Goal: Task Accomplishment & Management: Complete application form

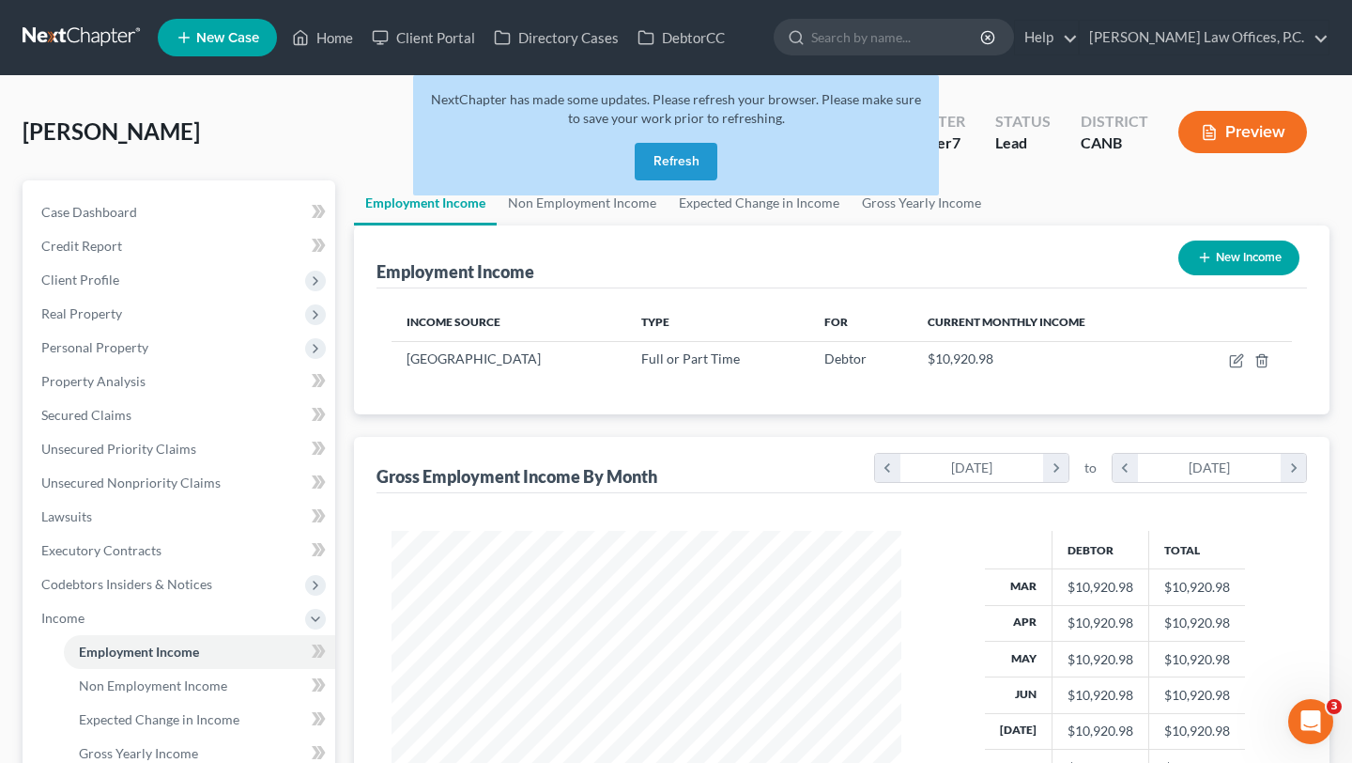
click at [674, 162] on button "Refresh" at bounding box center [676, 162] width 83 height 38
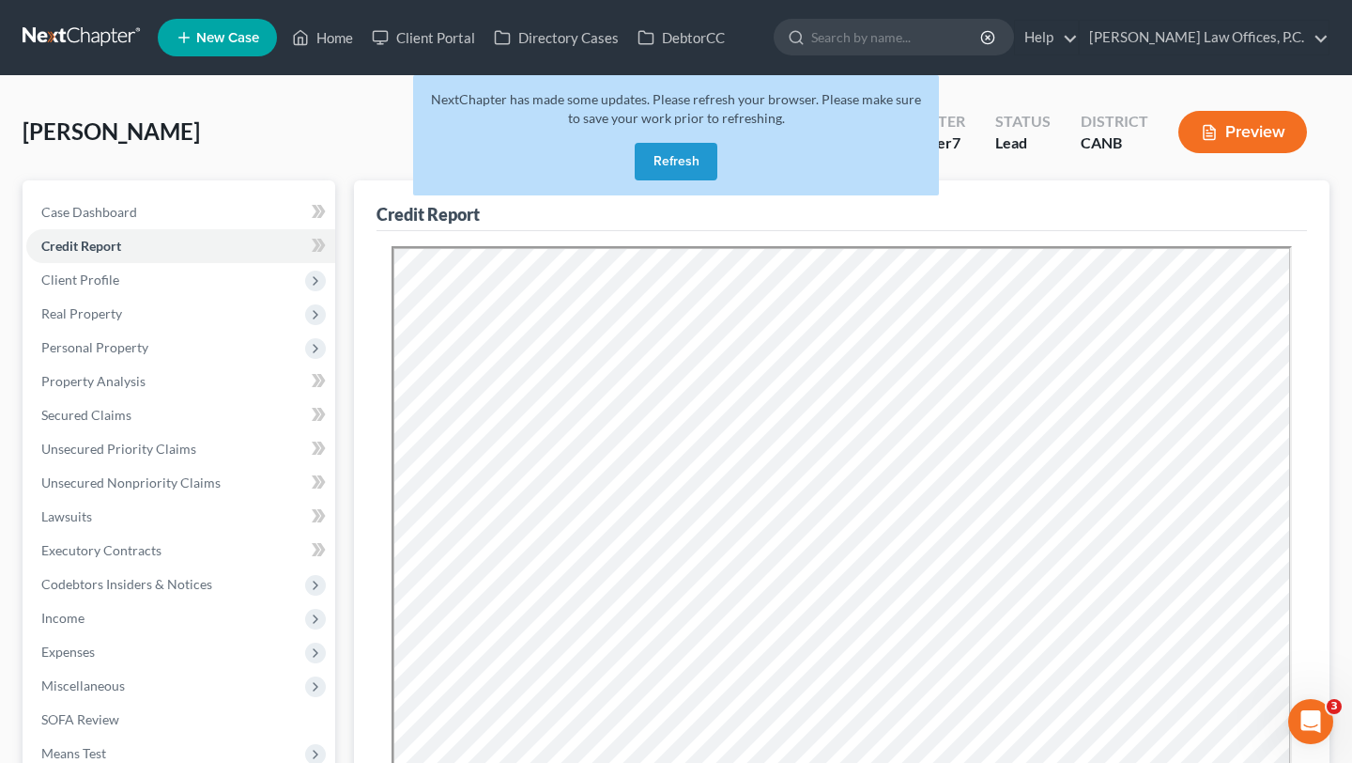
click at [653, 158] on button "Refresh" at bounding box center [676, 162] width 83 height 38
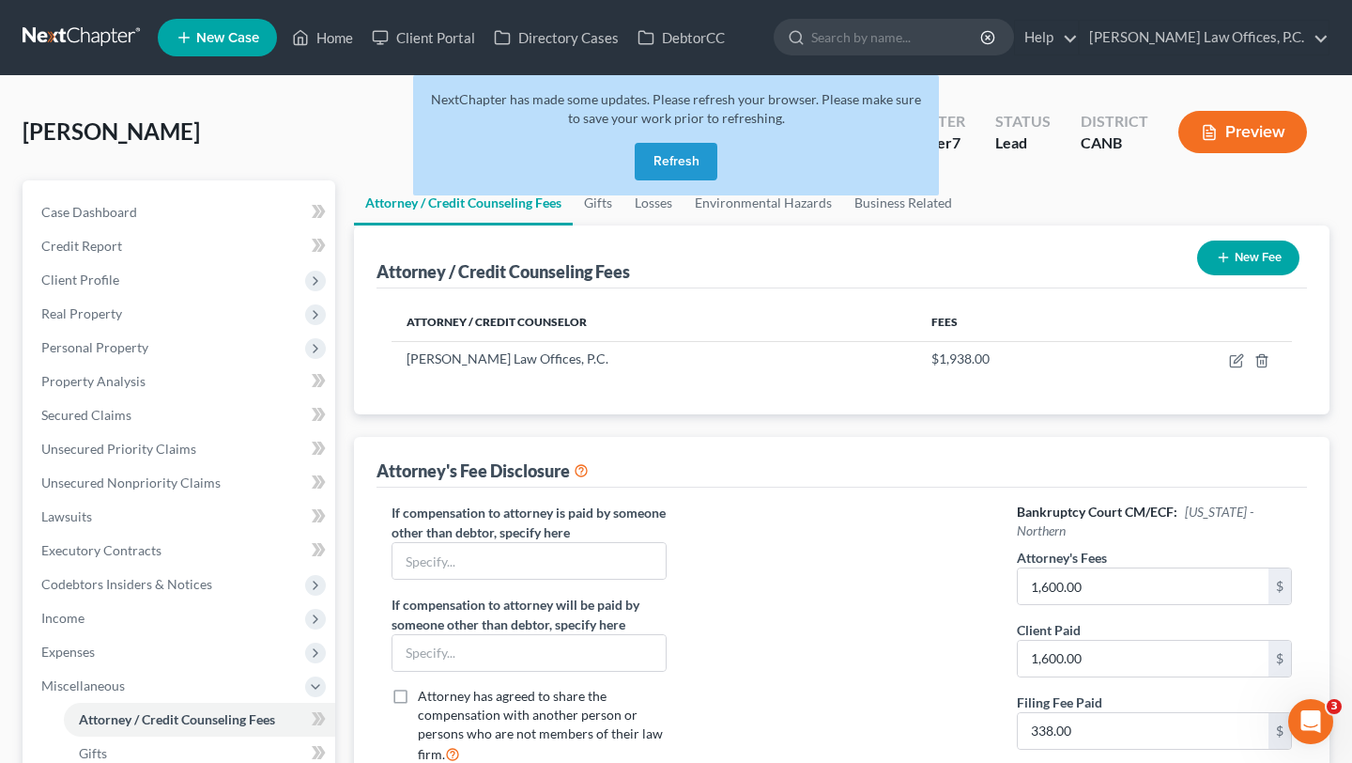
click at [665, 162] on button "Refresh" at bounding box center [676, 162] width 83 height 38
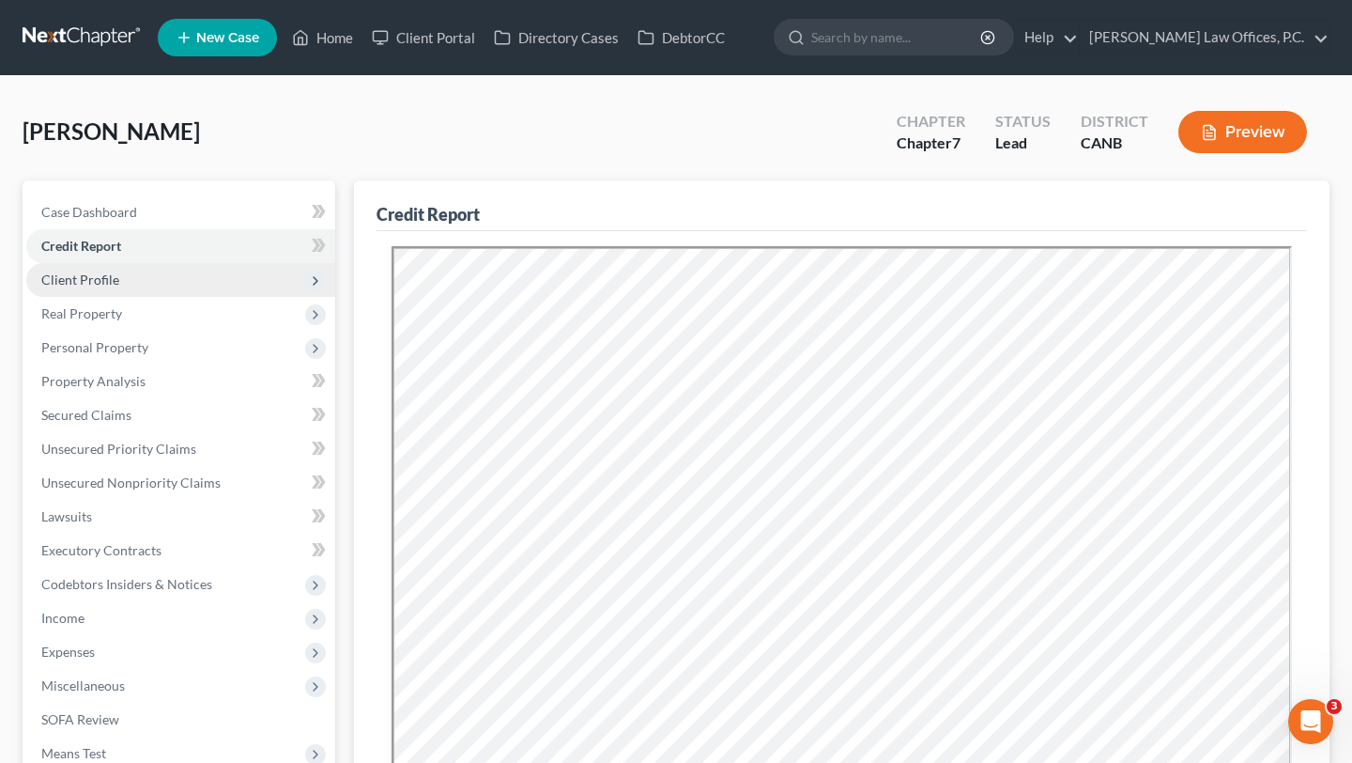
click at [204, 288] on span "Client Profile" at bounding box center [180, 280] width 309 height 34
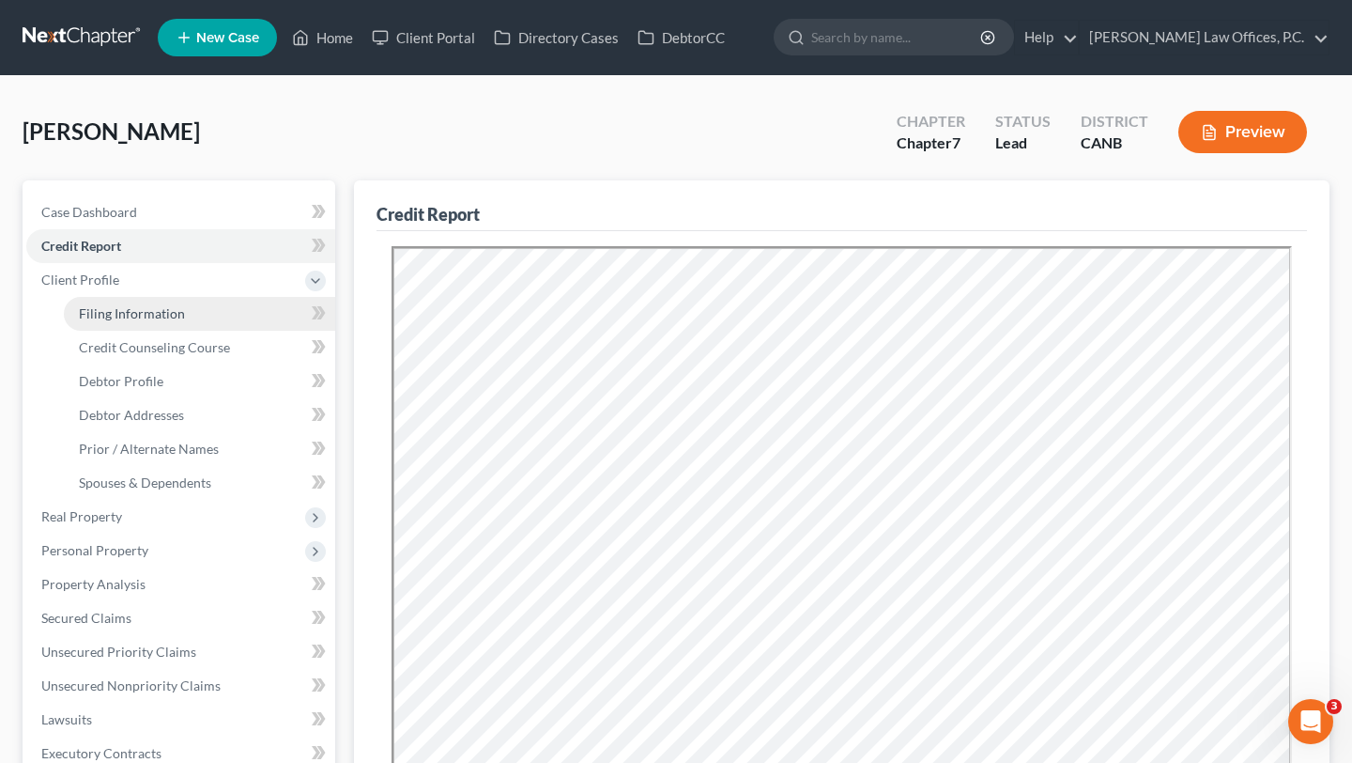
click at [204, 314] on link "Filing Information" at bounding box center [199, 314] width 271 height 34
select select "1"
select select "0"
select select "4"
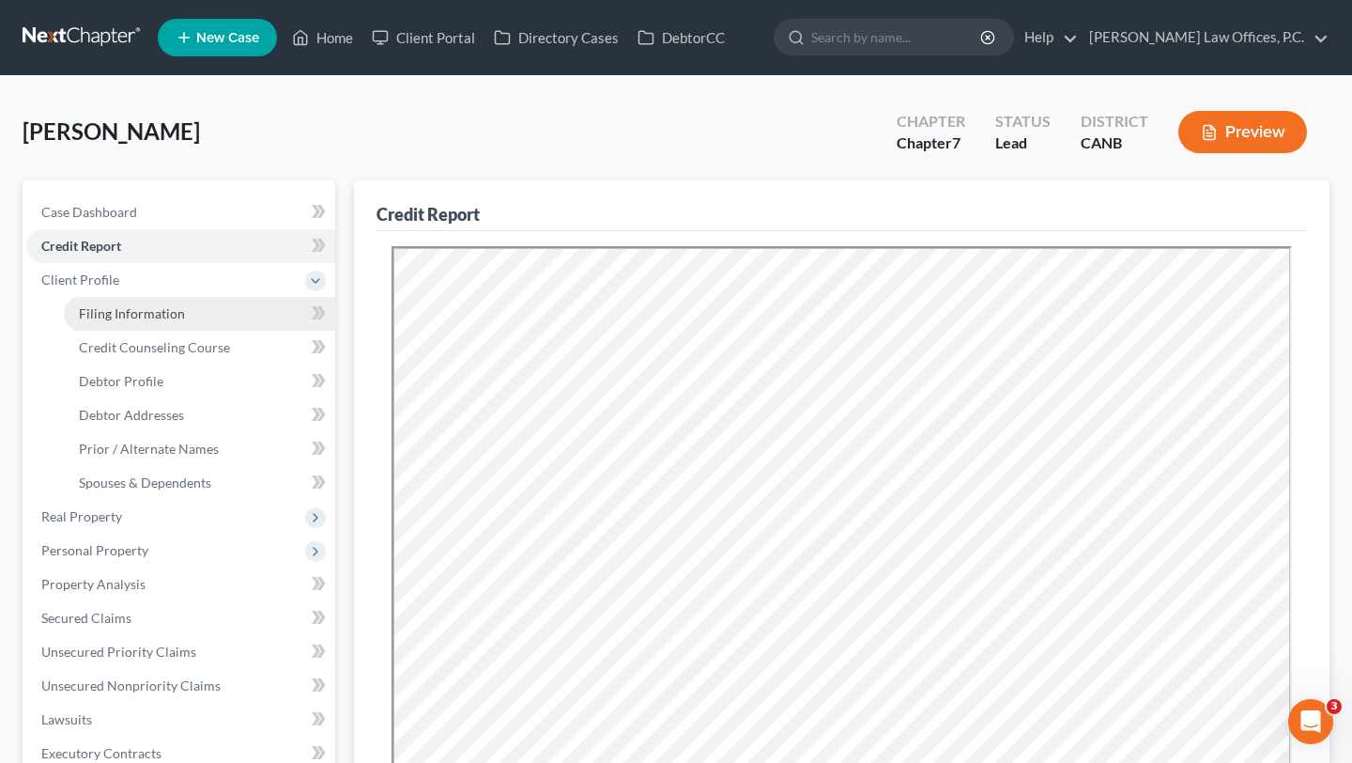
select select "0"
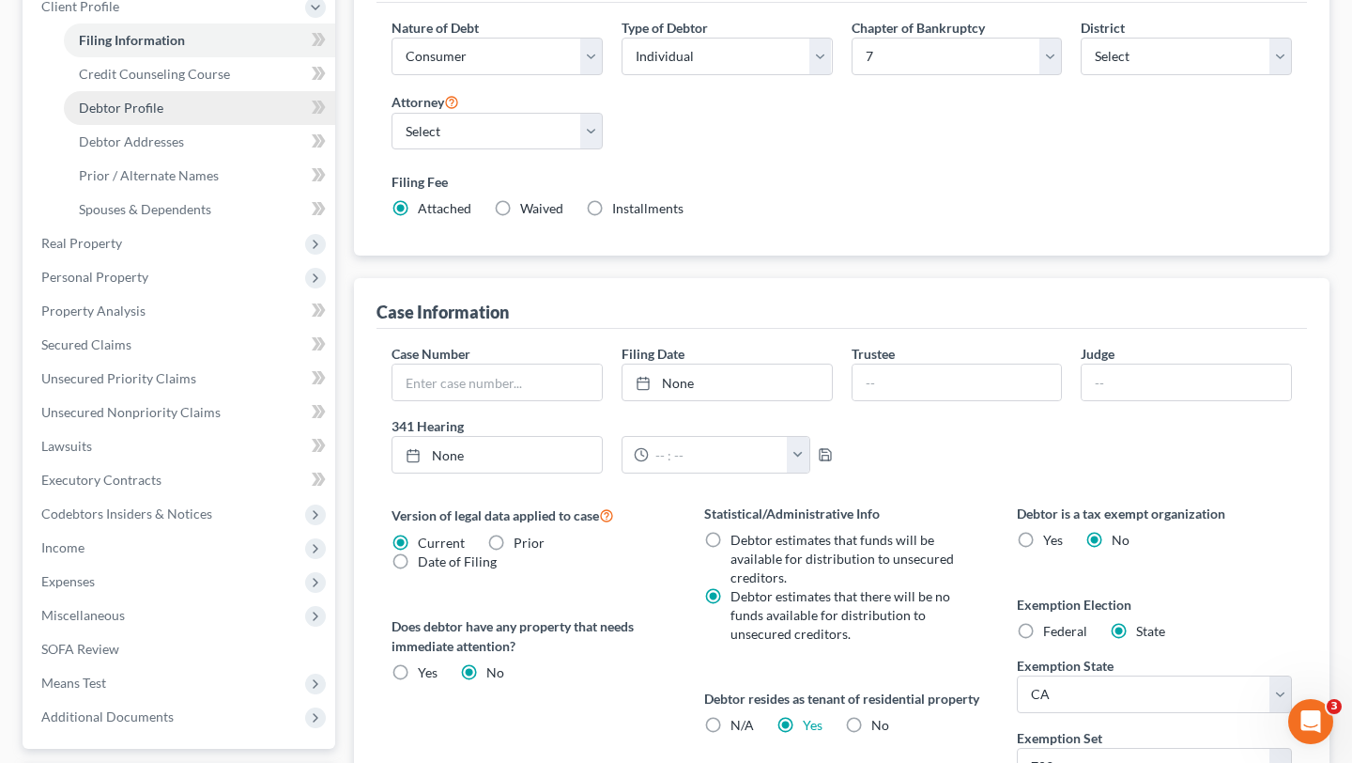
scroll to position [296, 0]
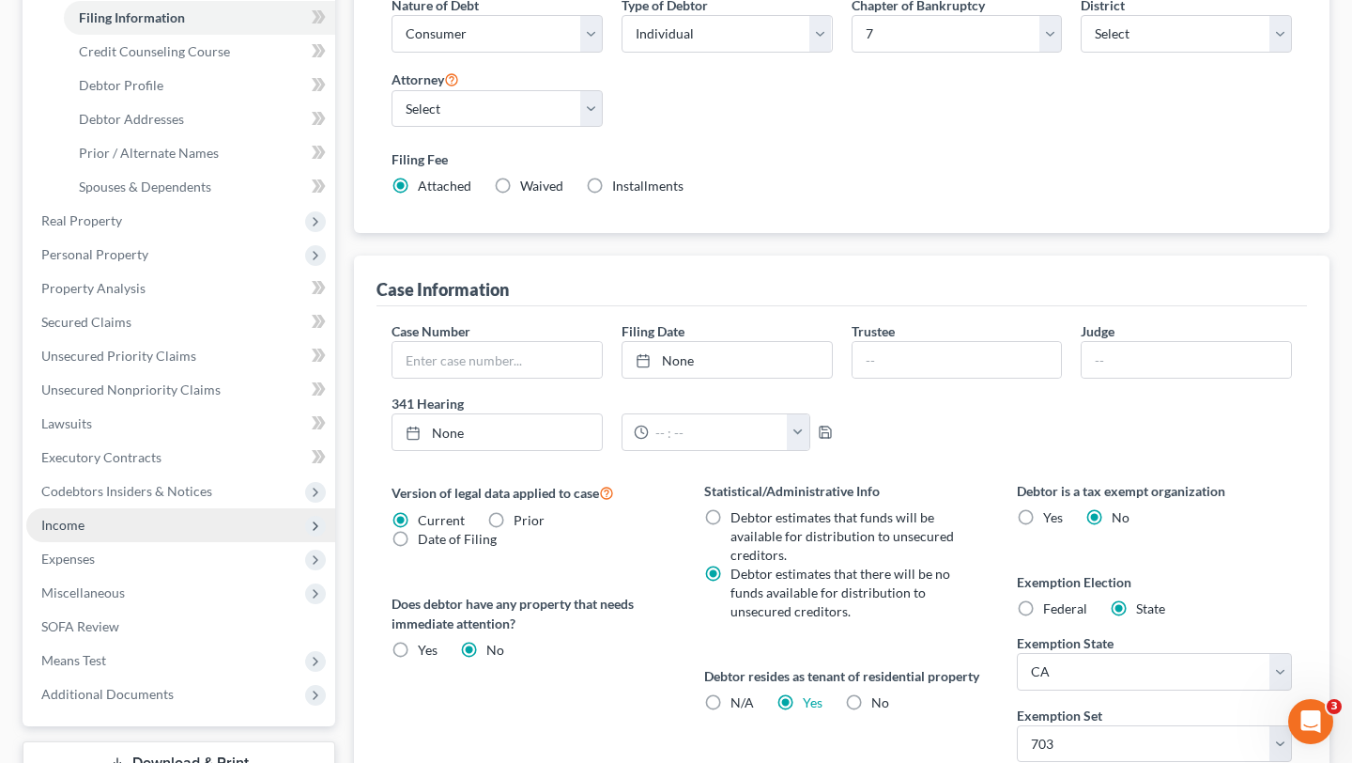
click at [144, 515] on span "Income" at bounding box center [180, 525] width 309 height 34
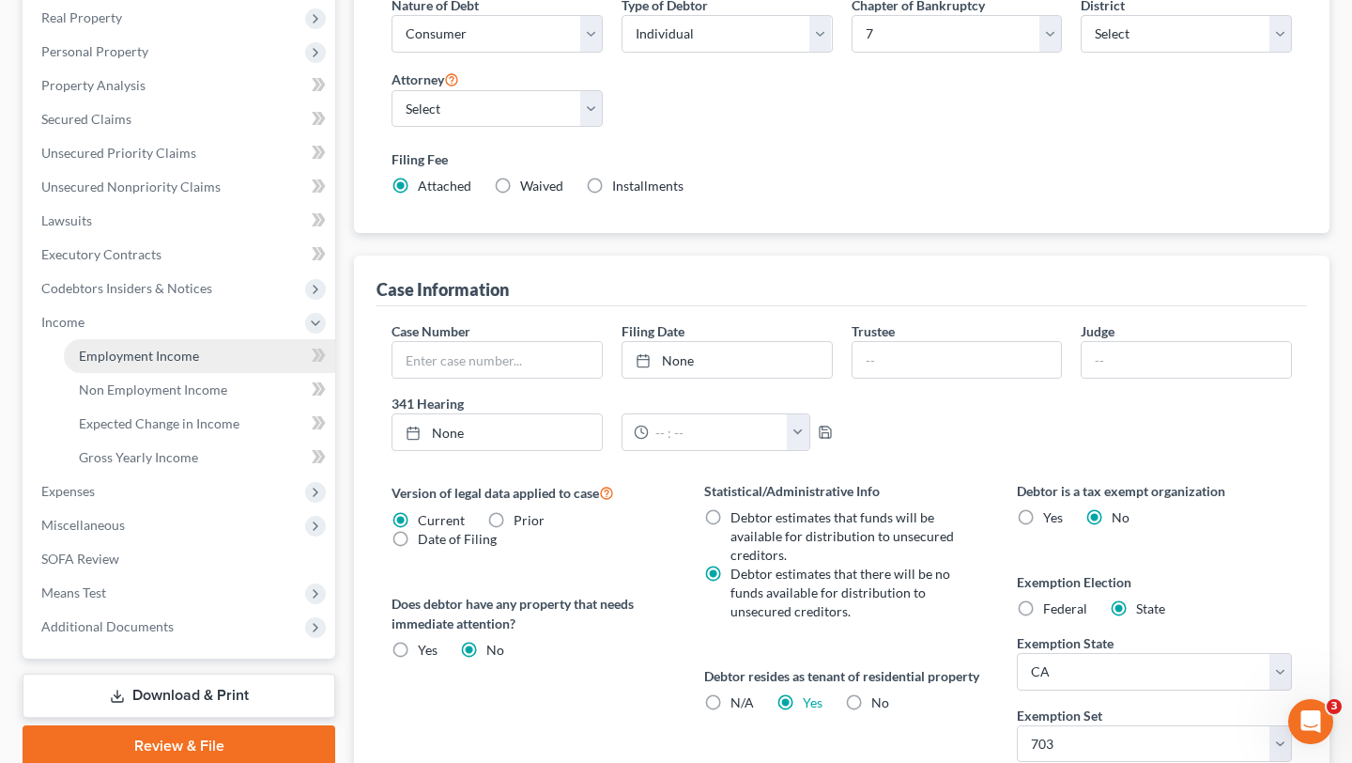
click at [178, 370] on link "Employment Income" at bounding box center [199, 356] width 271 height 34
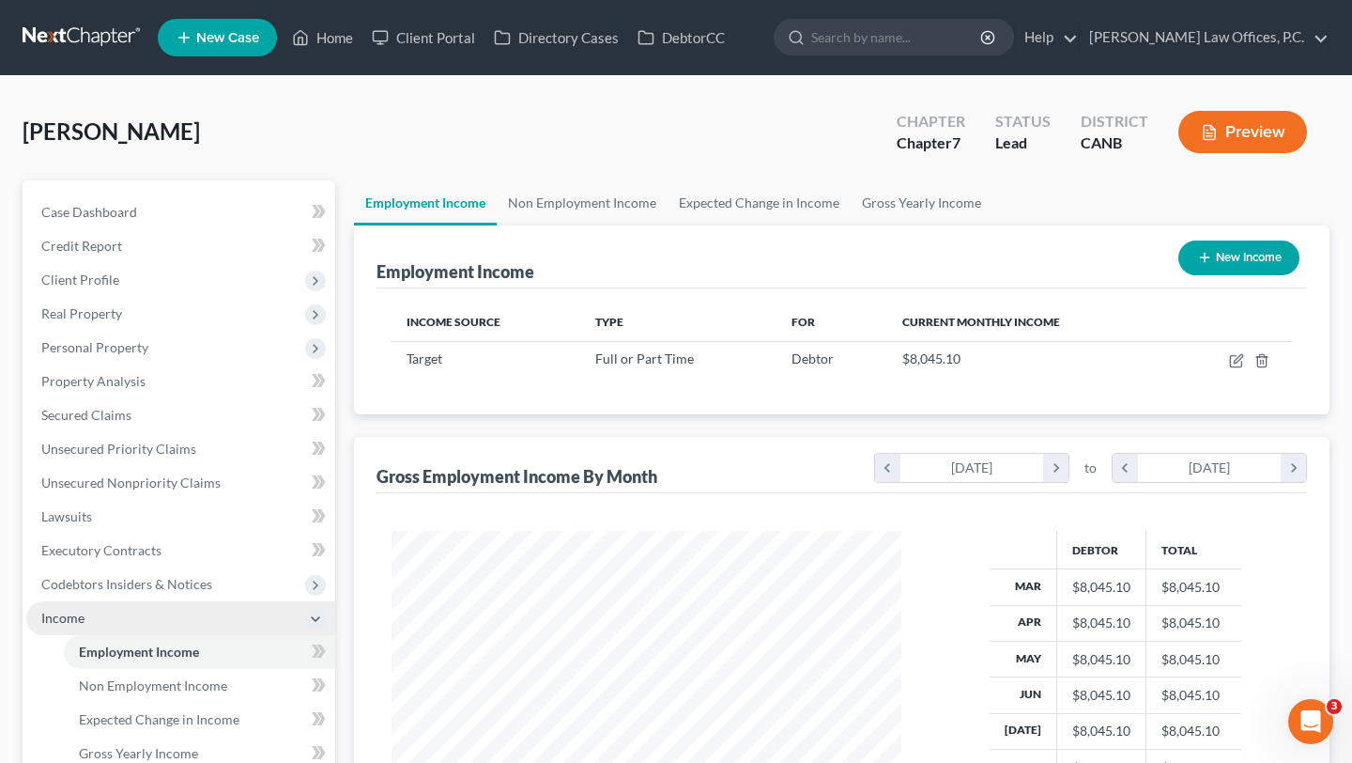
scroll to position [336, 547]
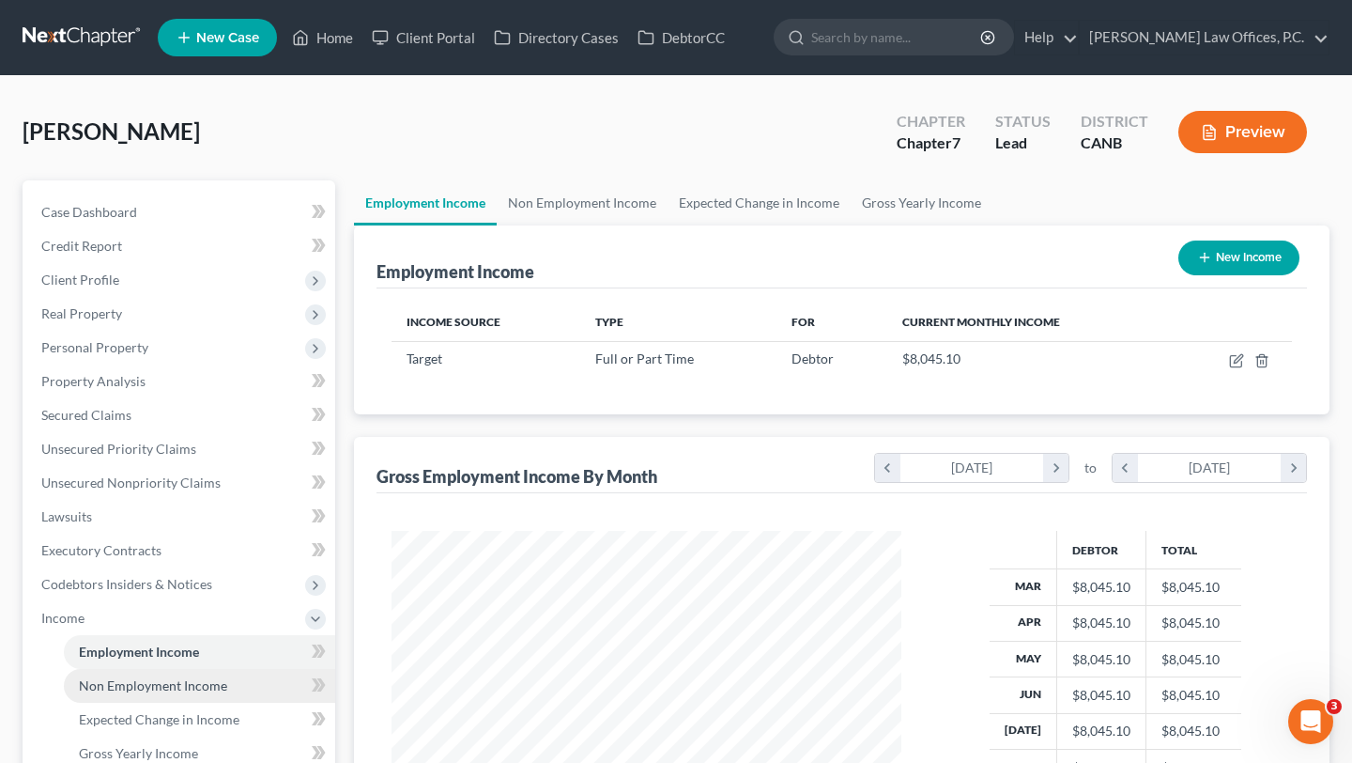
click at [203, 697] on link "Non Employment Income" at bounding box center [199, 686] width 271 height 34
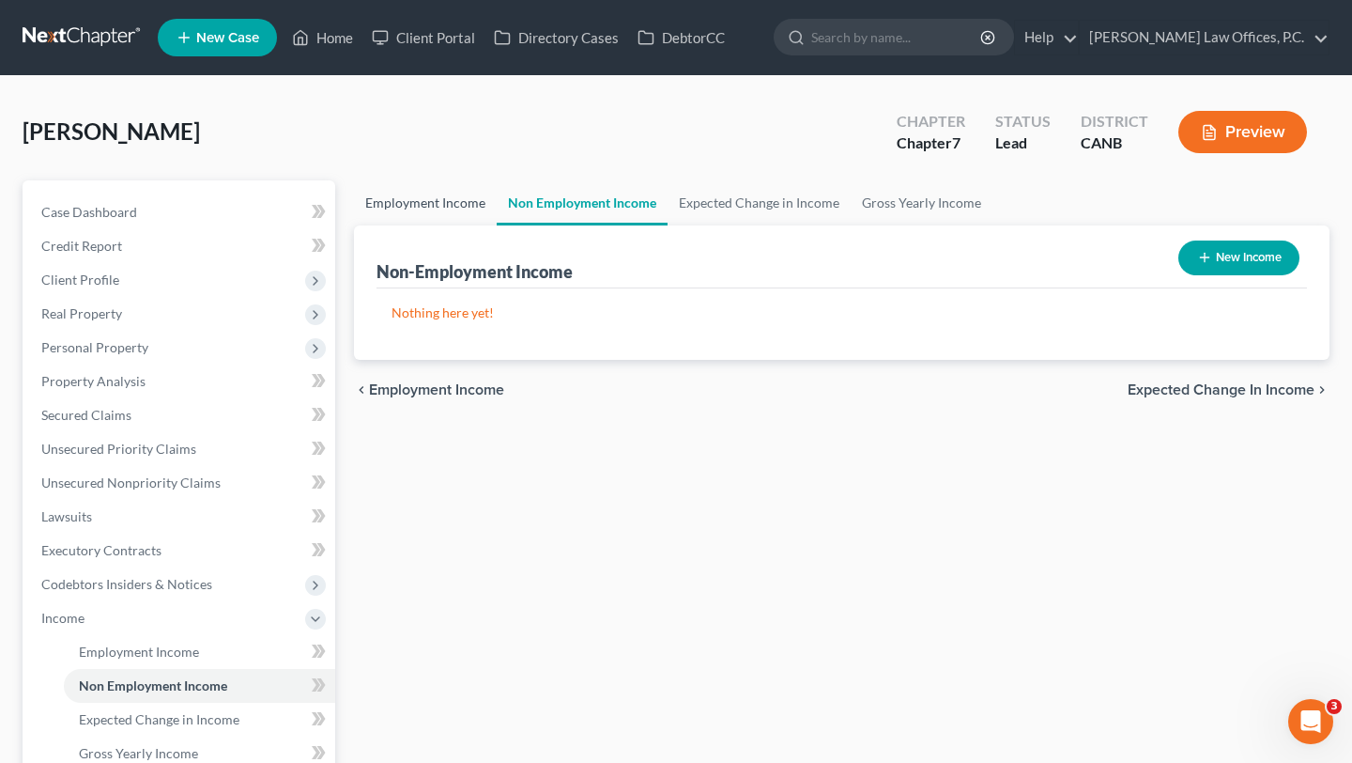
scroll to position [369, 0]
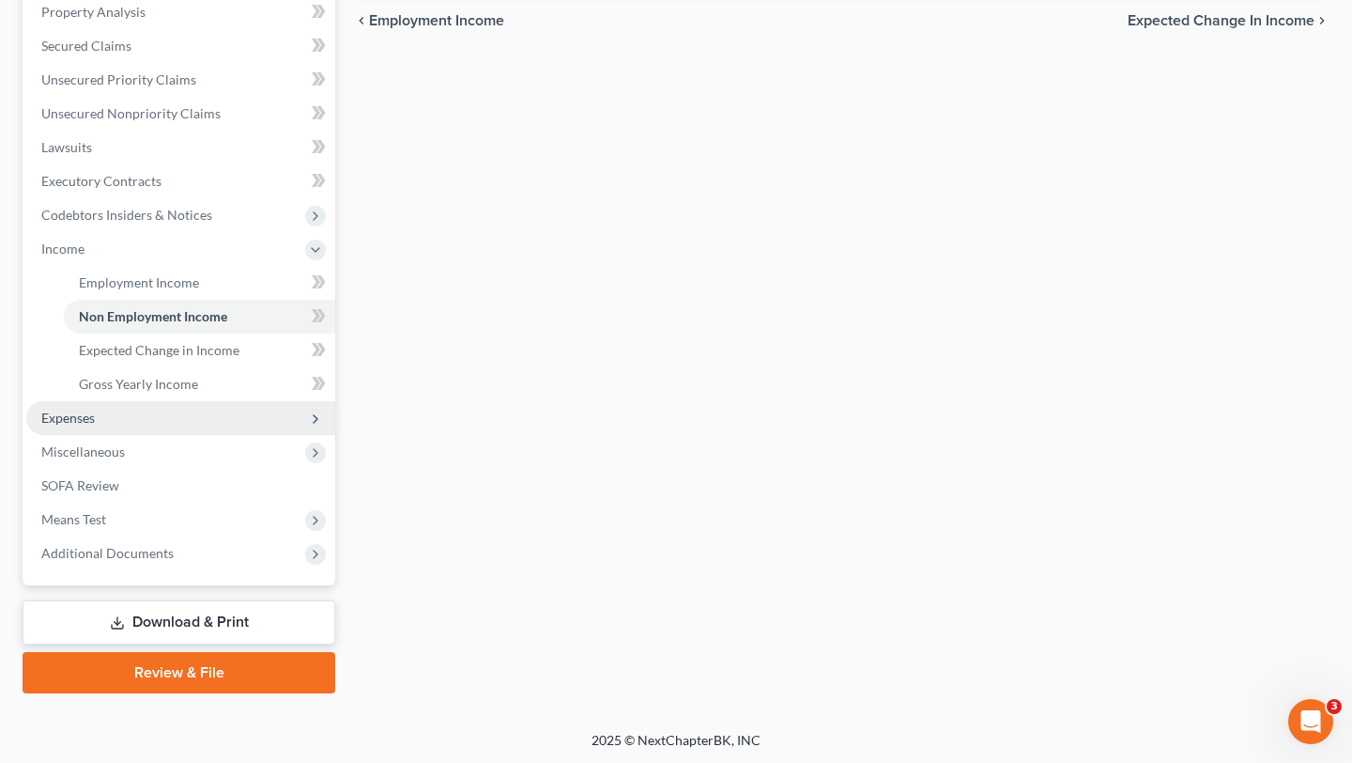
click at [135, 415] on span "Expenses" at bounding box center [180, 418] width 309 height 34
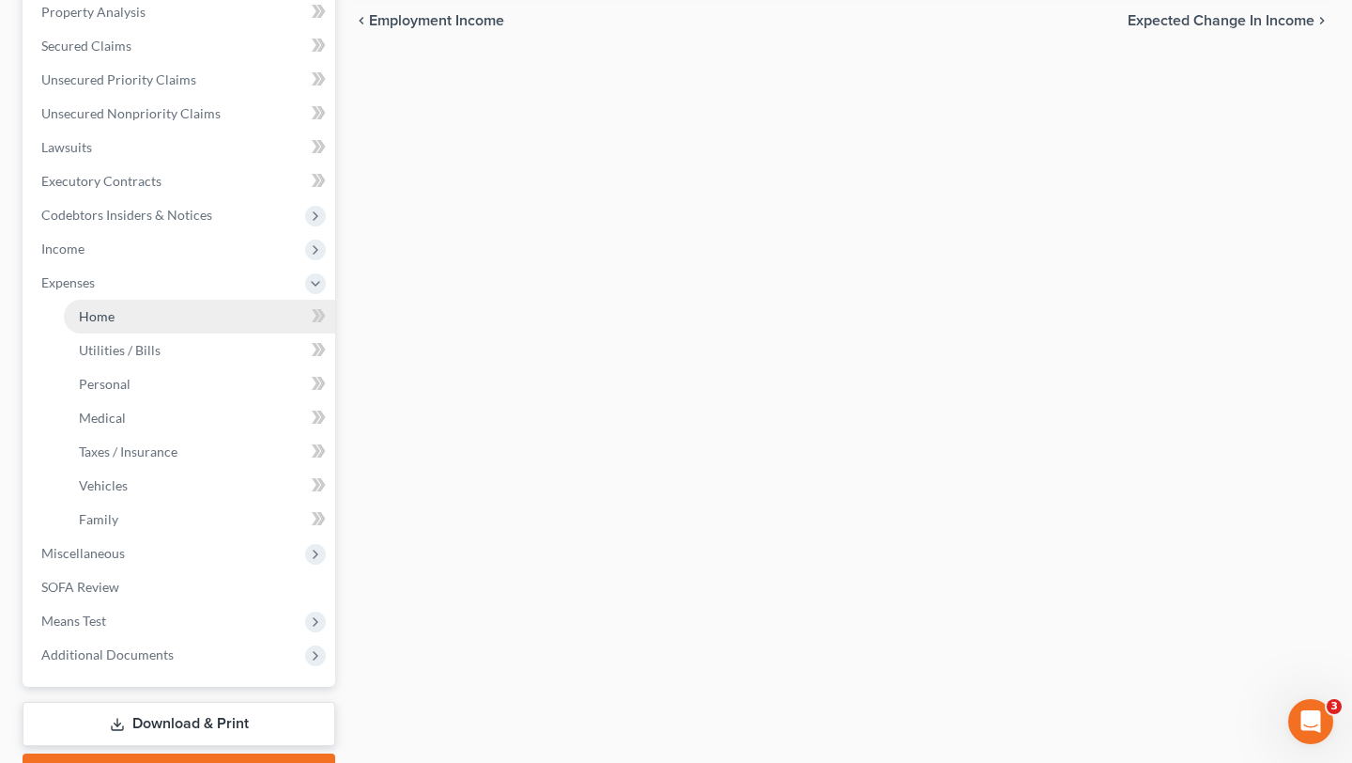
click at [128, 315] on link "Home" at bounding box center [199, 317] width 271 height 34
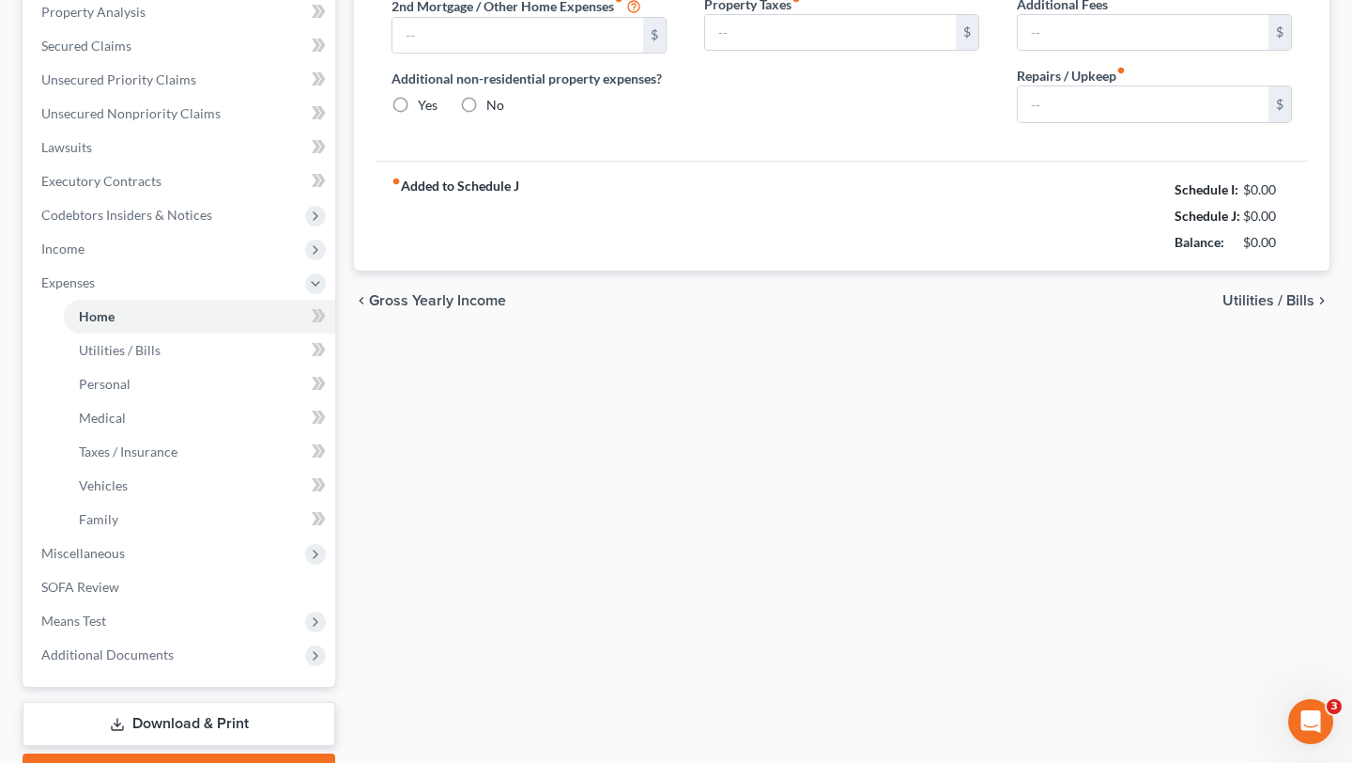
type input "2,430.00"
type input "0.00"
radio input "true"
type input "0.00"
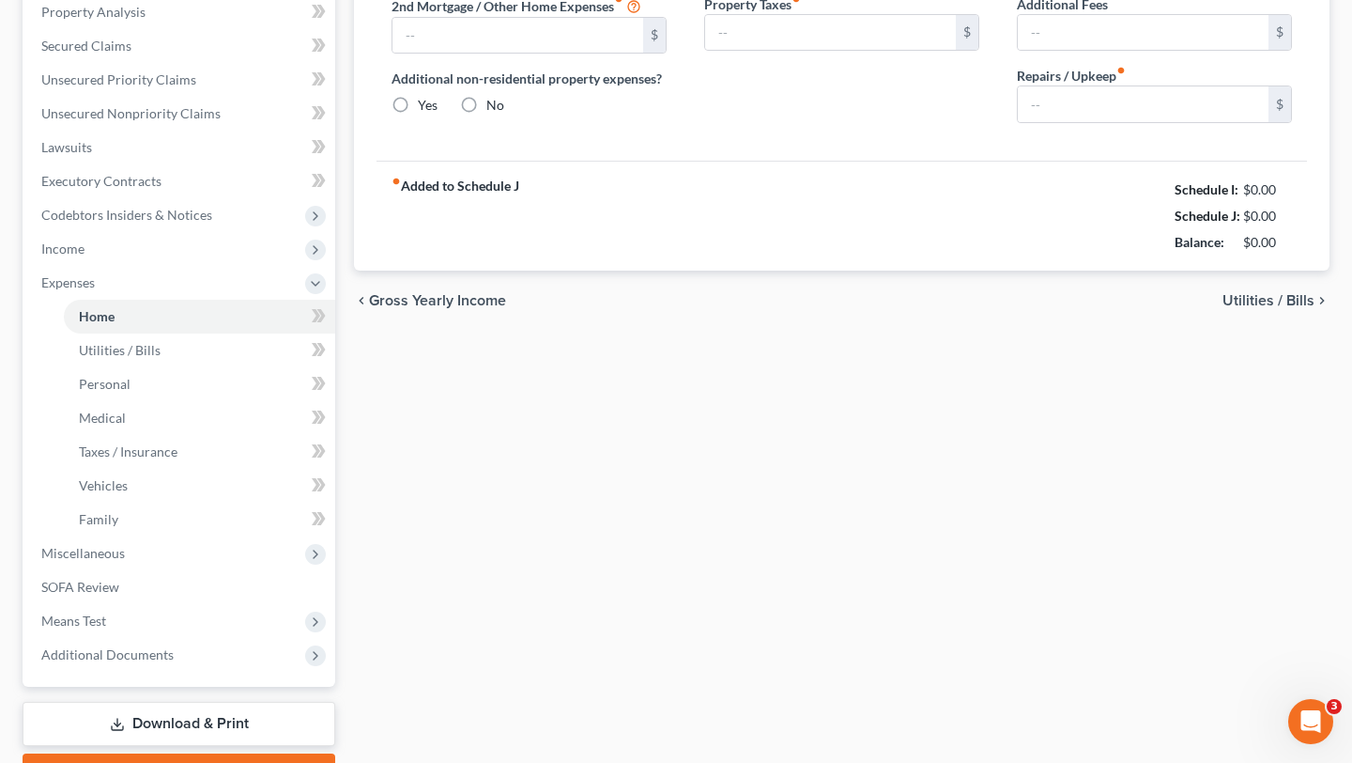
type input "0.00"
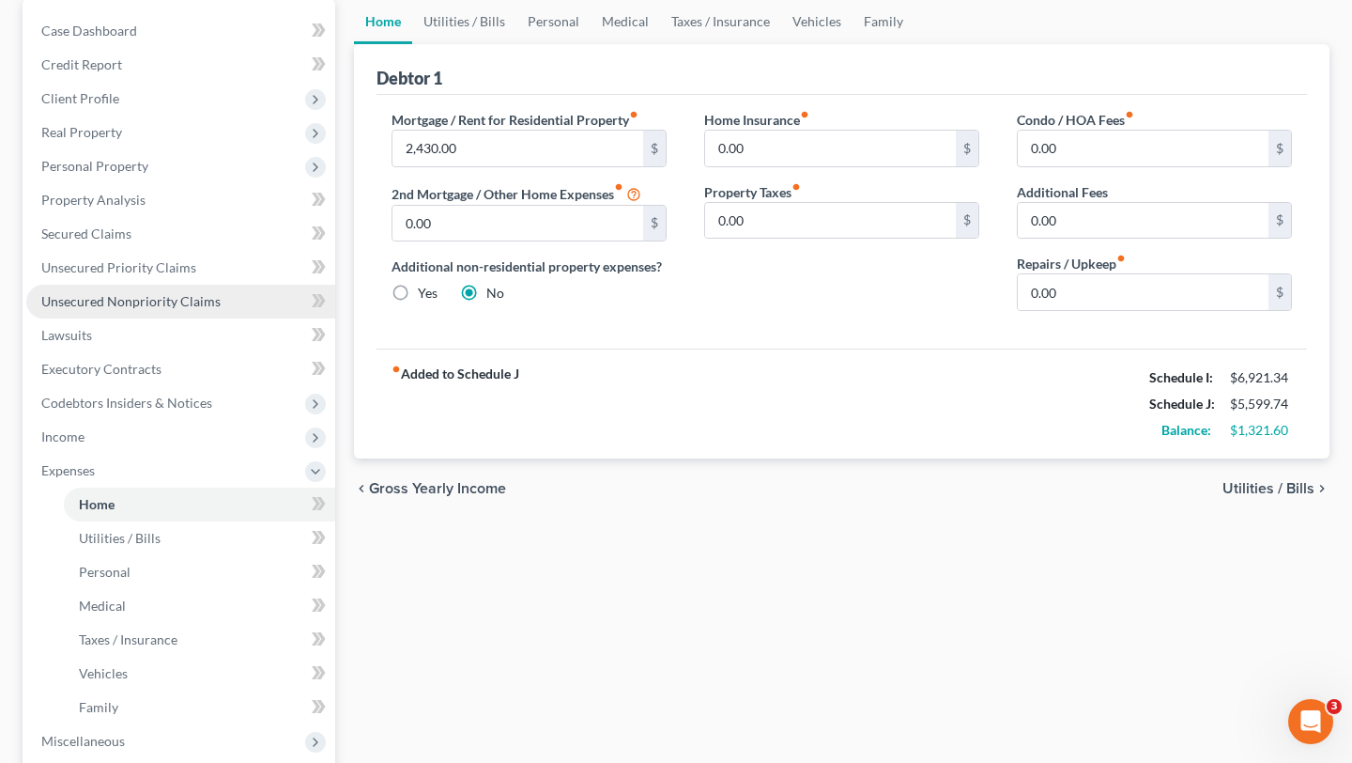
scroll to position [180, 0]
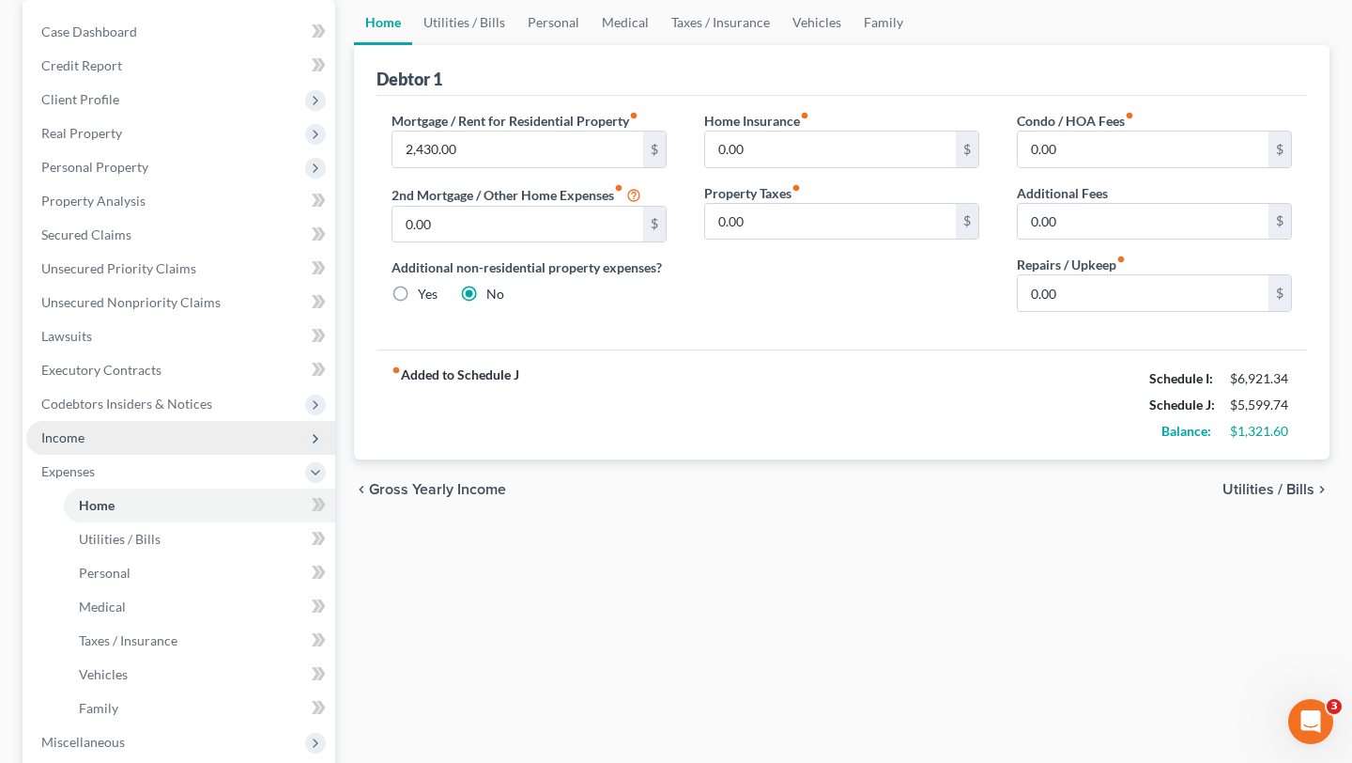
click at [167, 439] on span "Income" at bounding box center [180, 438] width 309 height 34
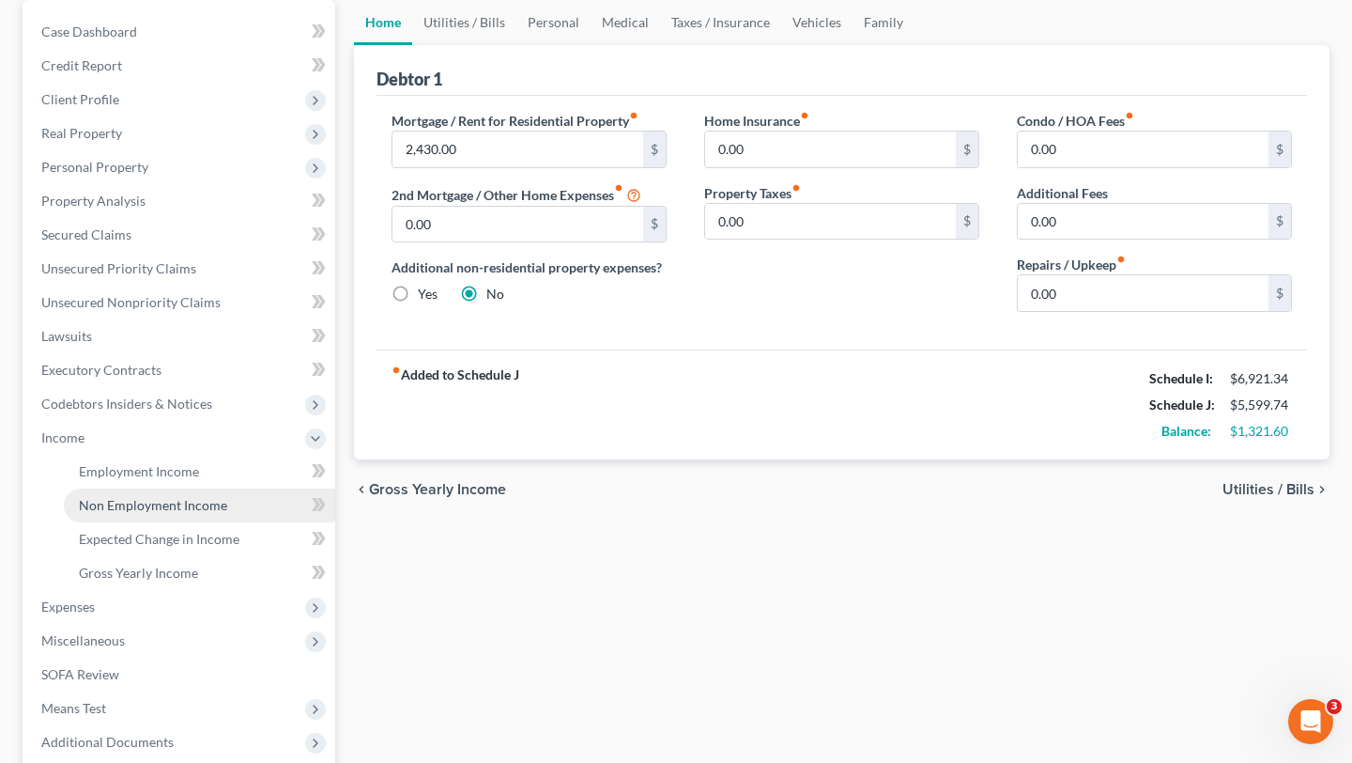
click at [168, 507] on span "Non Employment Income" at bounding box center [153, 505] width 148 height 16
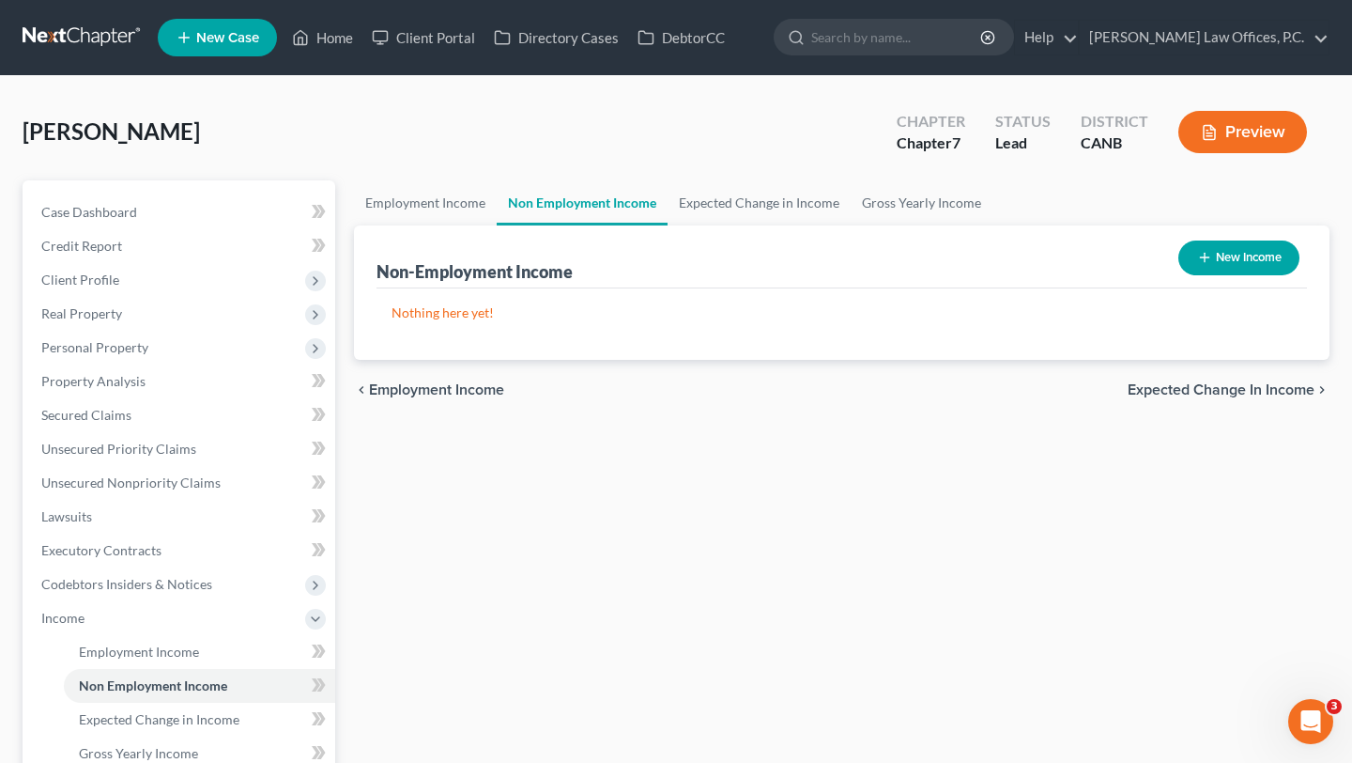
click at [1251, 273] on button "New Income" at bounding box center [1239, 257] width 121 height 35
select select "0"
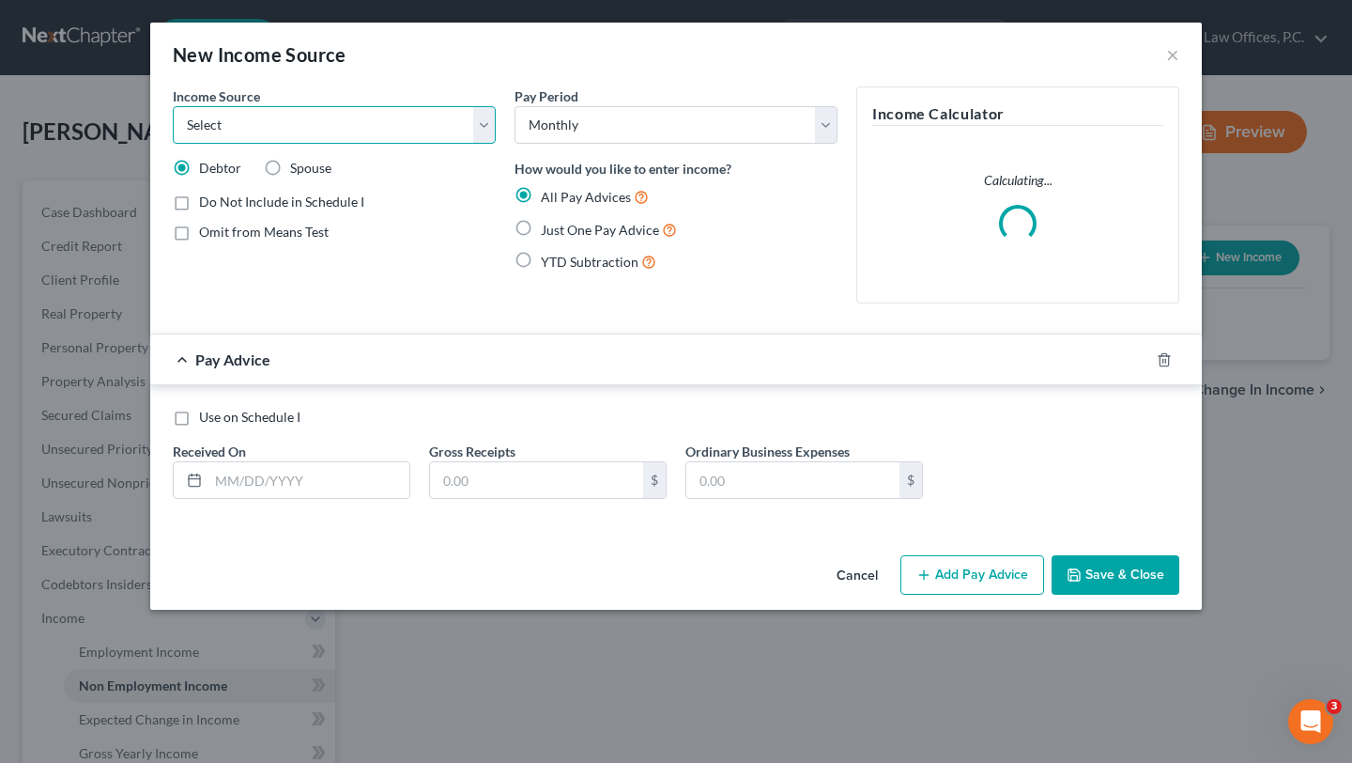
click at [288, 121] on select "Select Unemployment Disability (from employer) Pension Retirement Social Securi…" at bounding box center [334, 125] width 323 height 38
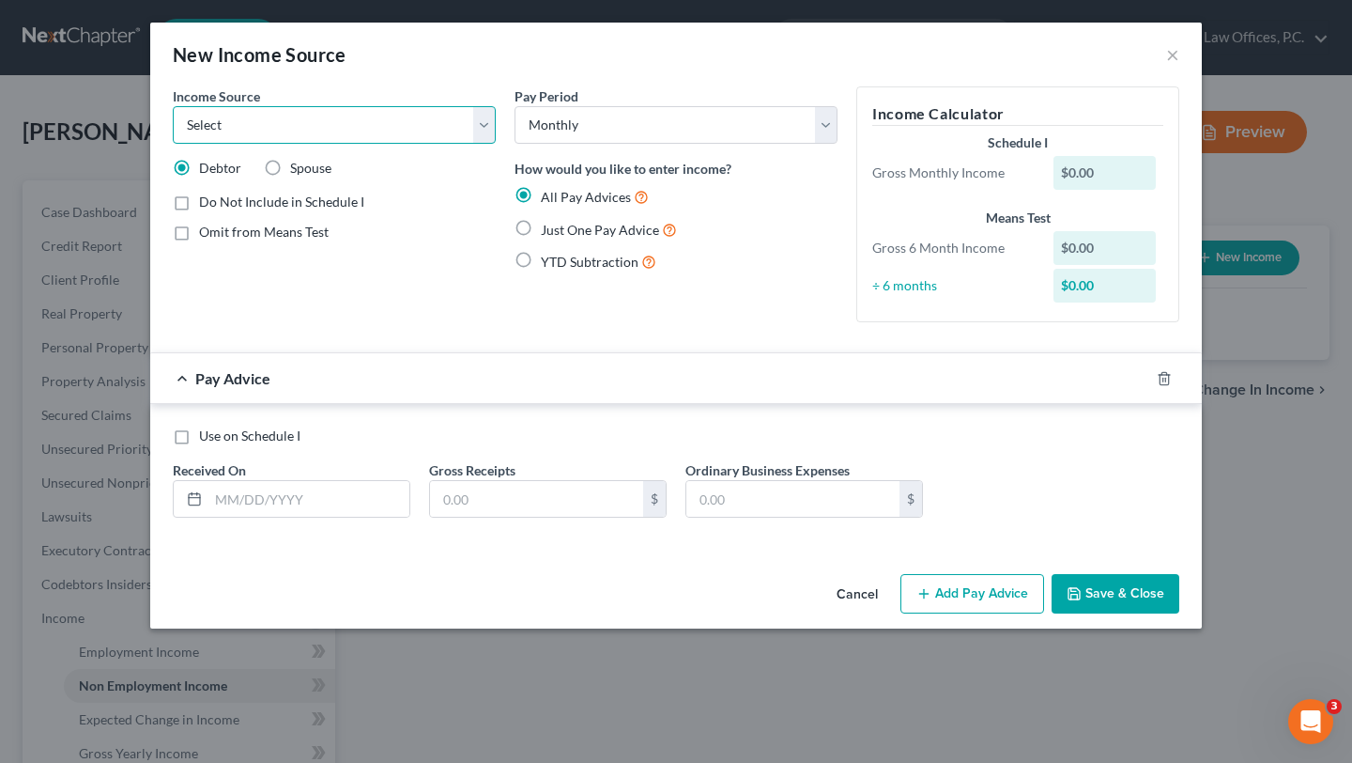
select select "13"
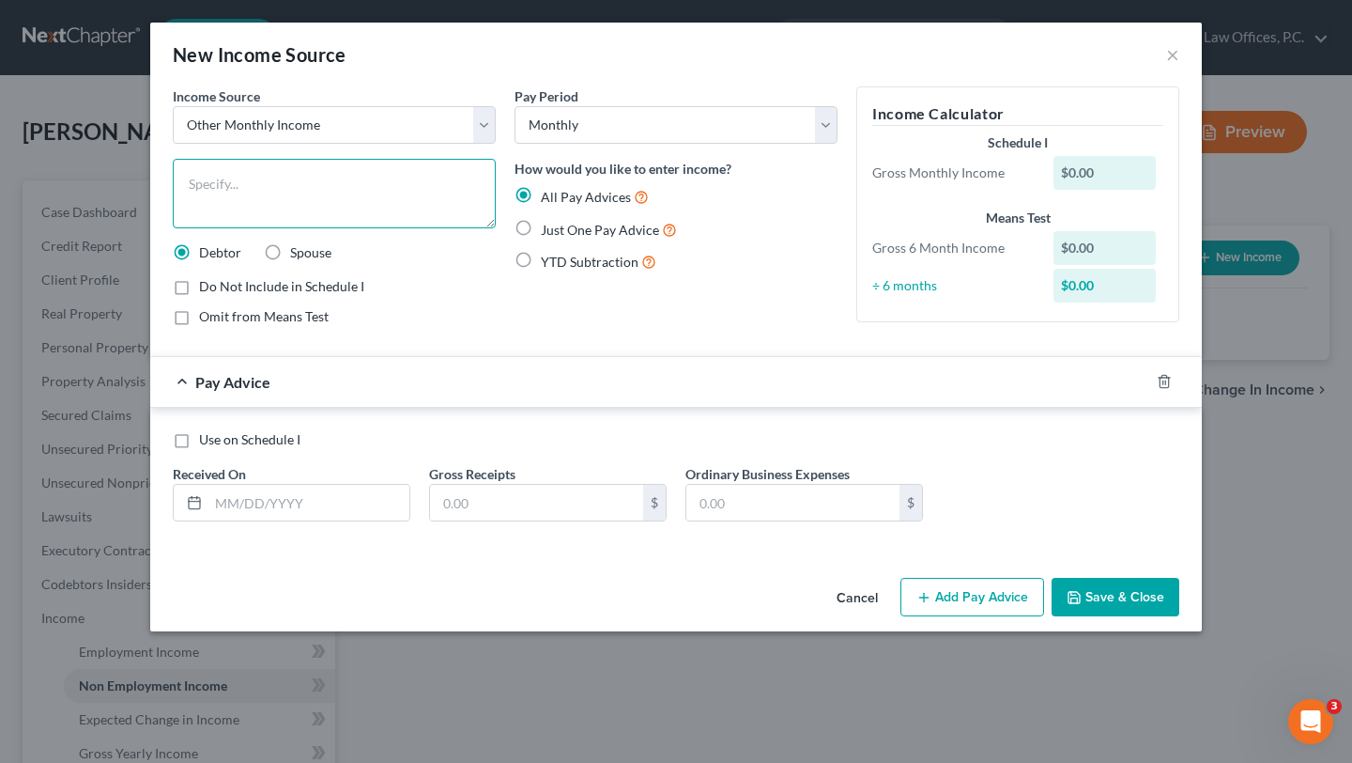
click at [320, 188] on textarea at bounding box center [334, 193] width 323 height 69
type textarea "R"
paste textarea "Cynthia Ngo"
type textarea "Portion of rent received via bank transfer from former spouse Cynthia Ngo."
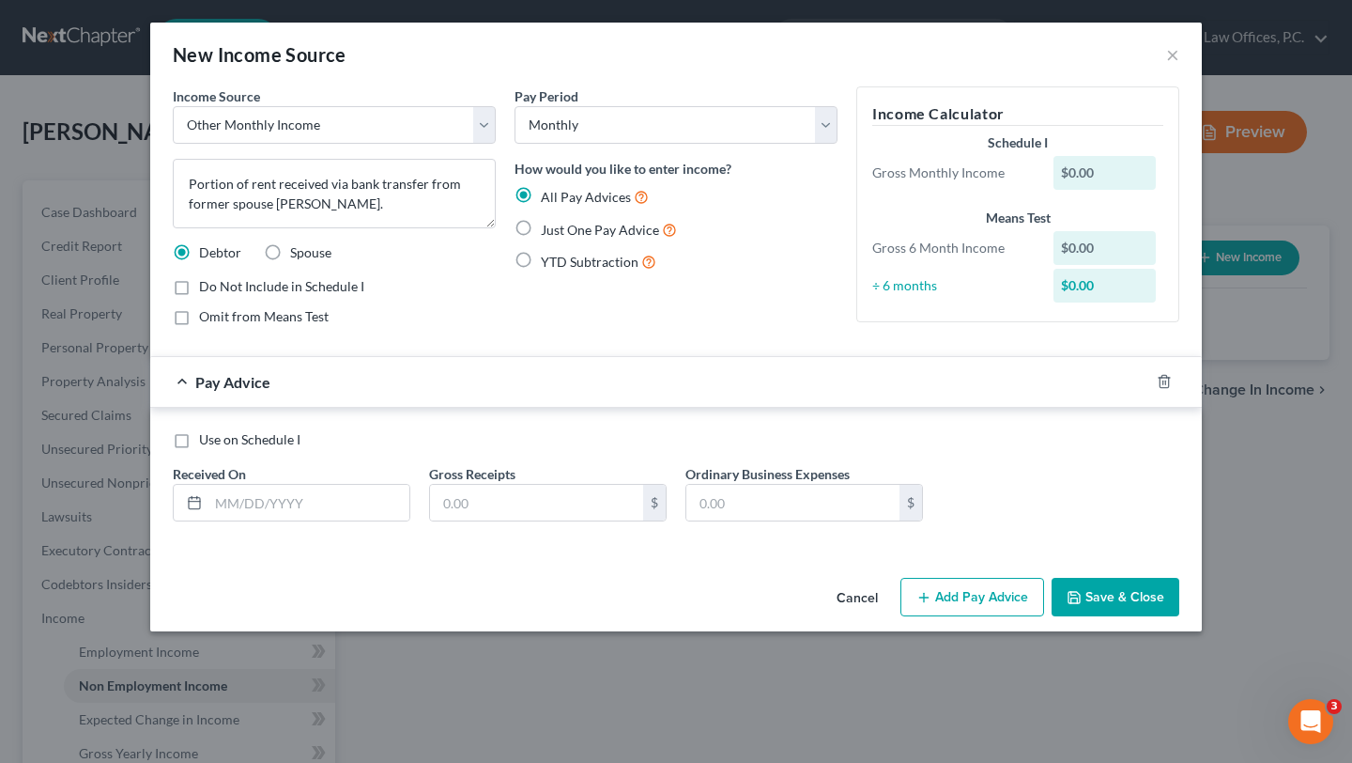
click at [490, 528] on div "Use on Schedule I Received On * Gross Receipts $ Ordinary Business Expenses $" at bounding box center [675, 483] width 1025 height 106
click at [492, 506] on input "text" at bounding box center [536, 503] width 213 height 36
type input "1,100"
click at [577, 233] on span "Just One Pay Advice" at bounding box center [600, 230] width 118 height 16
click at [561, 231] on input "Just One Pay Advice" at bounding box center [554, 225] width 12 height 12
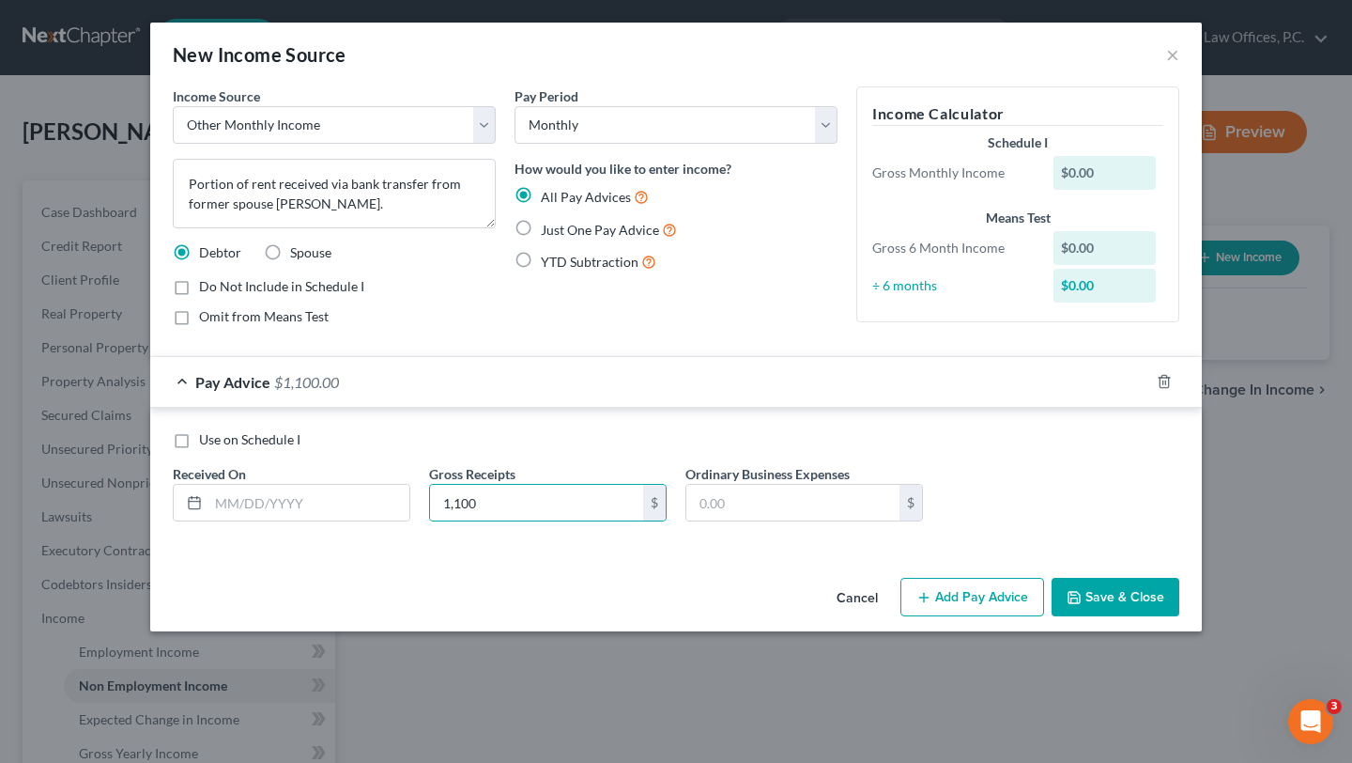
radio input "true"
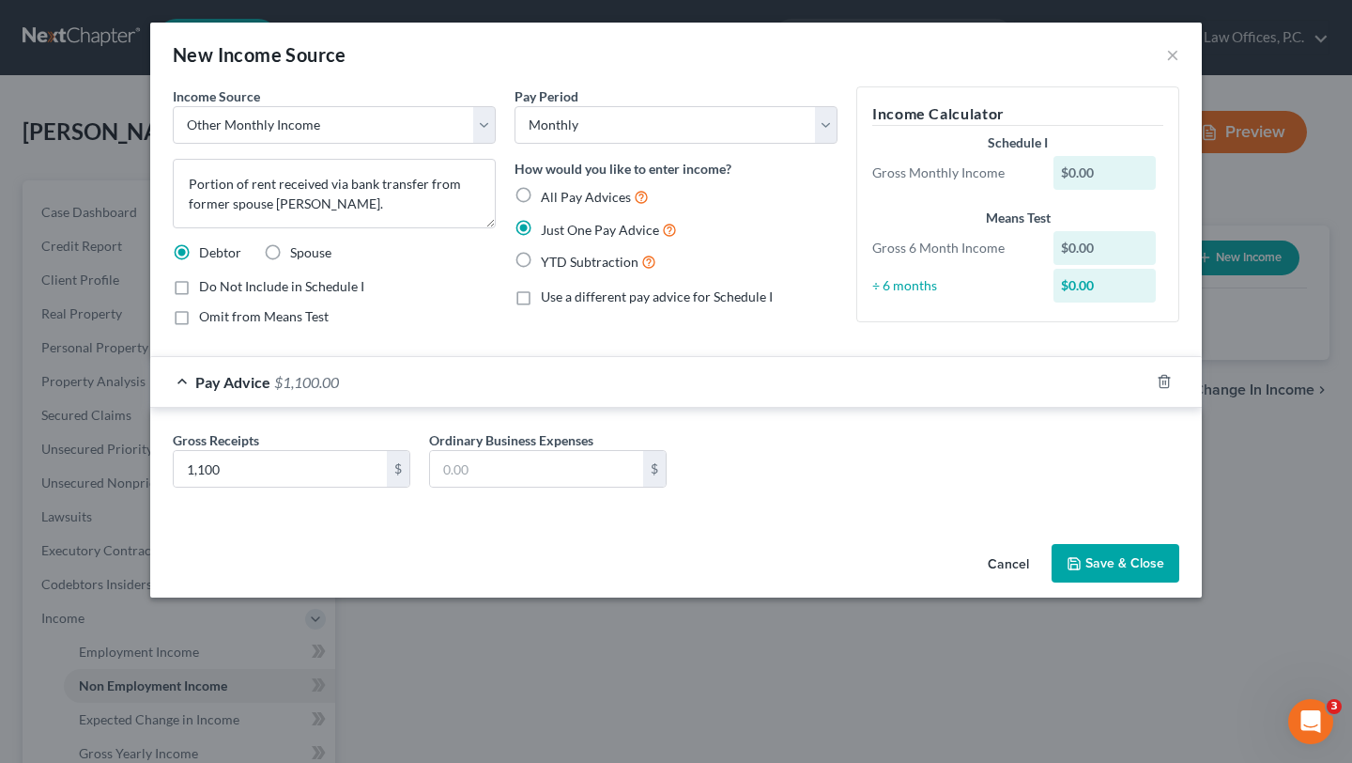
click at [424, 318] on div "Omit from Means Test" at bounding box center [334, 316] width 323 height 19
click at [1132, 578] on button "Save & Close" at bounding box center [1116, 563] width 128 height 39
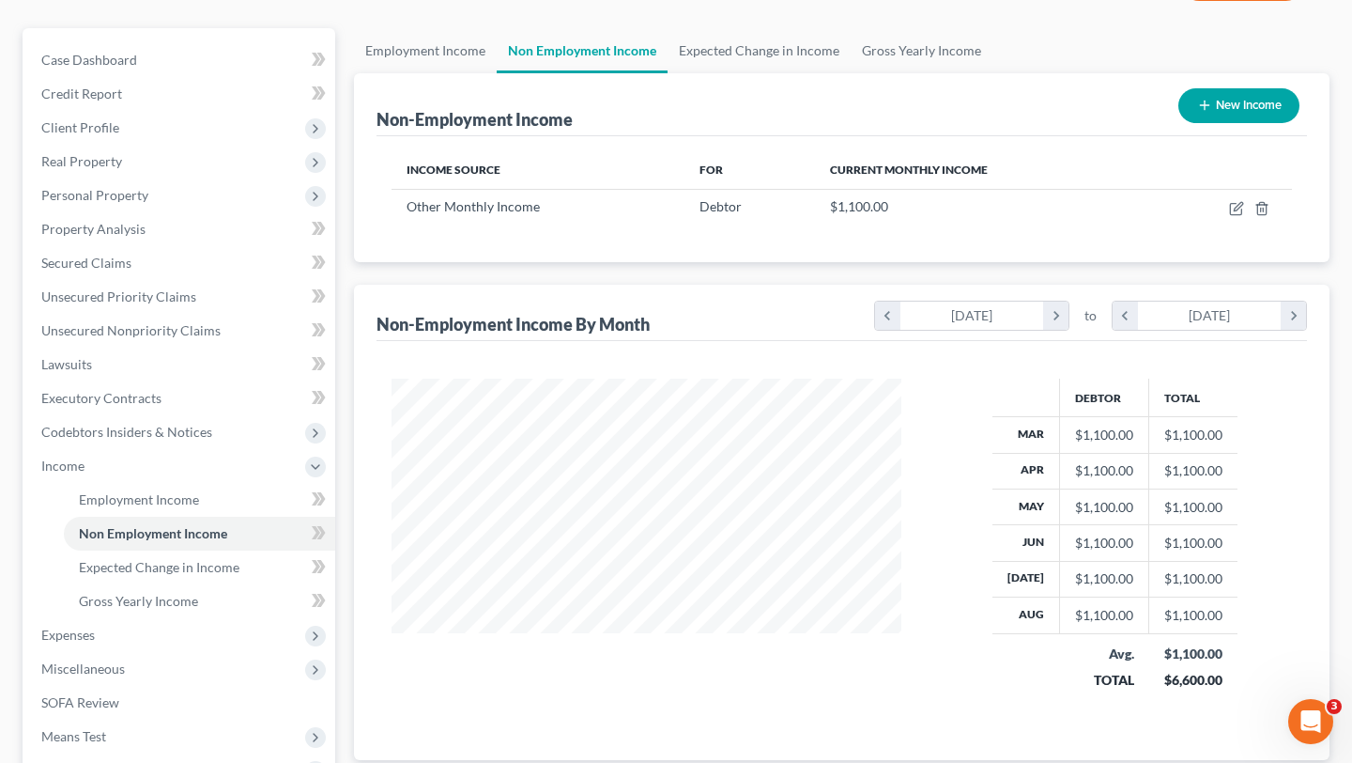
scroll to position [160, 0]
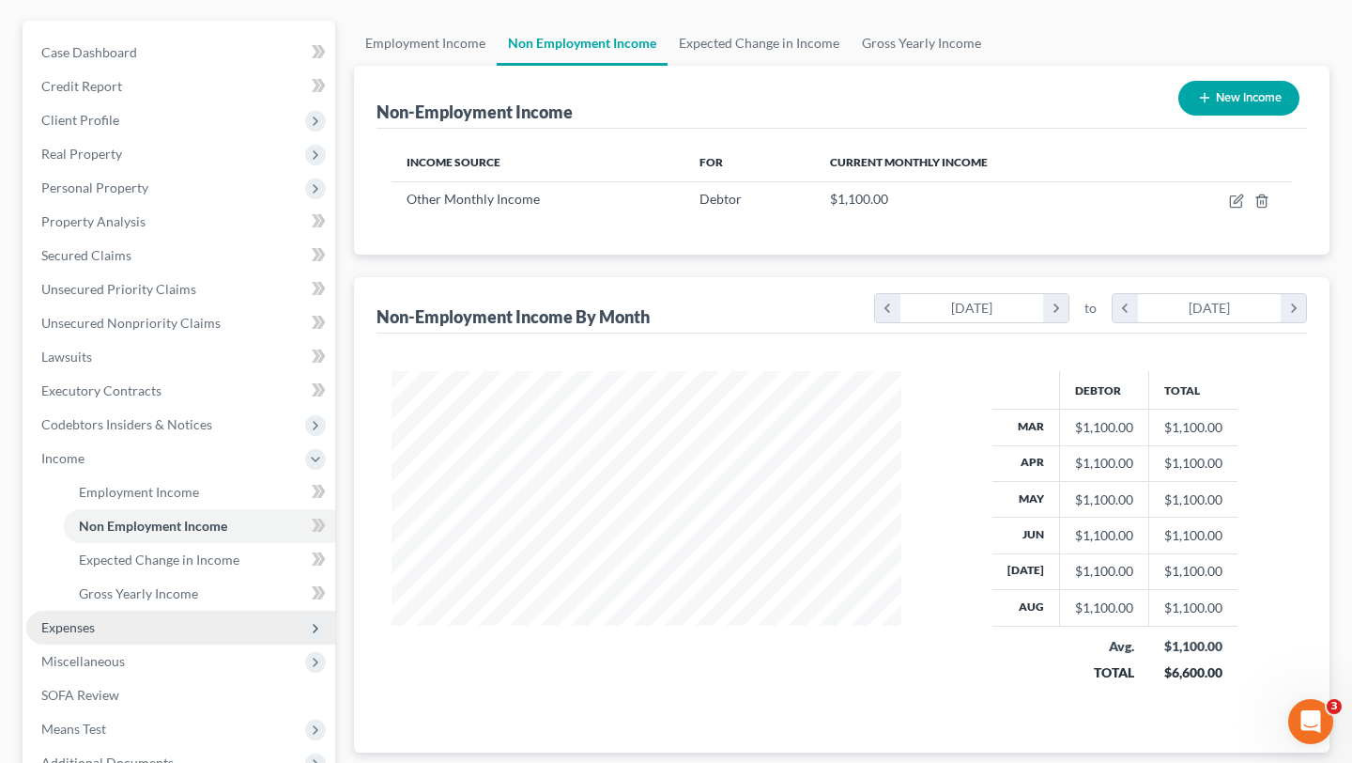
click at [169, 621] on span "Expenses" at bounding box center [180, 627] width 309 height 34
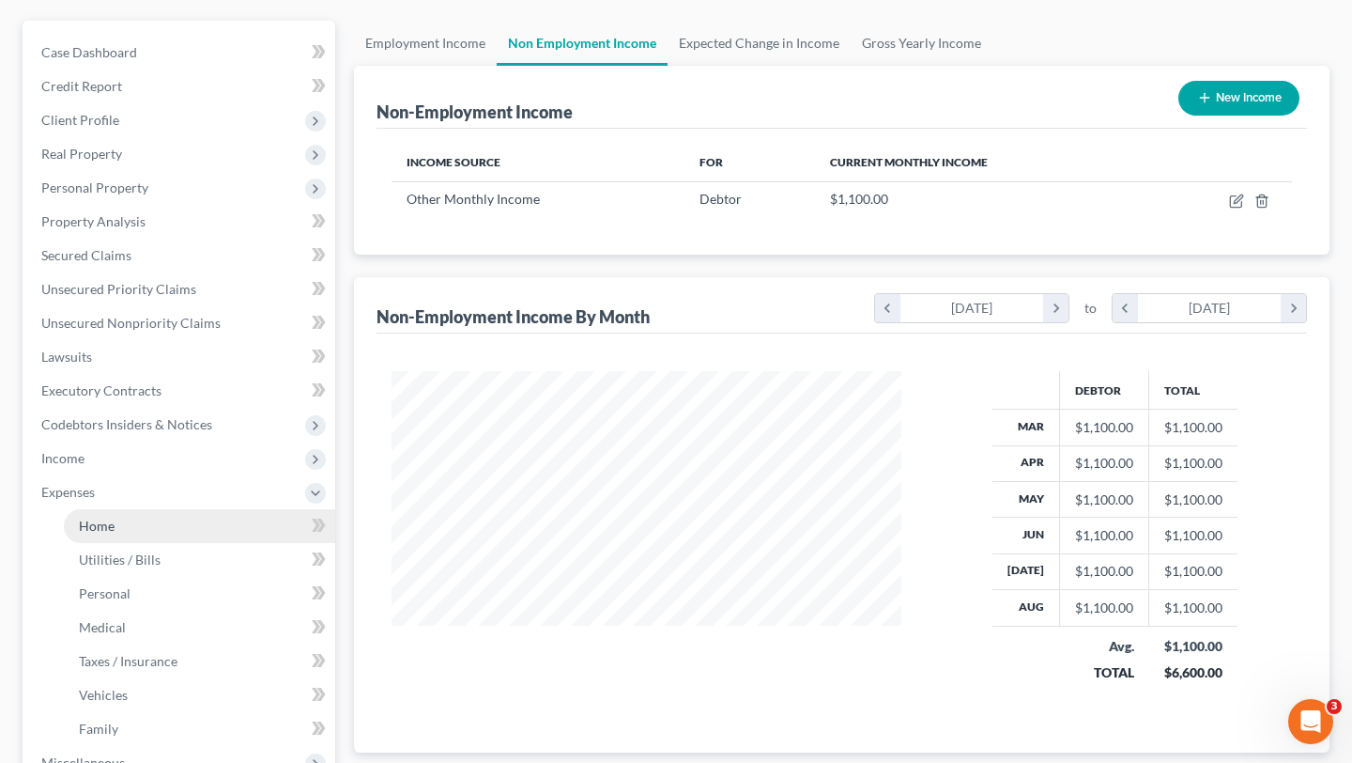
click at [200, 516] on link "Home" at bounding box center [199, 526] width 271 height 34
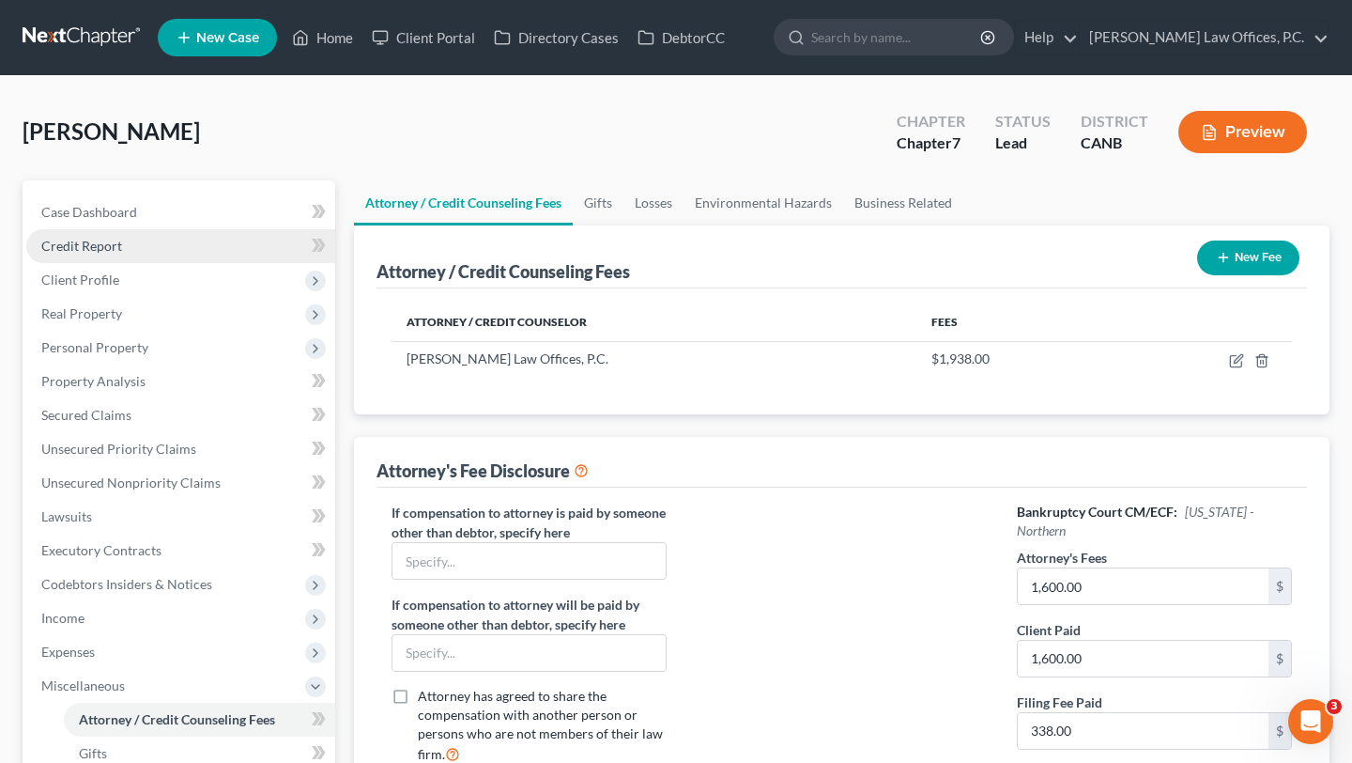
click at [159, 242] on link "Credit Report" at bounding box center [180, 246] width 309 height 34
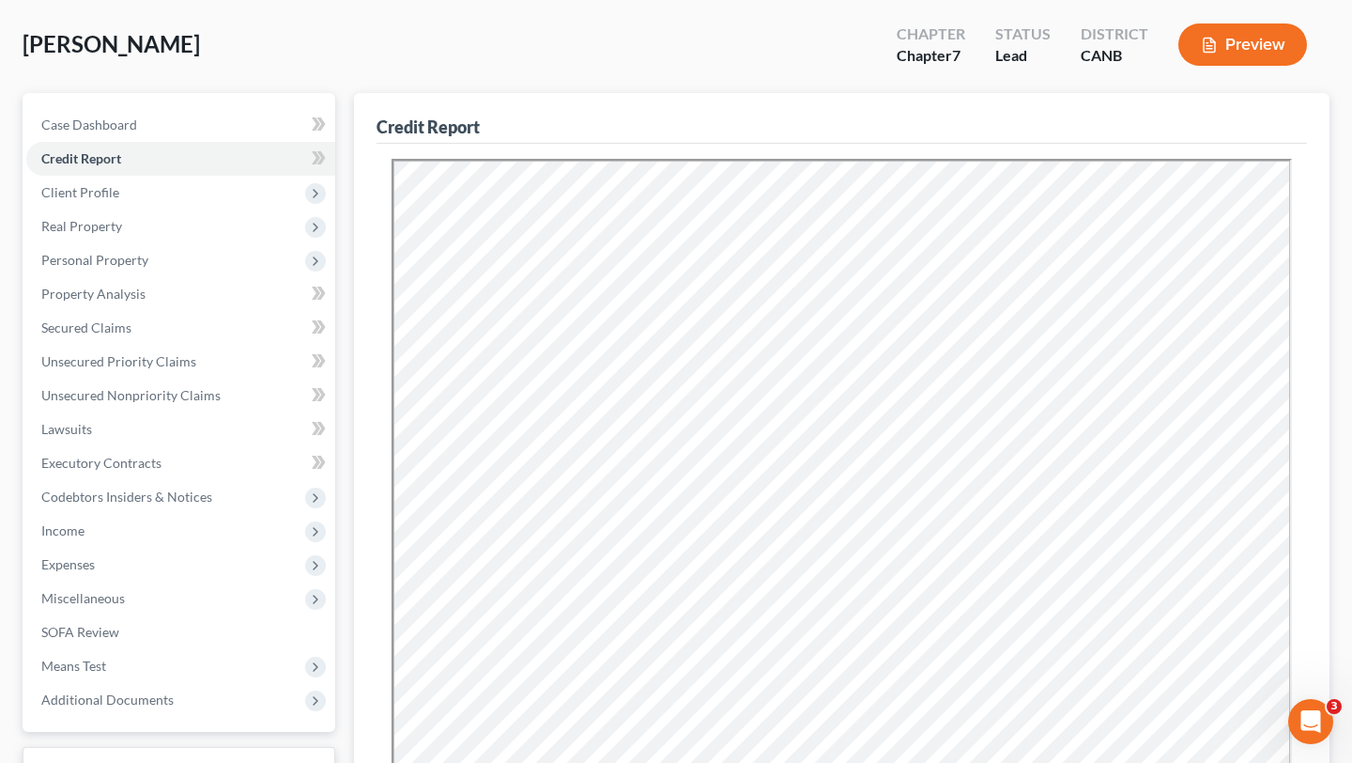
scroll to position [124, 0]
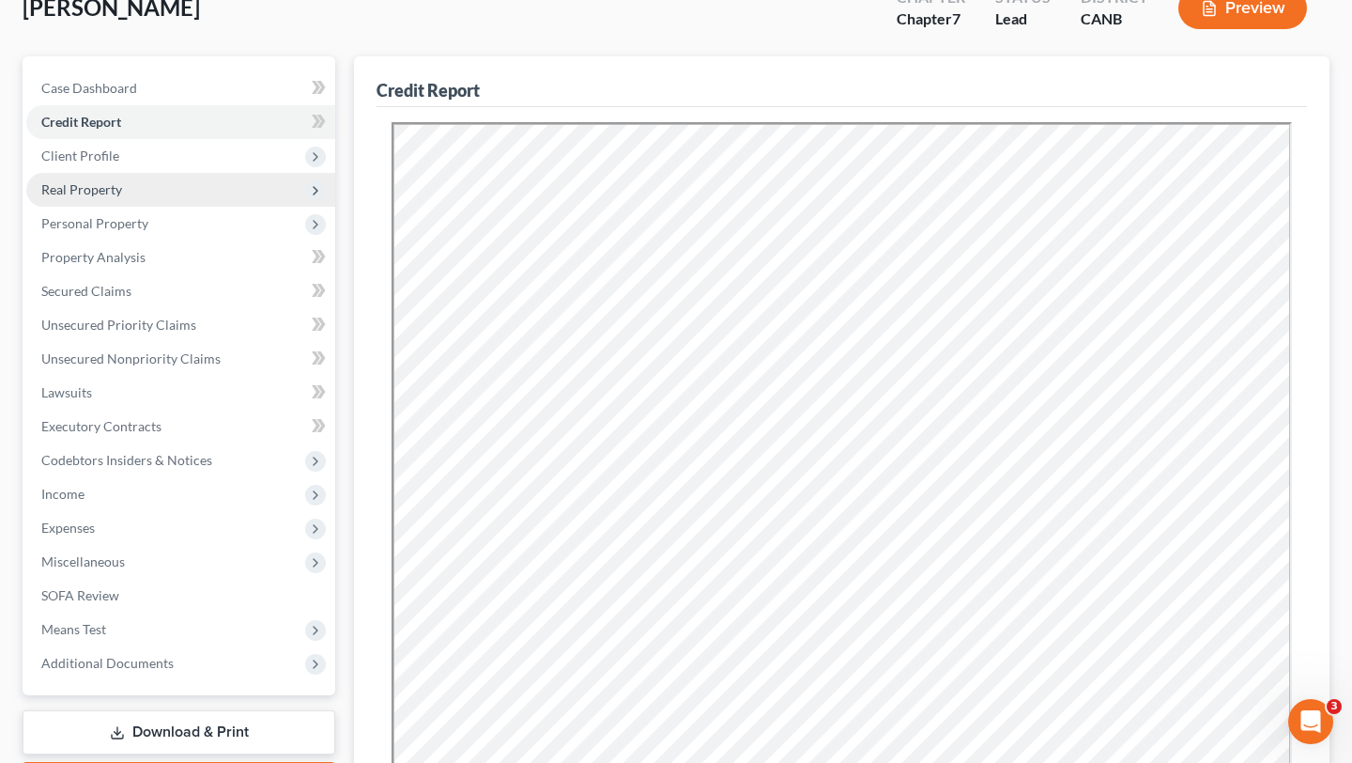
click at [122, 174] on span "Real Property" at bounding box center [180, 190] width 309 height 34
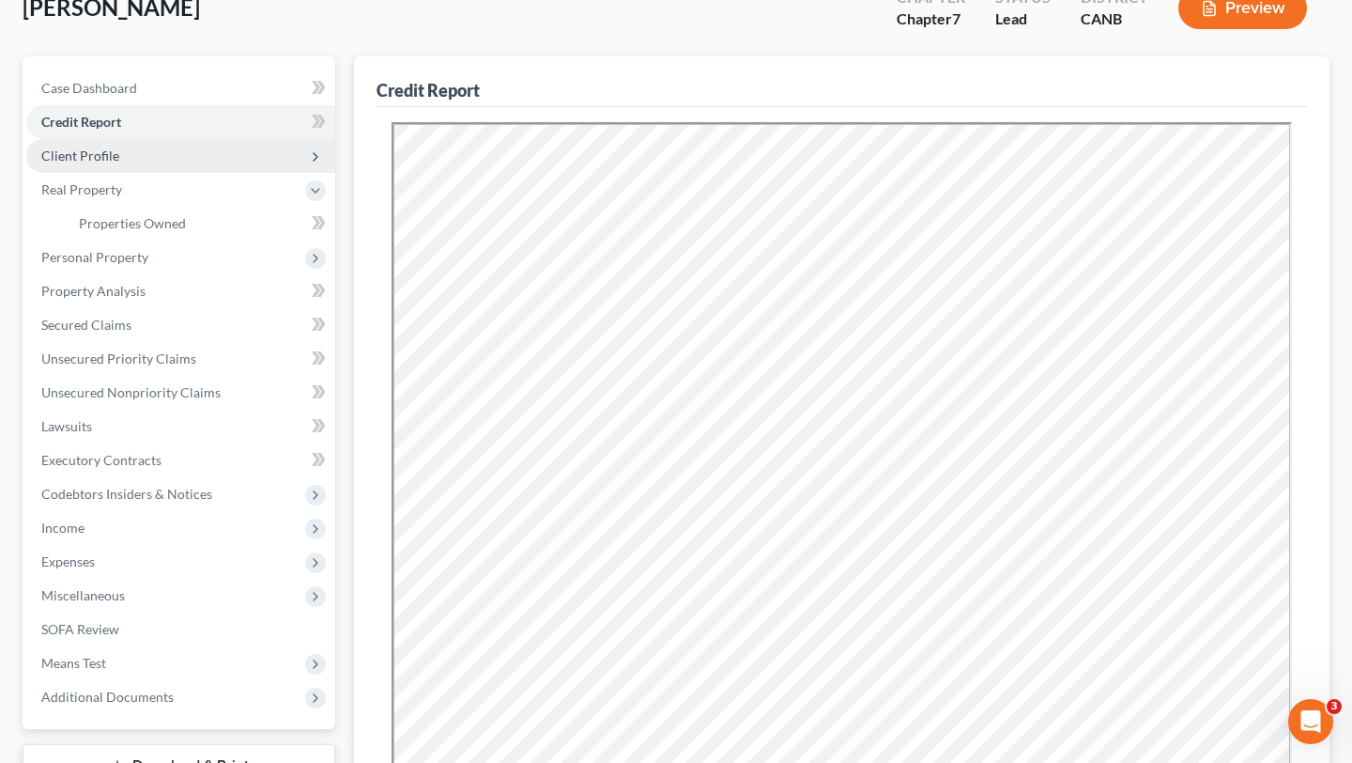
click at [131, 161] on span "Client Profile" at bounding box center [180, 156] width 309 height 34
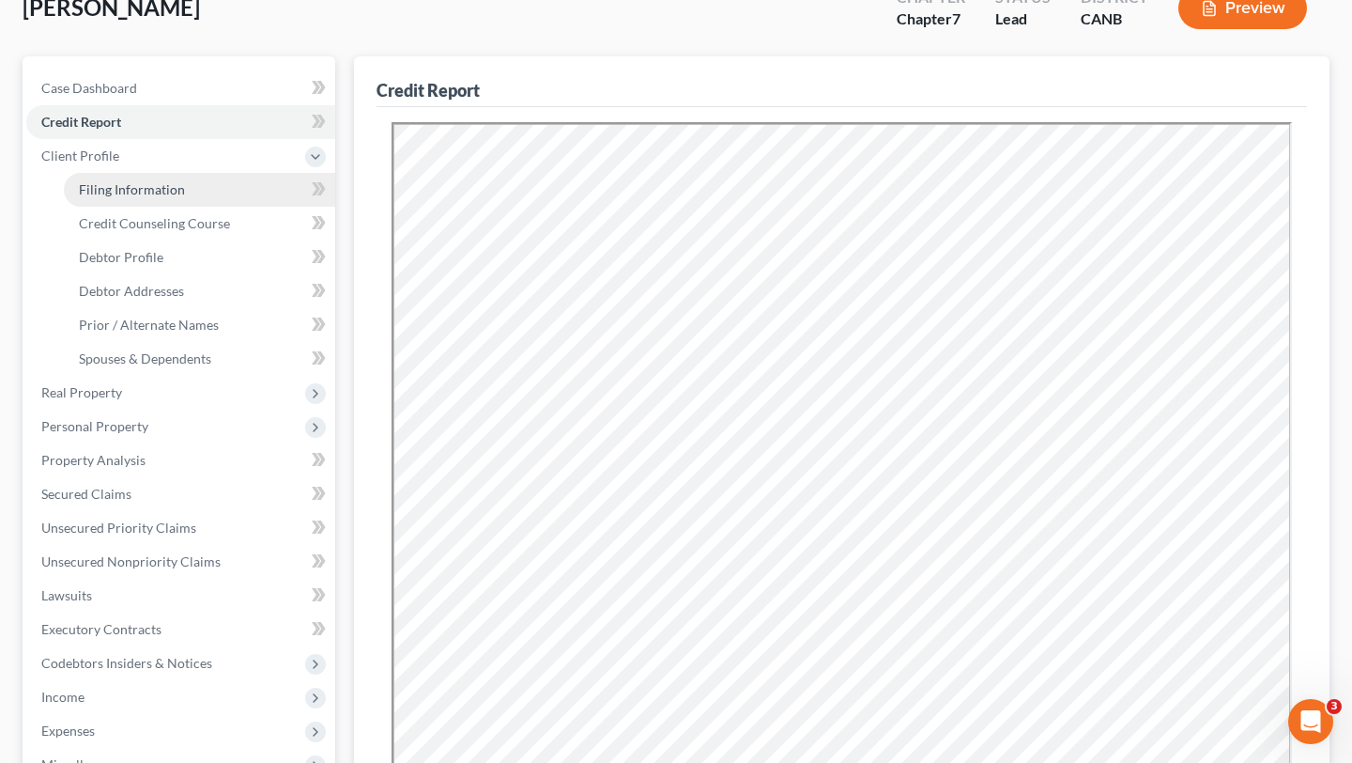
click at [139, 191] on span "Filing Information" at bounding box center [132, 189] width 106 height 16
select select "1"
select select "0"
select select "4"
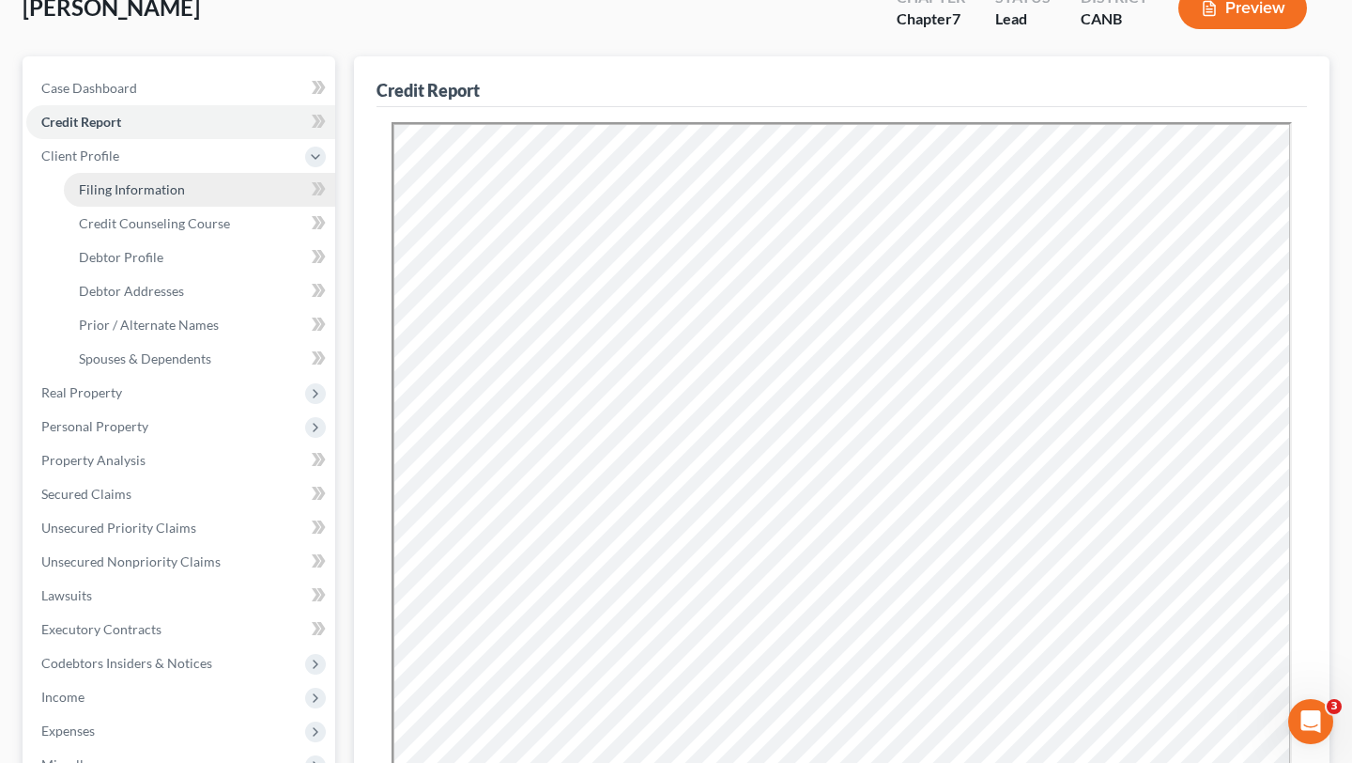
select select "0"
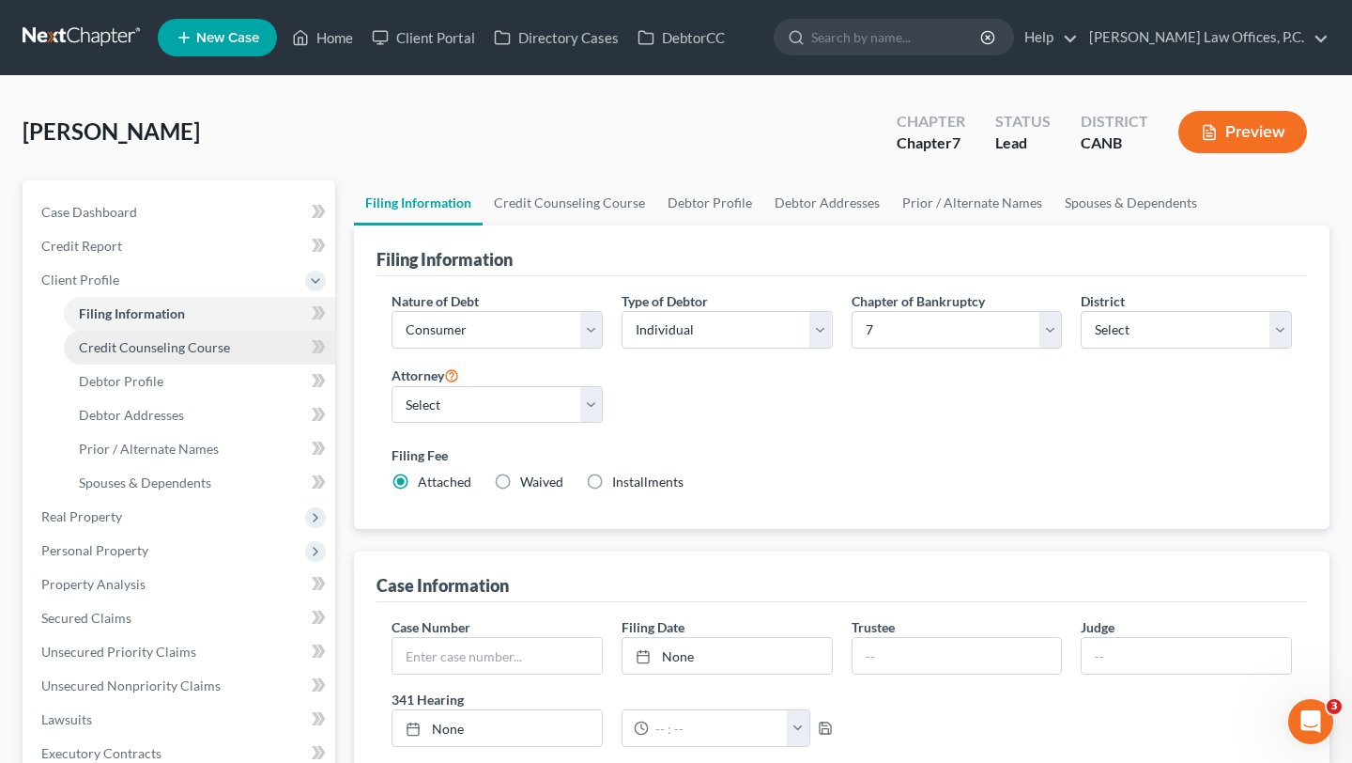
click at [158, 346] on span "Credit Counseling Course" at bounding box center [154, 347] width 151 height 16
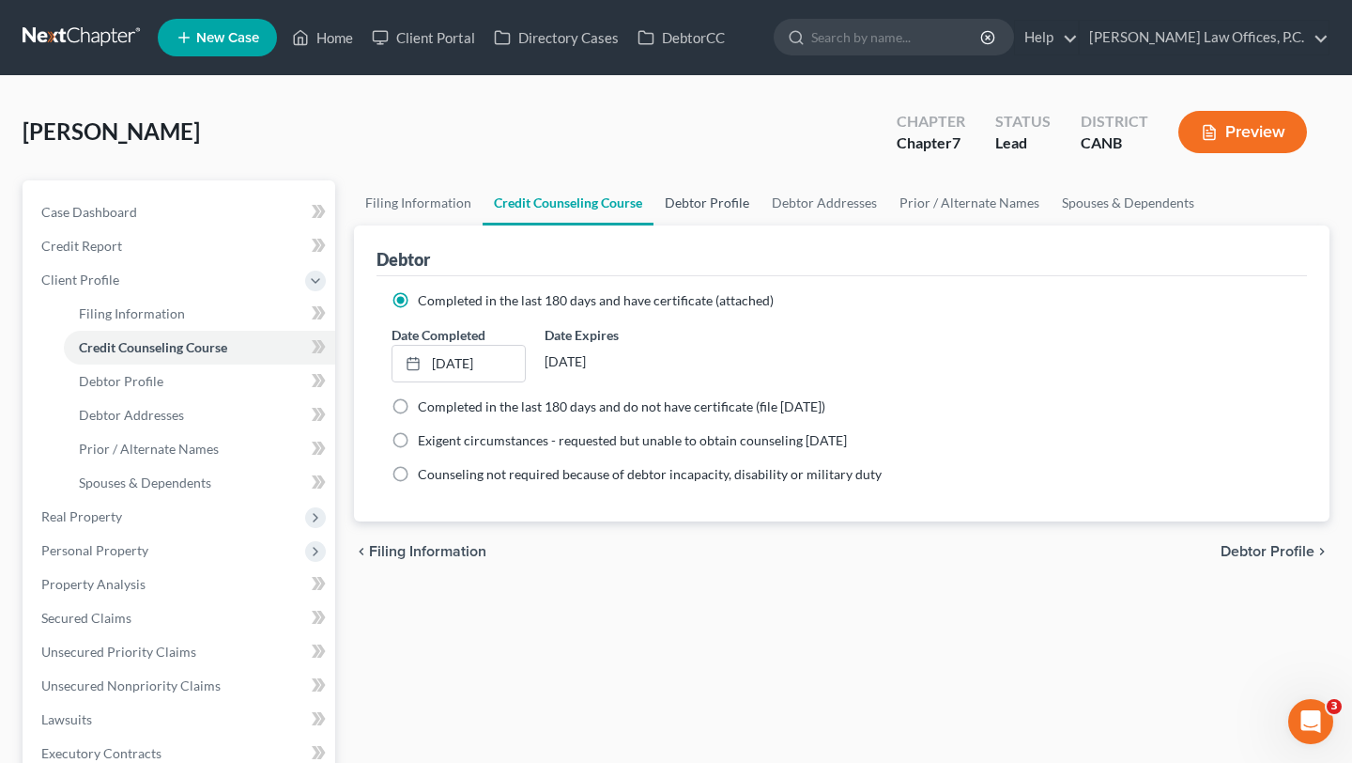
click at [698, 198] on link "Debtor Profile" at bounding box center [707, 202] width 107 height 45
select select "0"
select select "2"
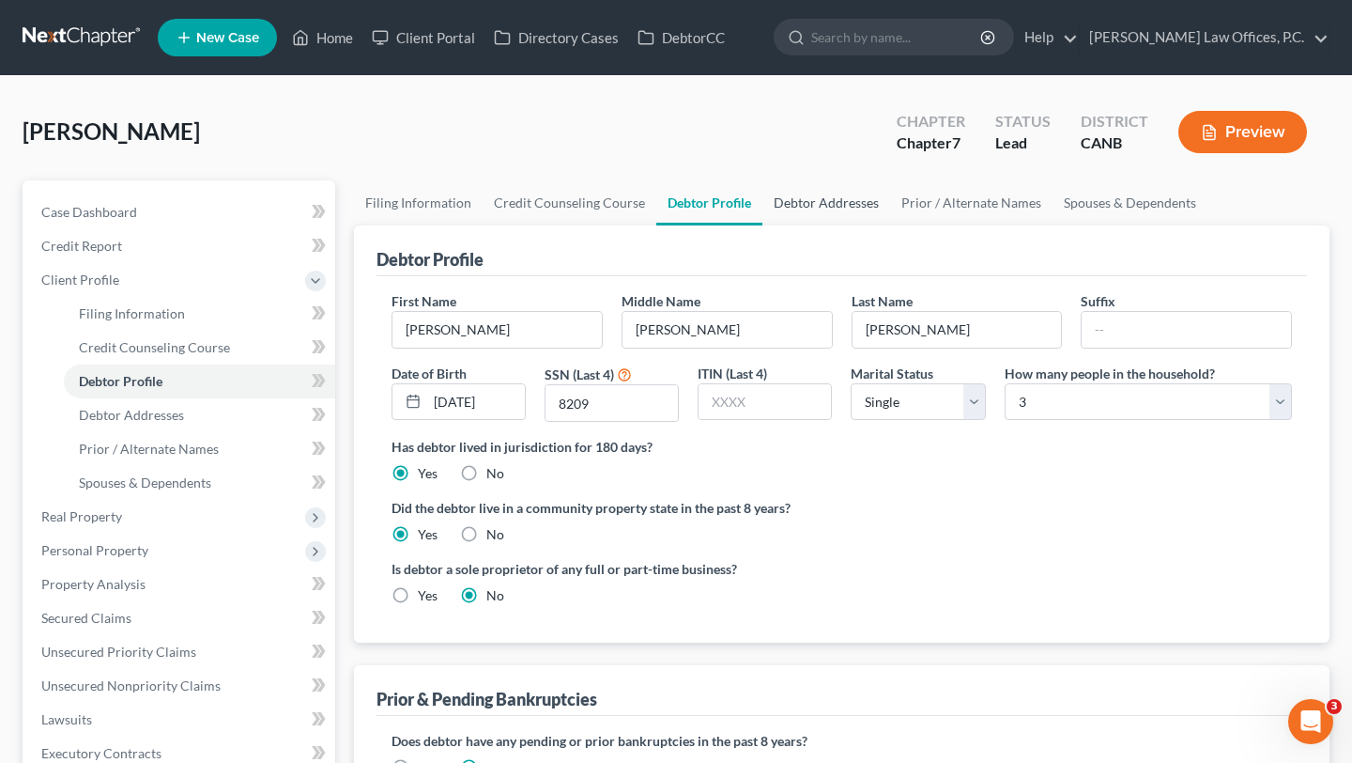
click at [838, 212] on link "Debtor Addresses" at bounding box center [827, 202] width 128 height 45
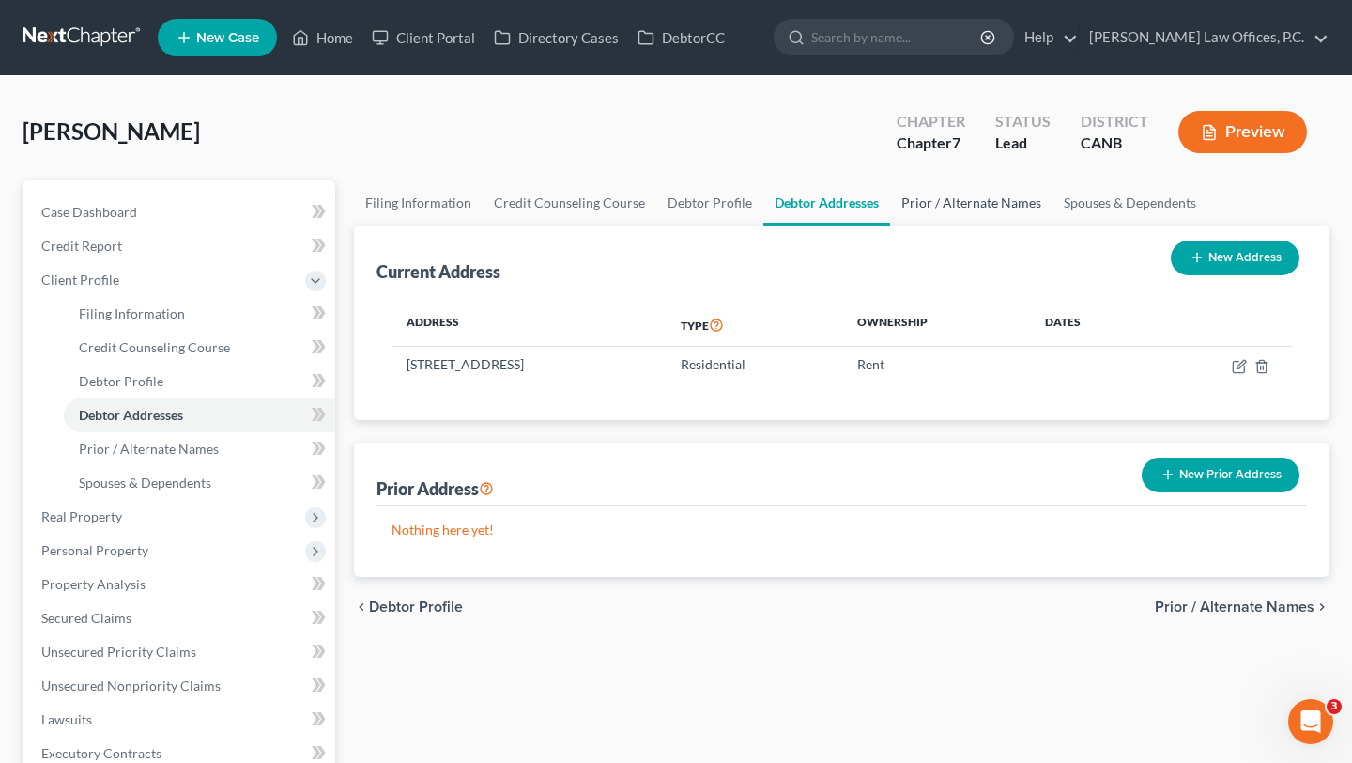
click at [960, 199] on link "Prior / Alternate Names" at bounding box center [971, 202] width 162 height 45
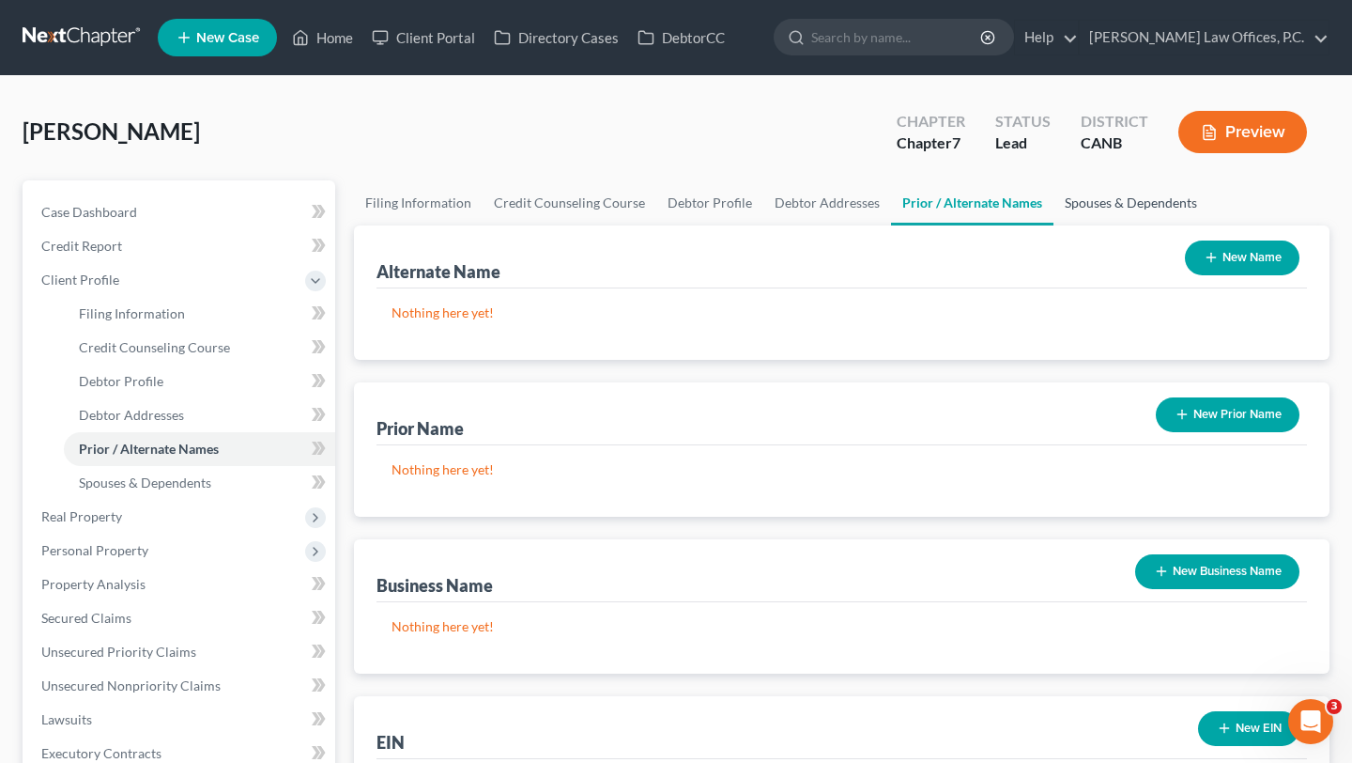
click at [1133, 210] on link "Spouses & Dependents" at bounding box center [1131, 202] width 155 height 45
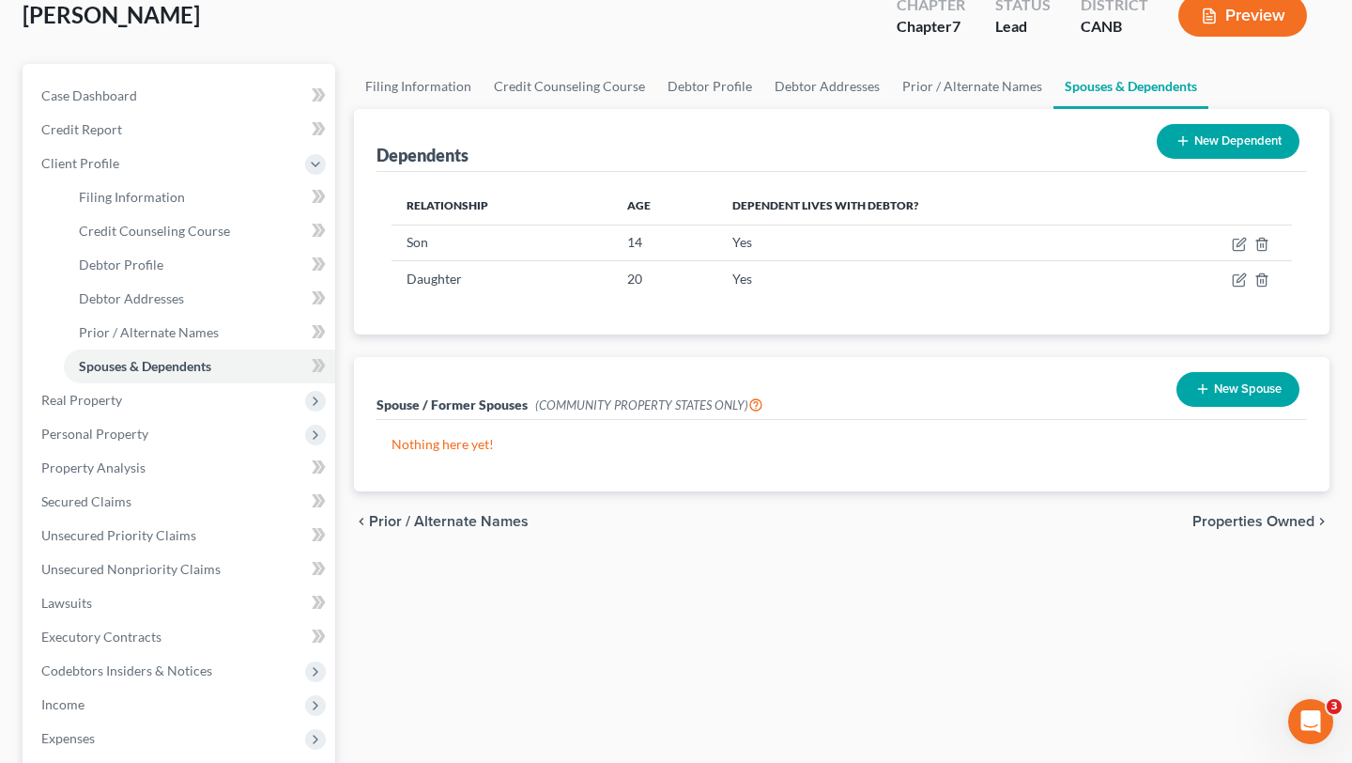
scroll to position [117, 0]
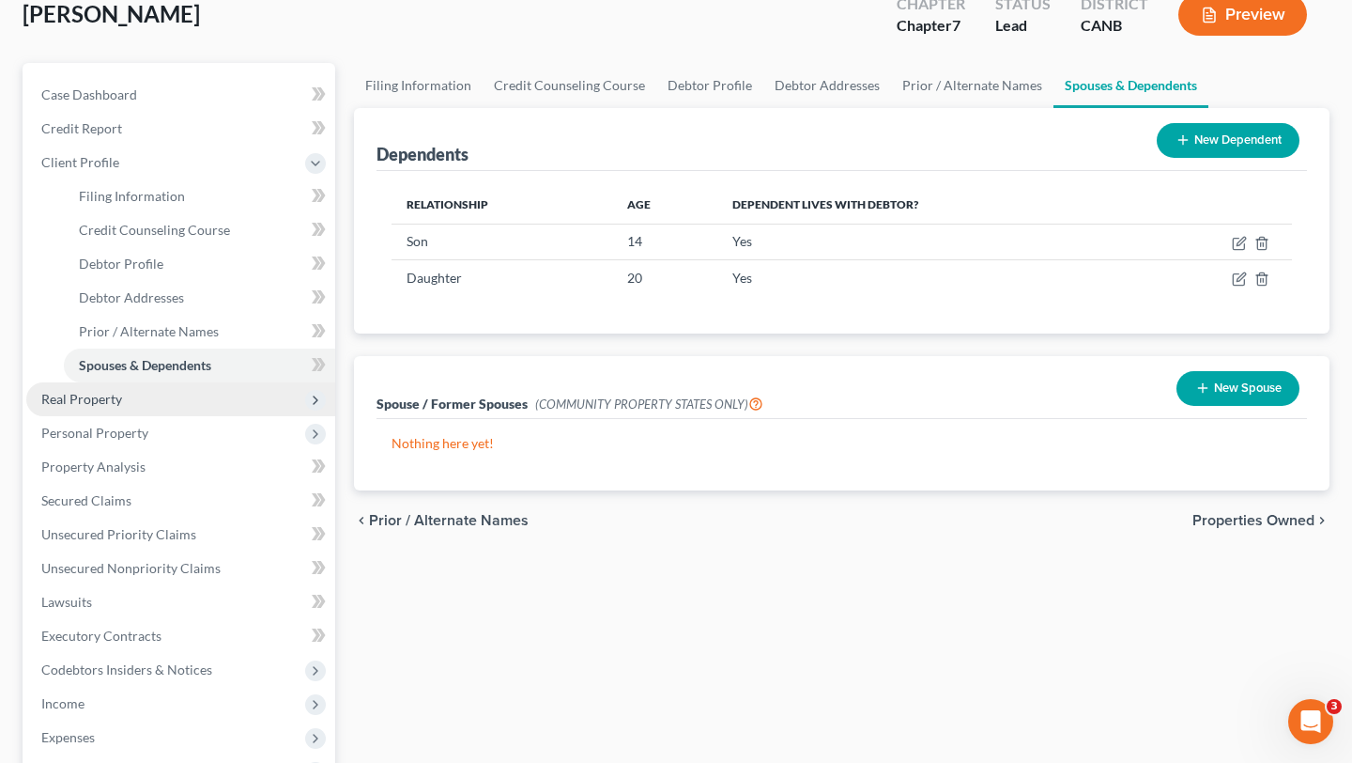
click at [148, 405] on span "Real Property" at bounding box center [180, 399] width 309 height 34
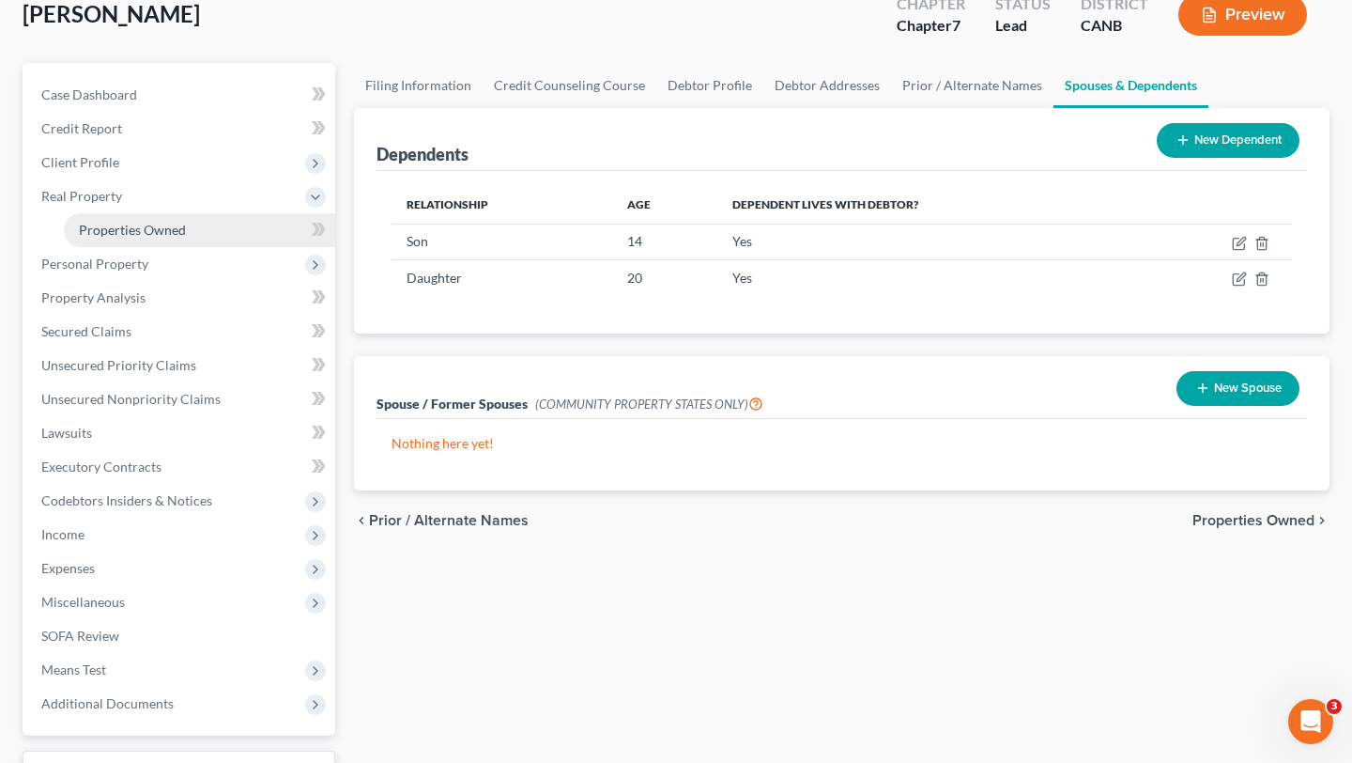
click at [141, 235] on span "Properties Owned" at bounding box center [132, 230] width 107 height 16
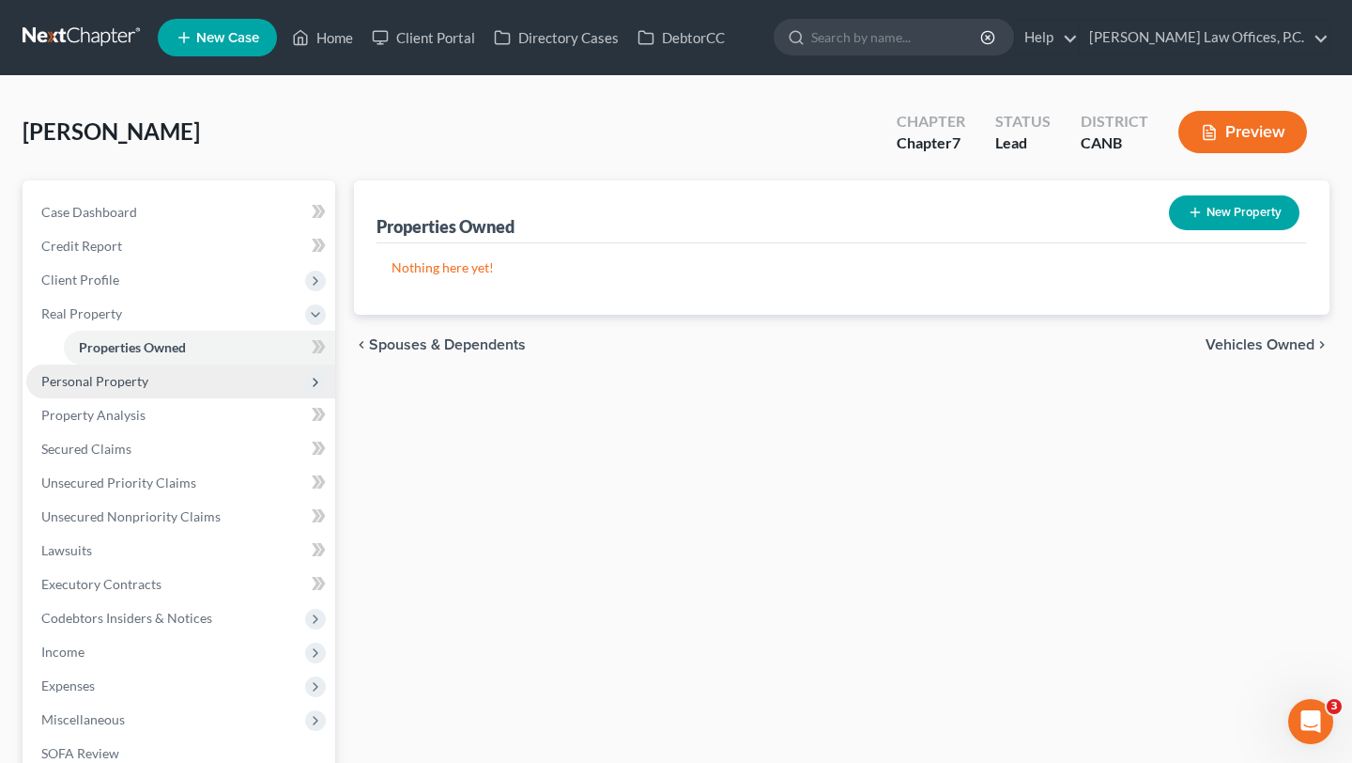
click at [159, 388] on span "Personal Property" at bounding box center [180, 381] width 309 height 34
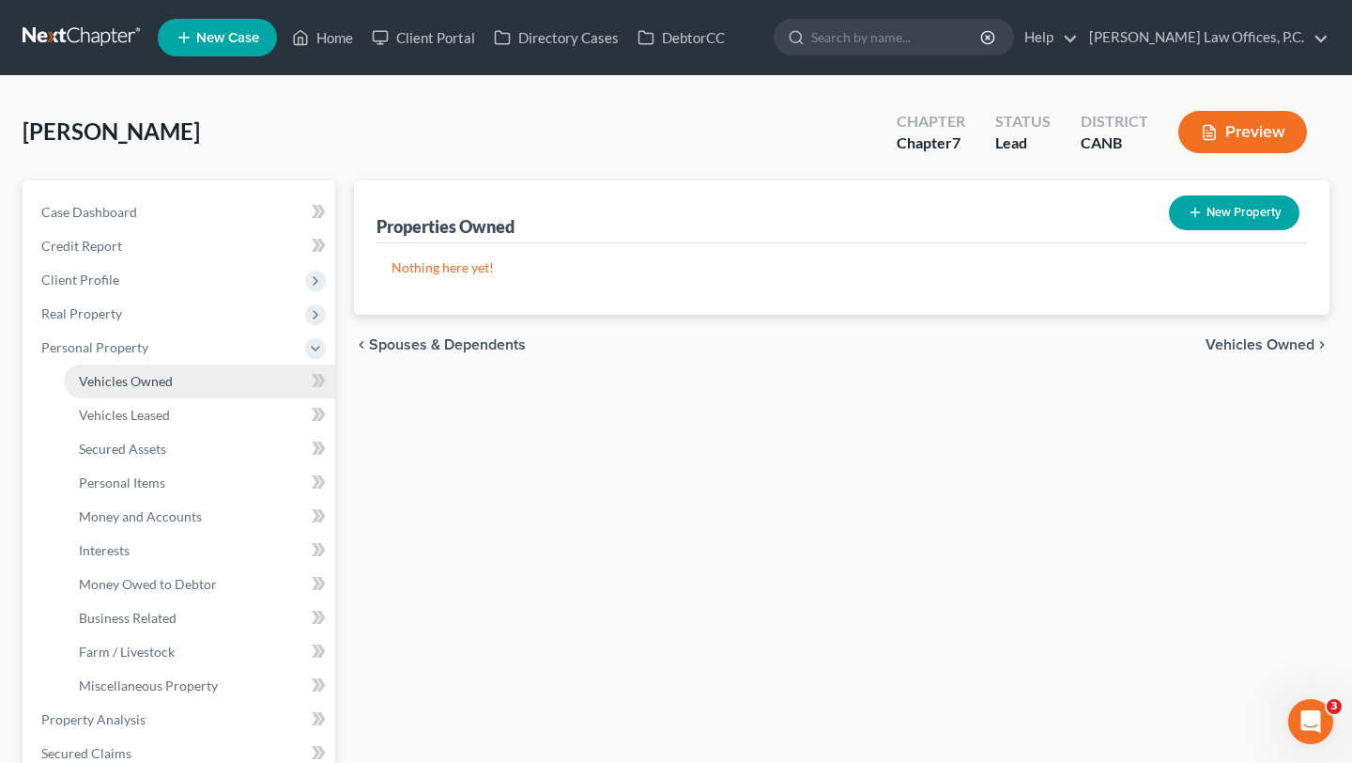
click at [162, 386] on span "Vehicles Owned" at bounding box center [126, 381] width 94 height 16
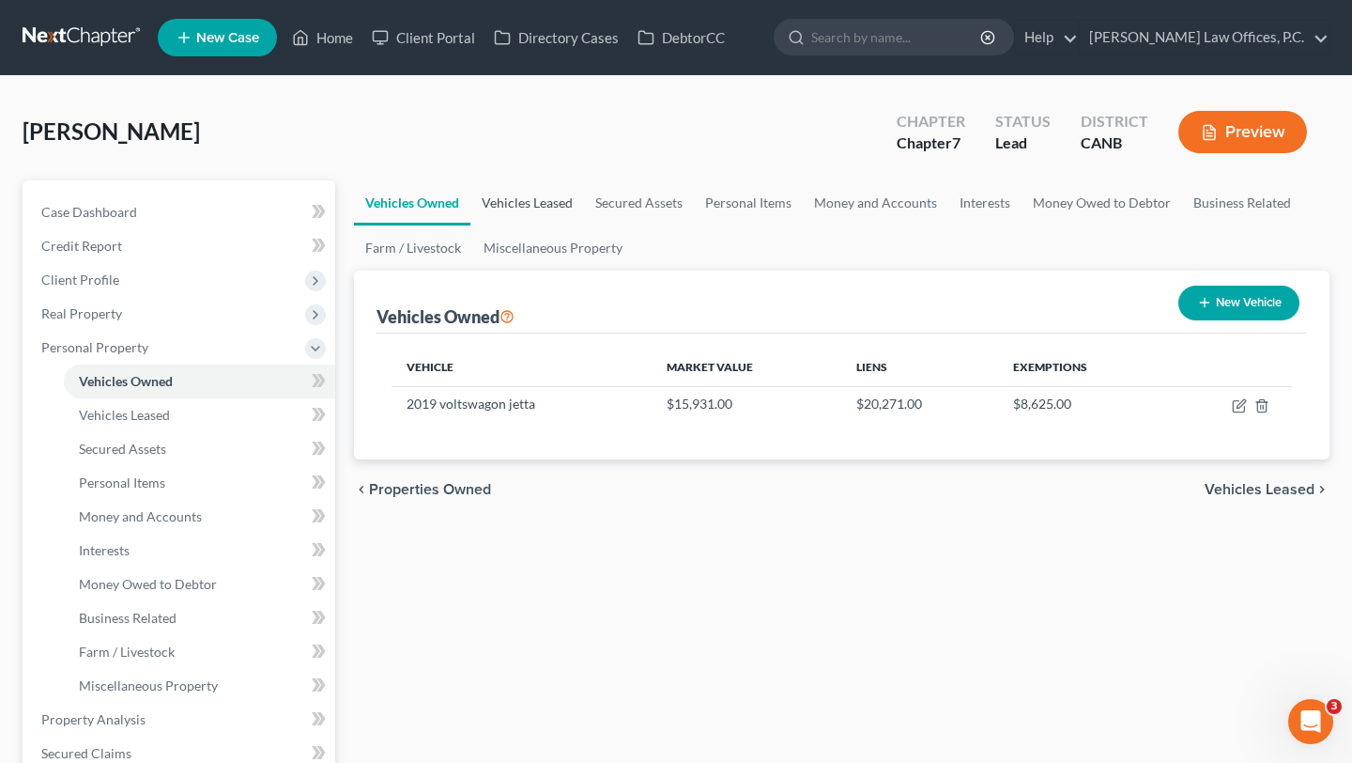
click at [563, 208] on link "Vehicles Leased" at bounding box center [527, 202] width 114 height 45
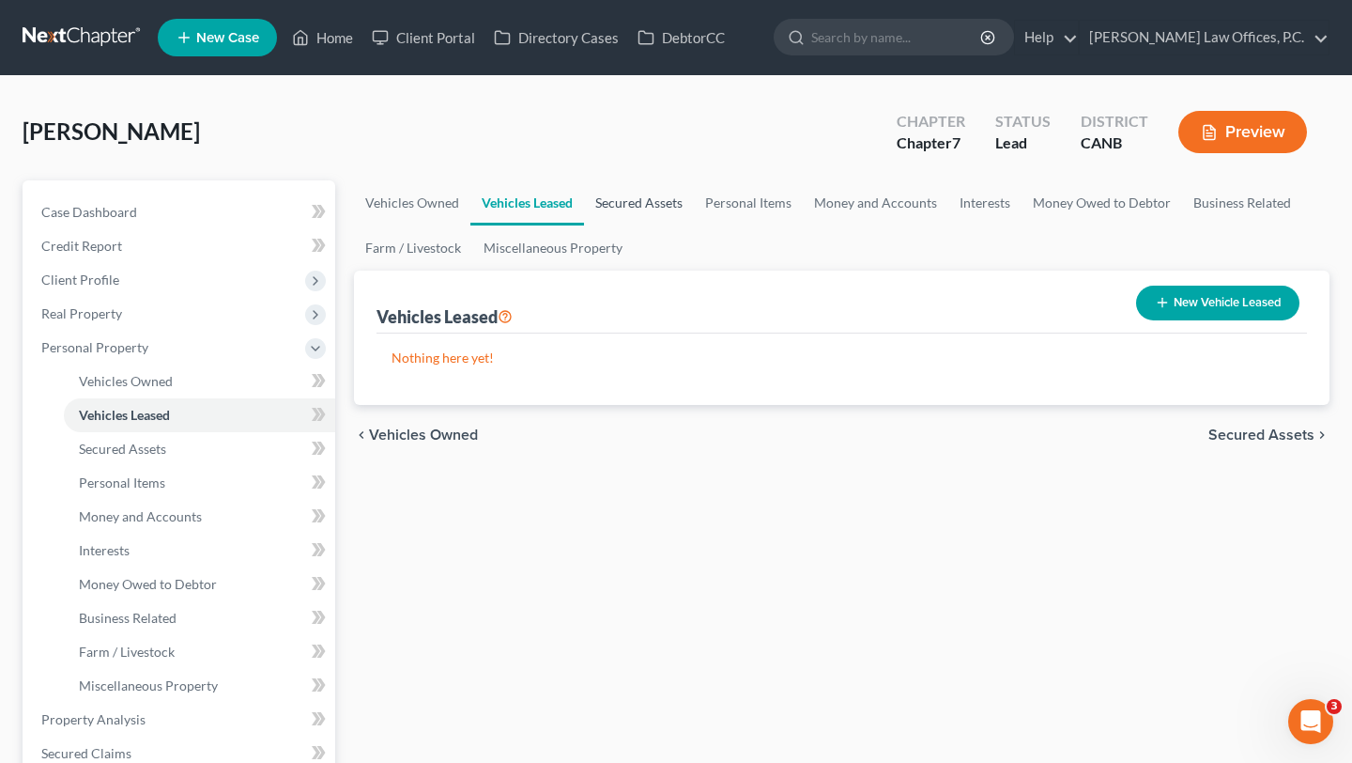
click at [646, 207] on link "Secured Assets" at bounding box center [639, 202] width 110 height 45
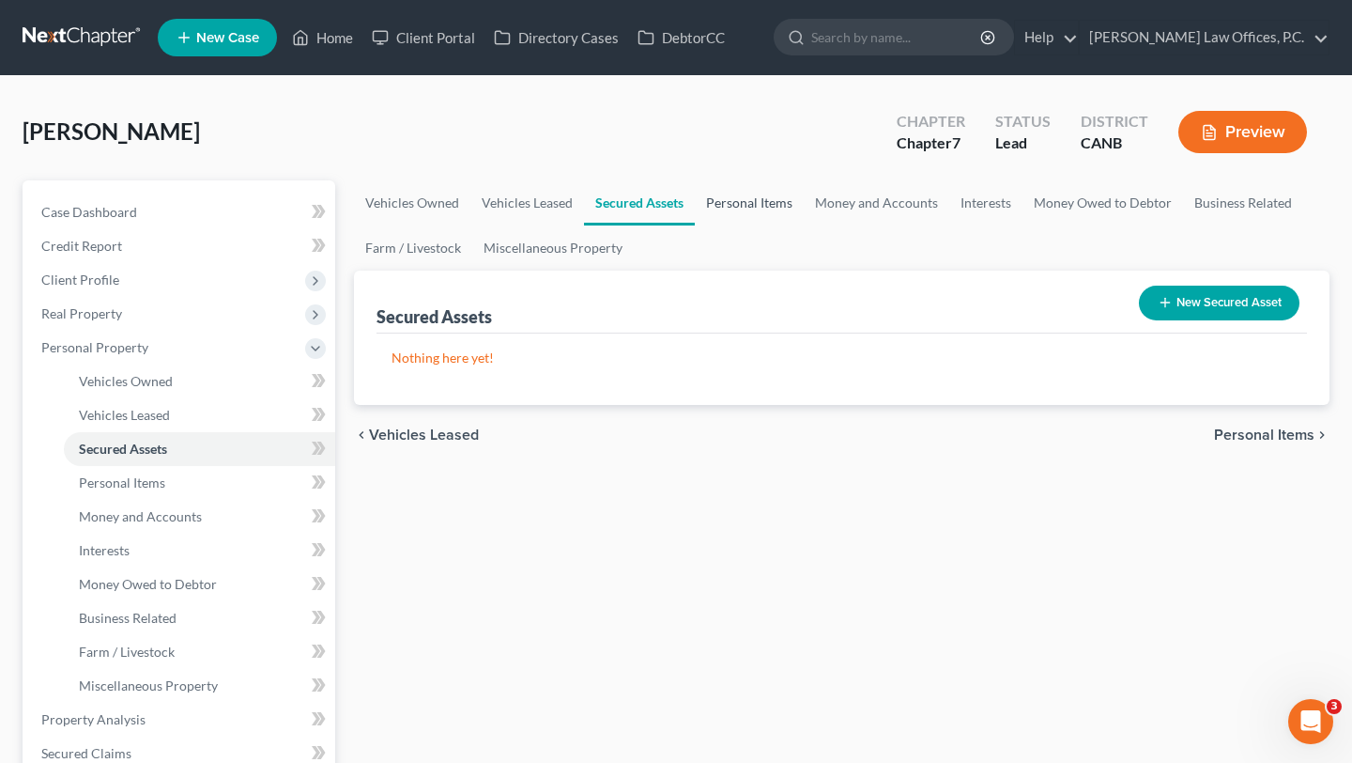
click at [752, 205] on link "Personal Items" at bounding box center [749, 202] width 109 height 45
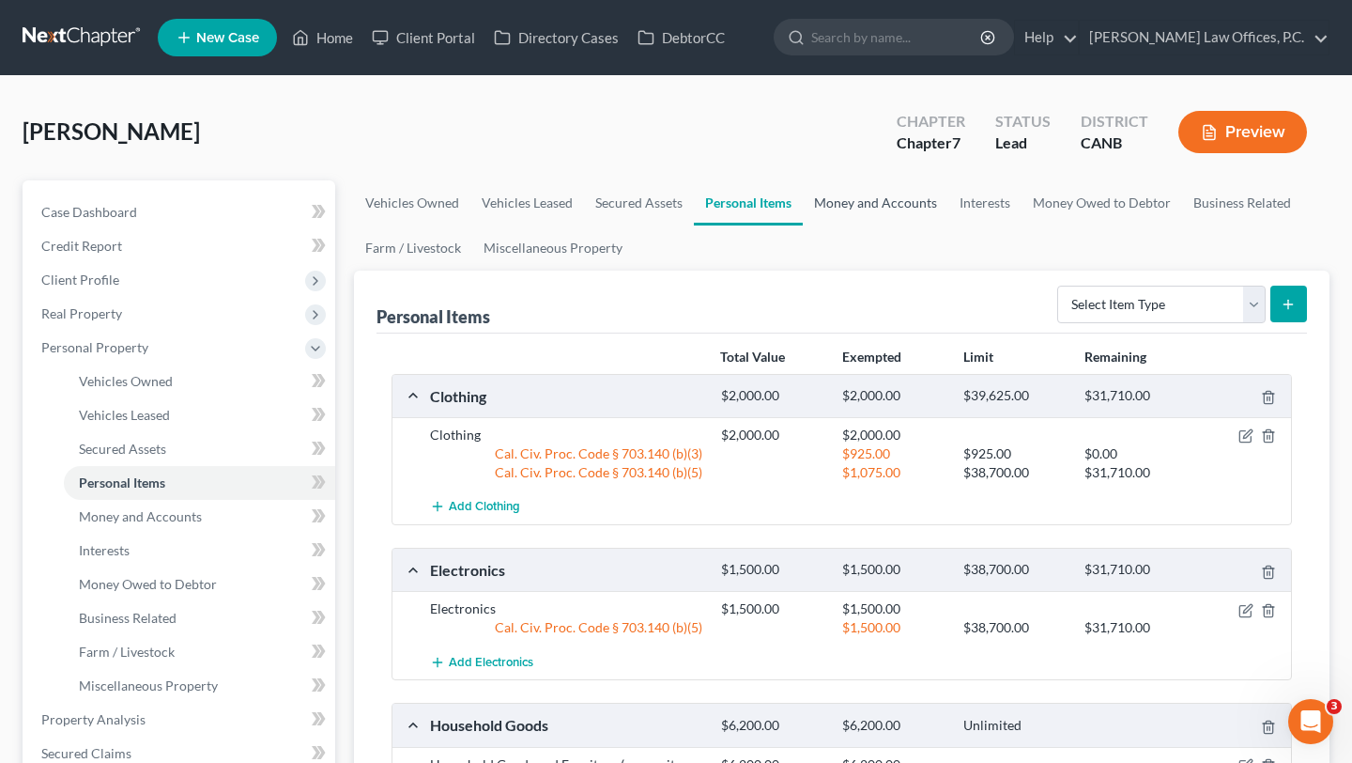
click at [851, 205] on link "Money and Accounts" at bounding box center [876, 202] width 146 height 45
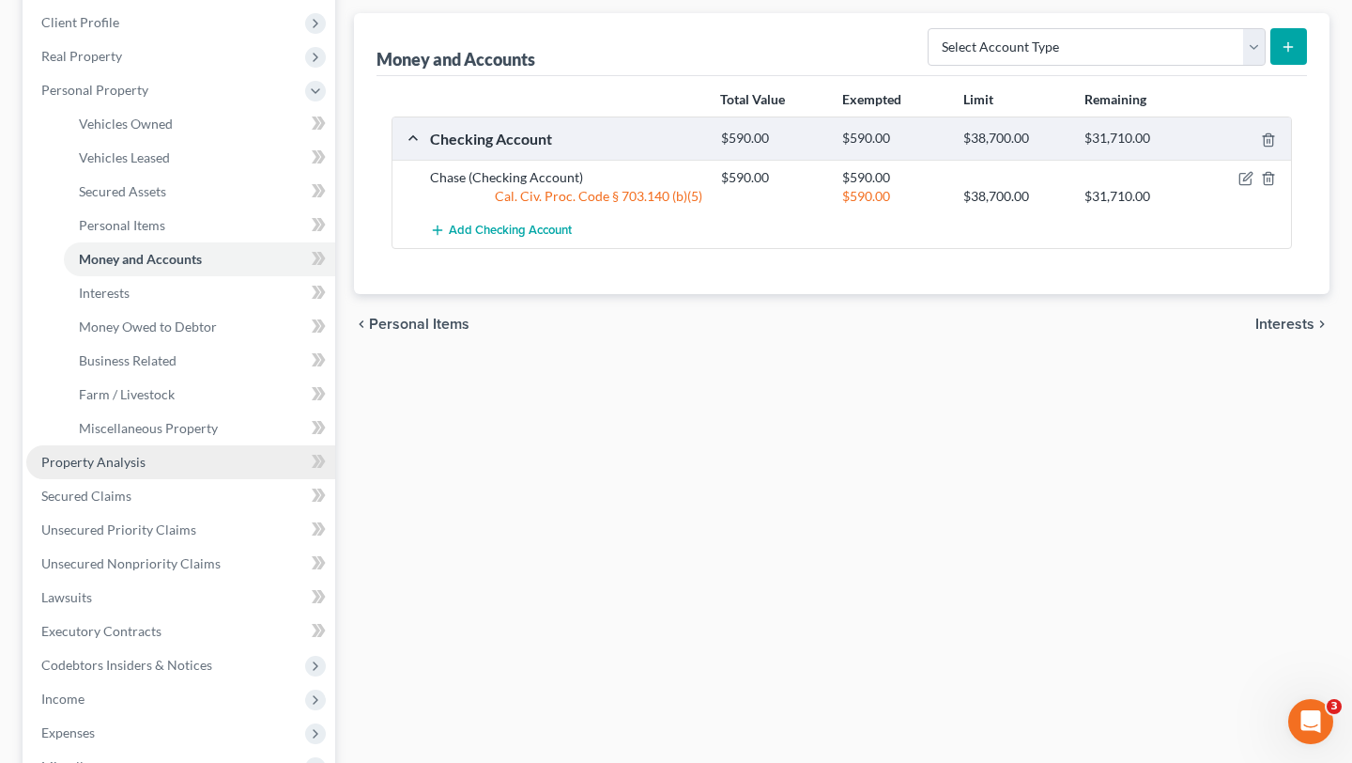
click at [211, 457] on link "Property Analysis" at bounding box center [180, 462] width 309 height 34
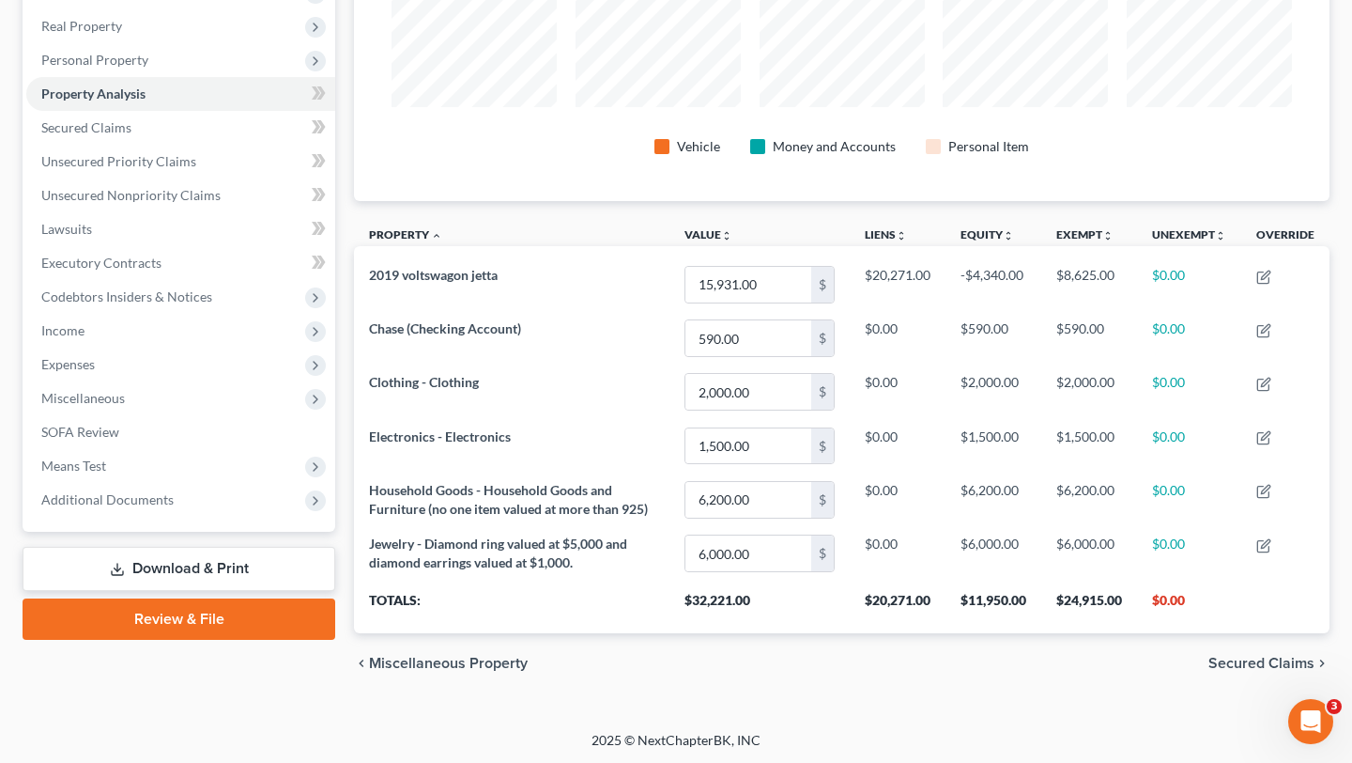
scroll to position [288, 0]
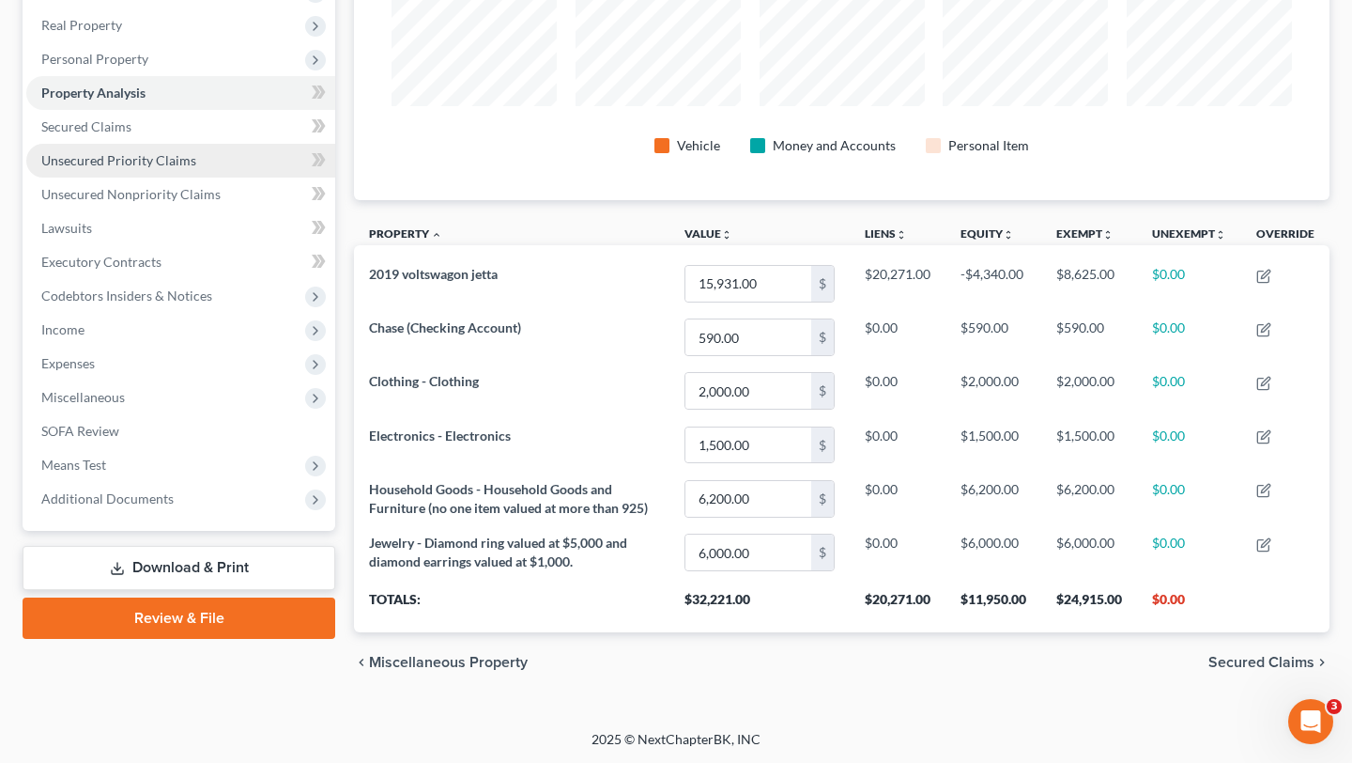
click at [154, 172] on link "Unsecured Priority Claims" at bounding box center [180, 161] width 309 height 34
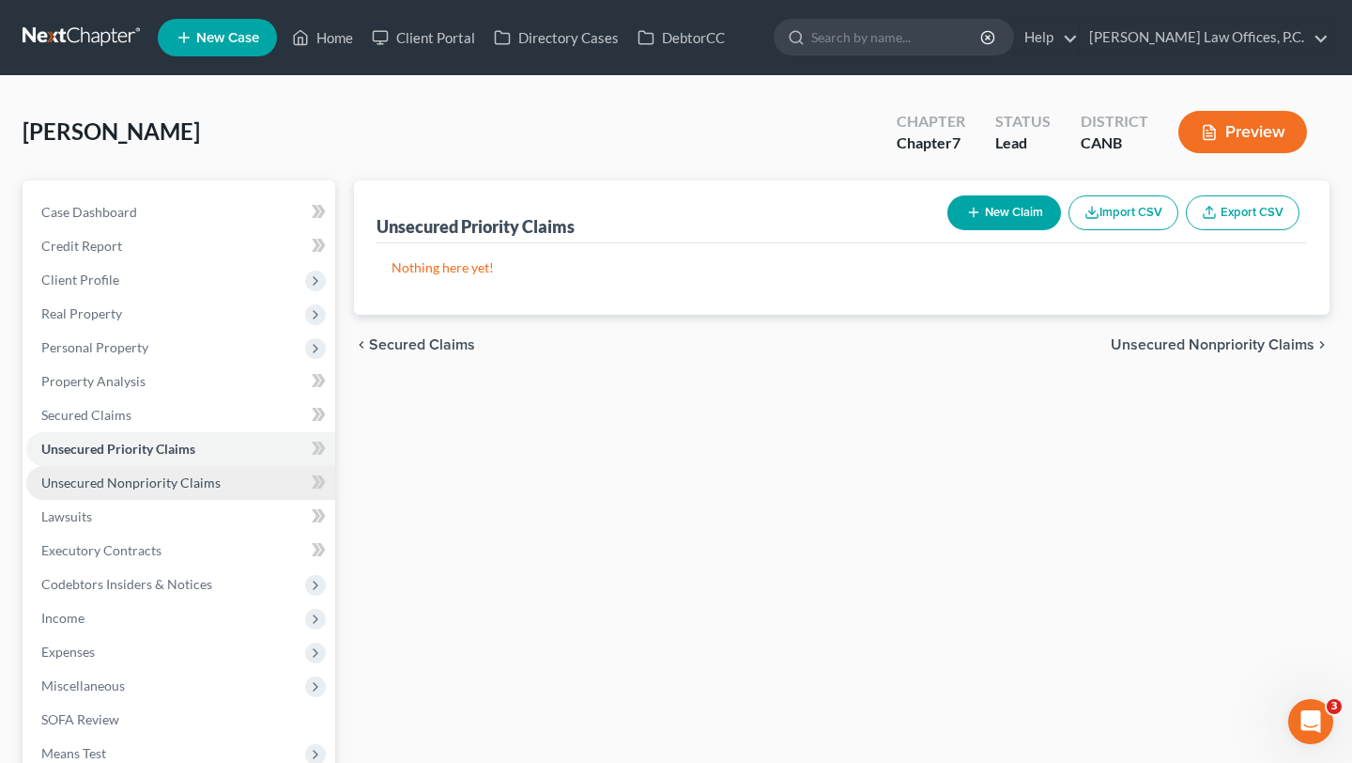
click at [160, 489] on link "Unsecured Nonpriority Claims" at bounding box center [180, 483] width 309 height 34
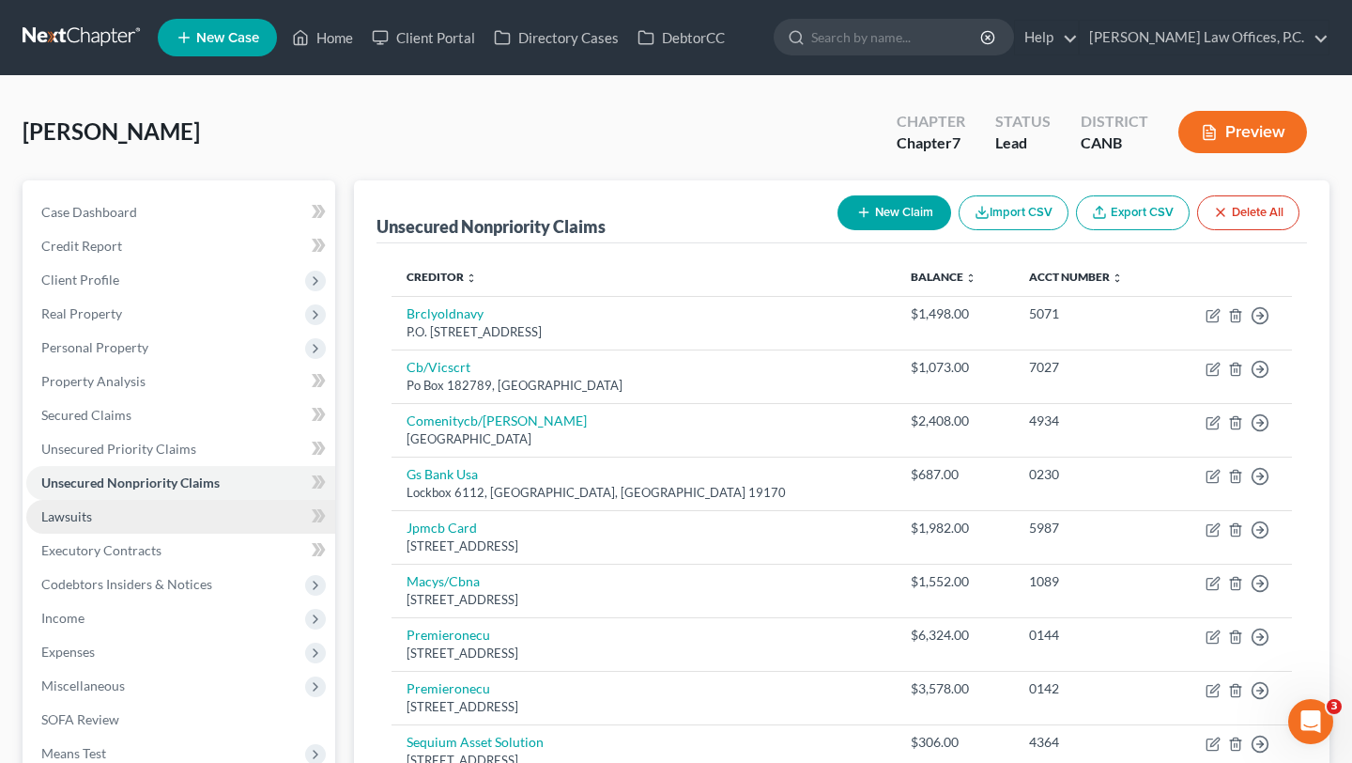
click at [160, 515] on link "Lawsuits" at bounding box center [180, 517] width 309 height 34
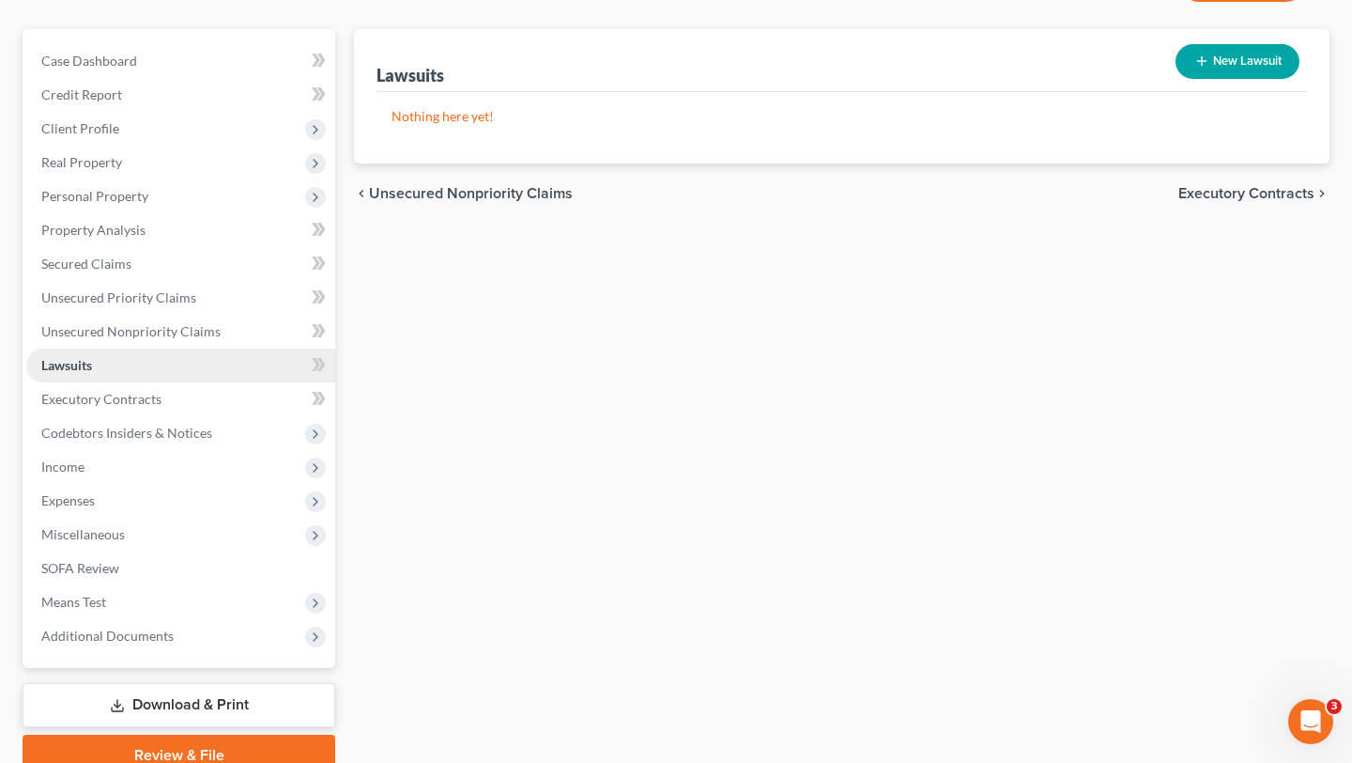
scroll to position [189, 0]
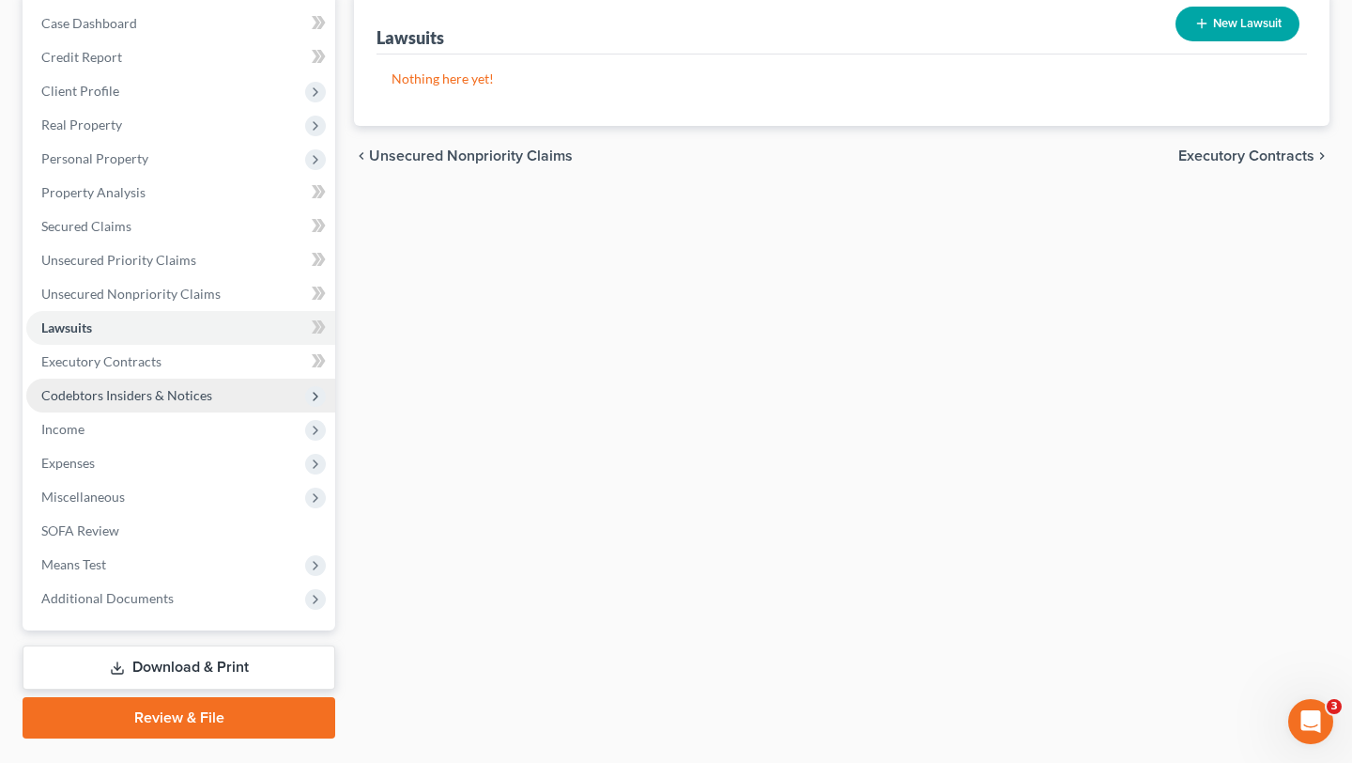
click at [174, 393] on span "Codebtors Insiders & Notices" at bounding box center [126, 395] width 171 height 16
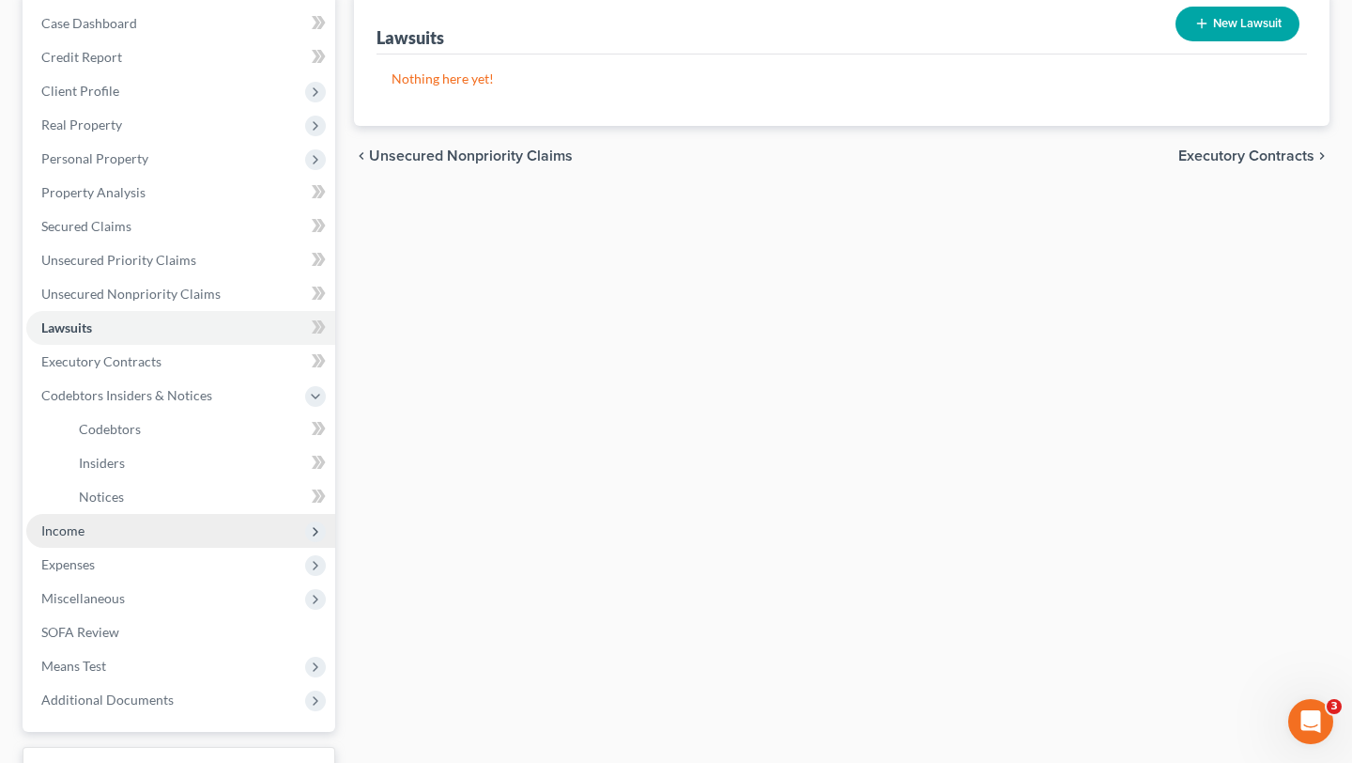
click at [139, 525] on span "Income" at bounding box center [180, 531] width 309 height 34
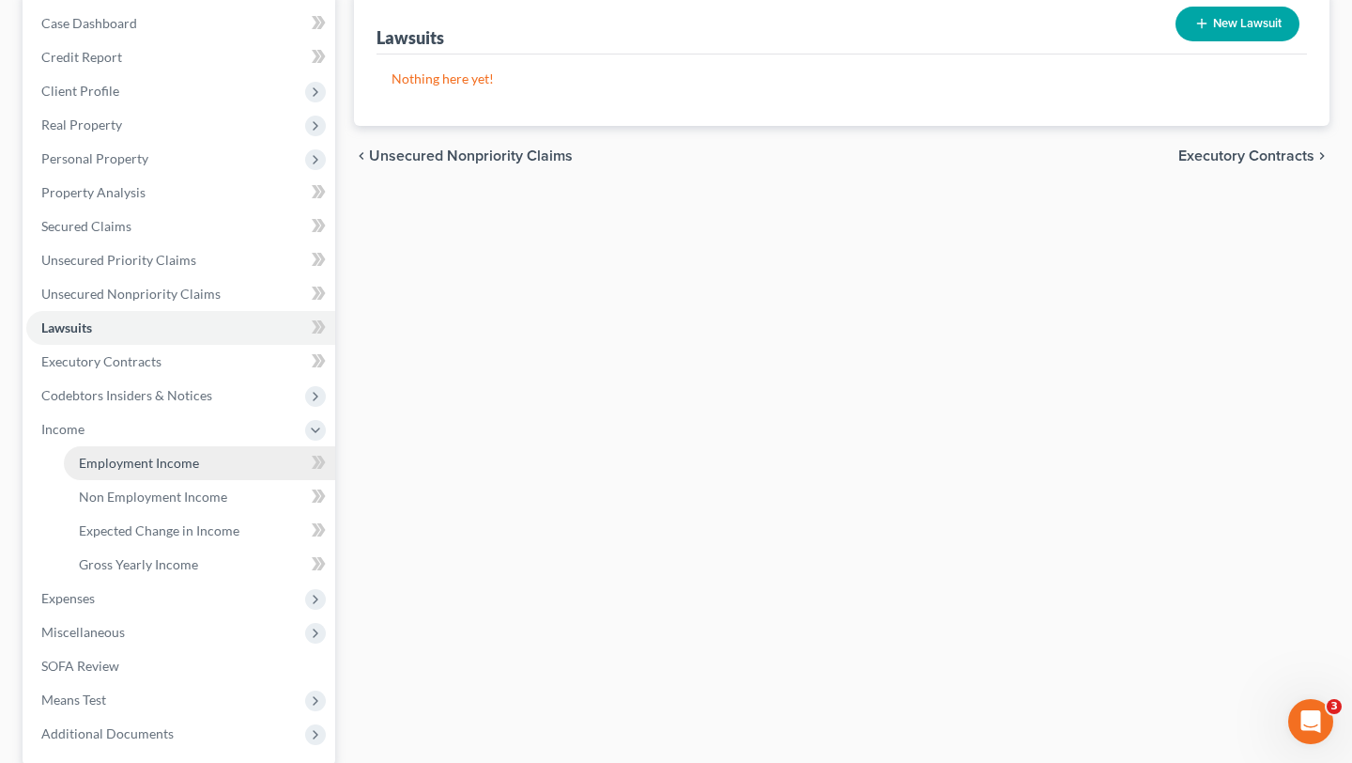
click at [151, 471] on link "Employment Income" at bounding box center [199, 463] width 271 height 34
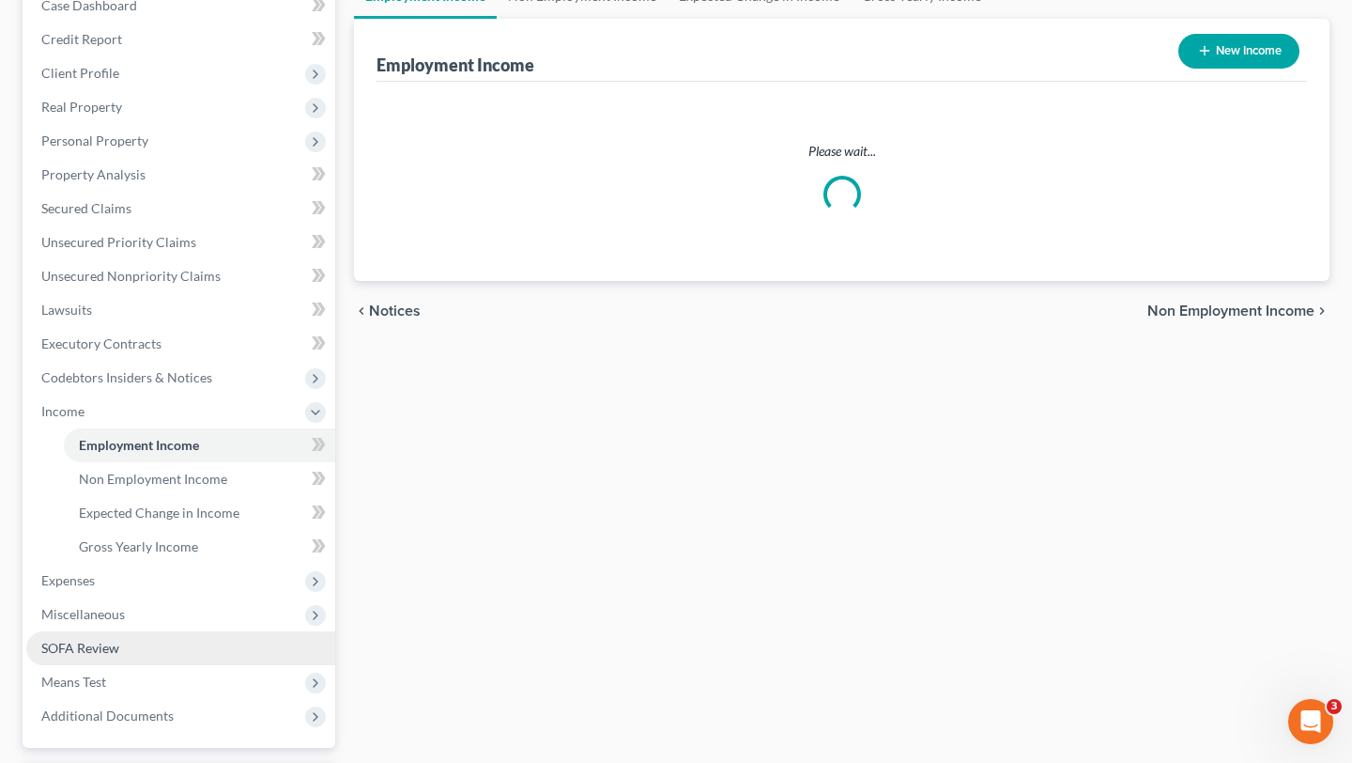
scroll to position [270, 0]
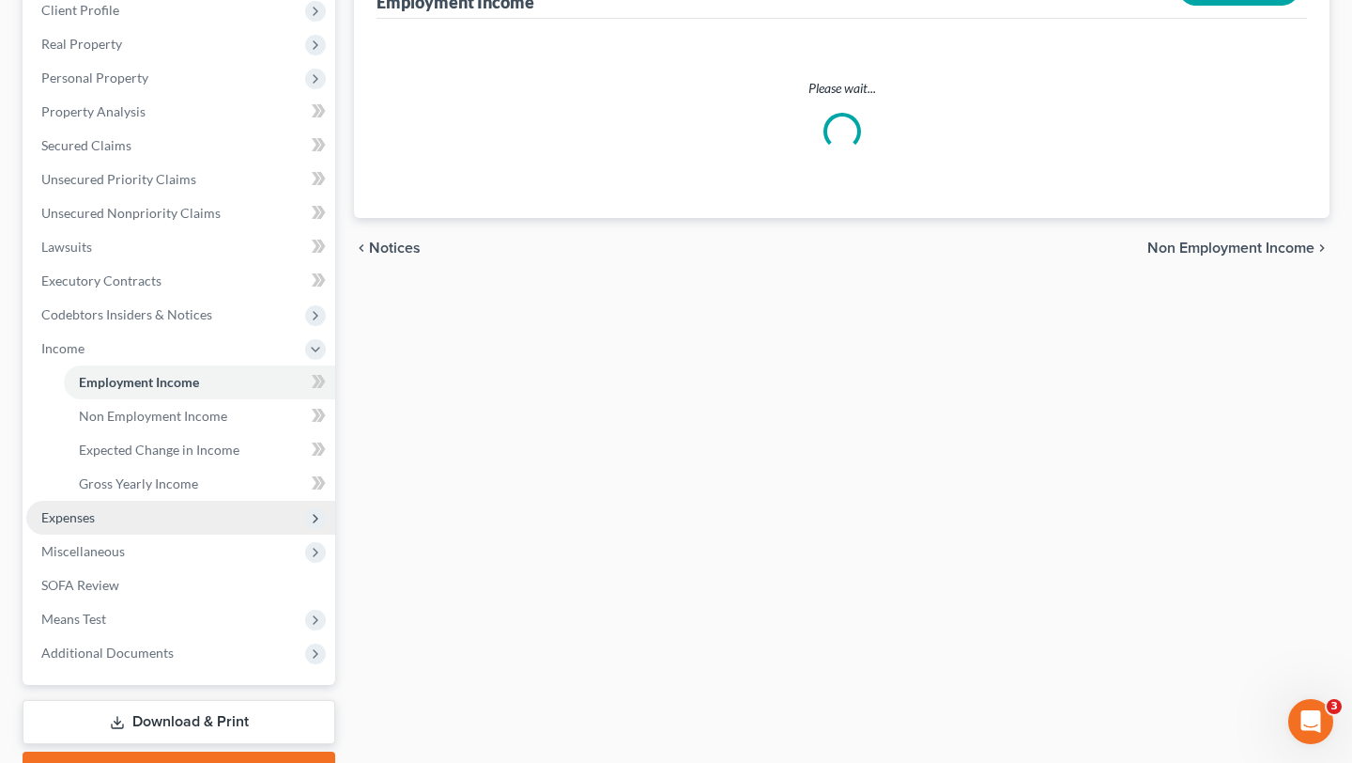
click at [140, 520] on span "Expenses" at bounding box center [180, 518] width 309 height 34
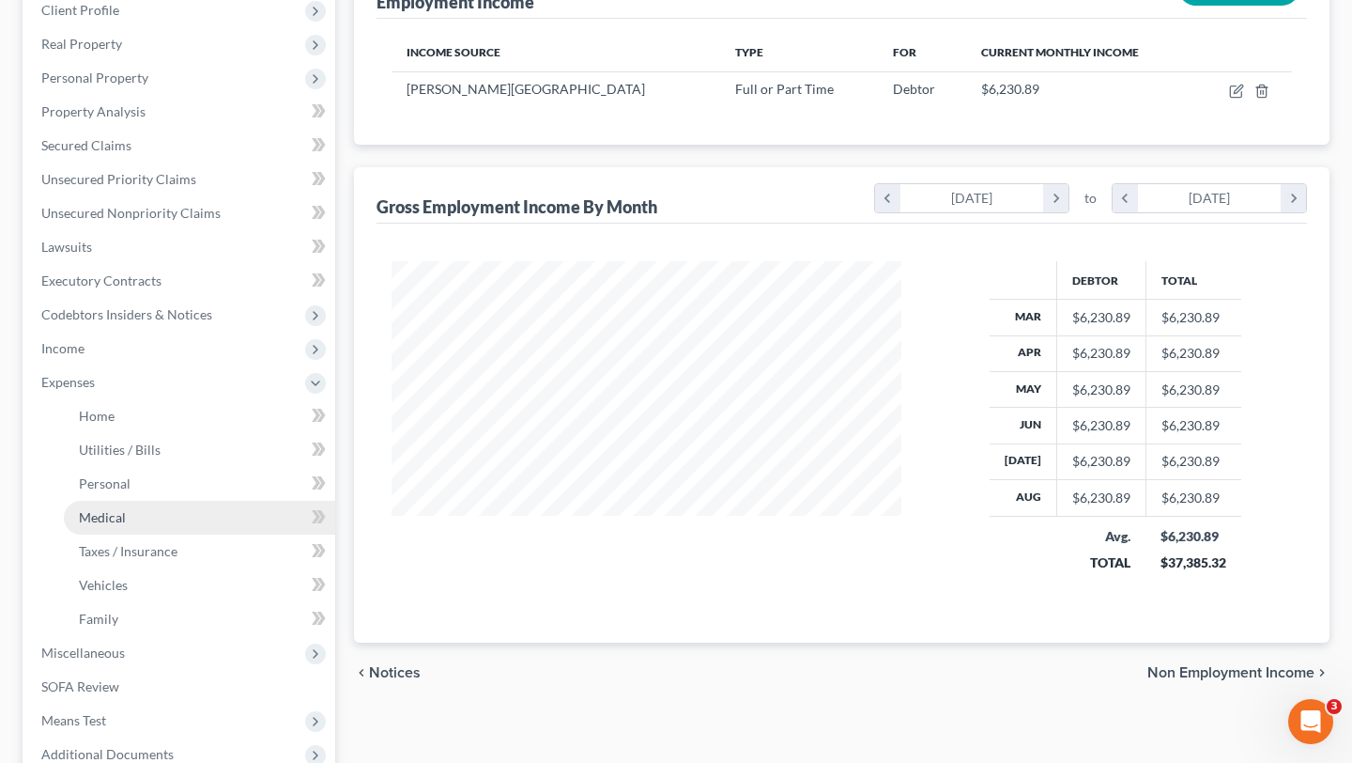
scroll to position [336, 547]
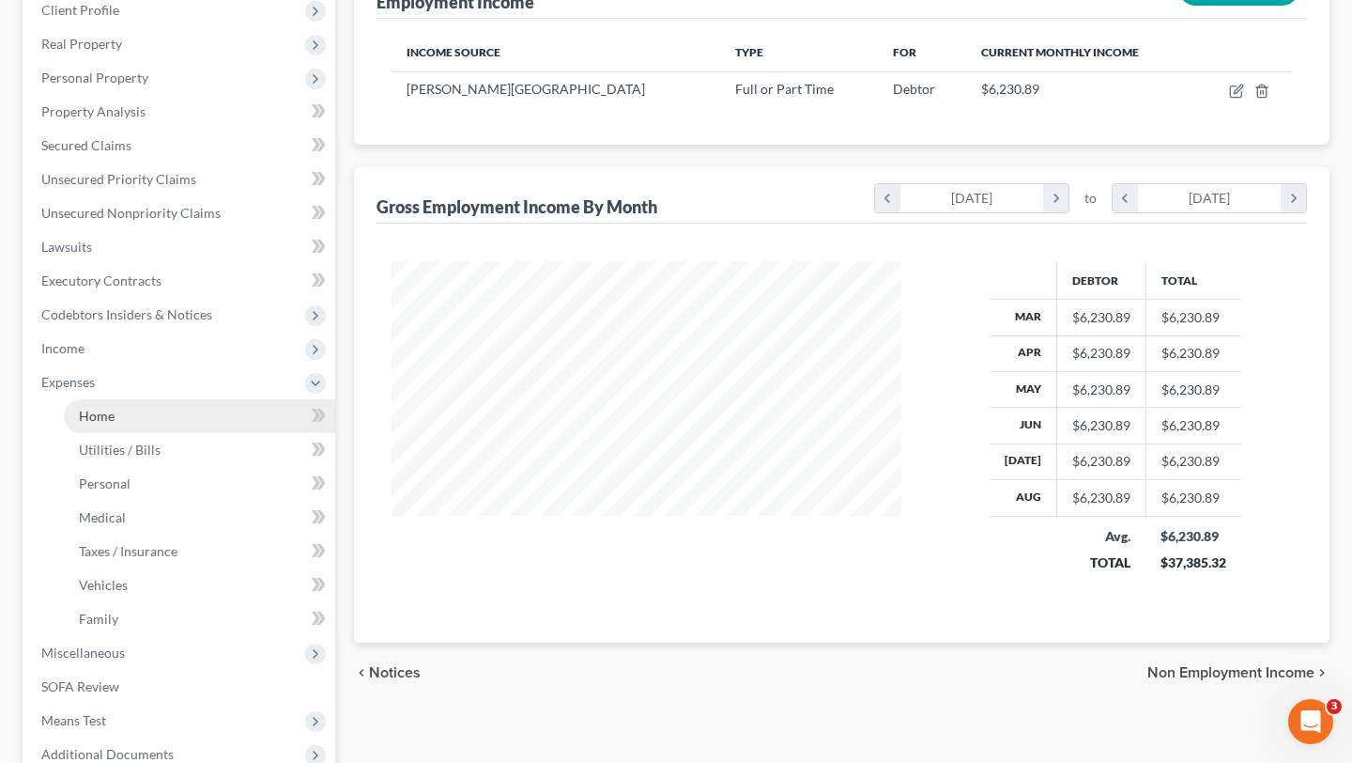
click at [152, 428] on link "Home" at bounding box center [199, 416] width 271 height 34
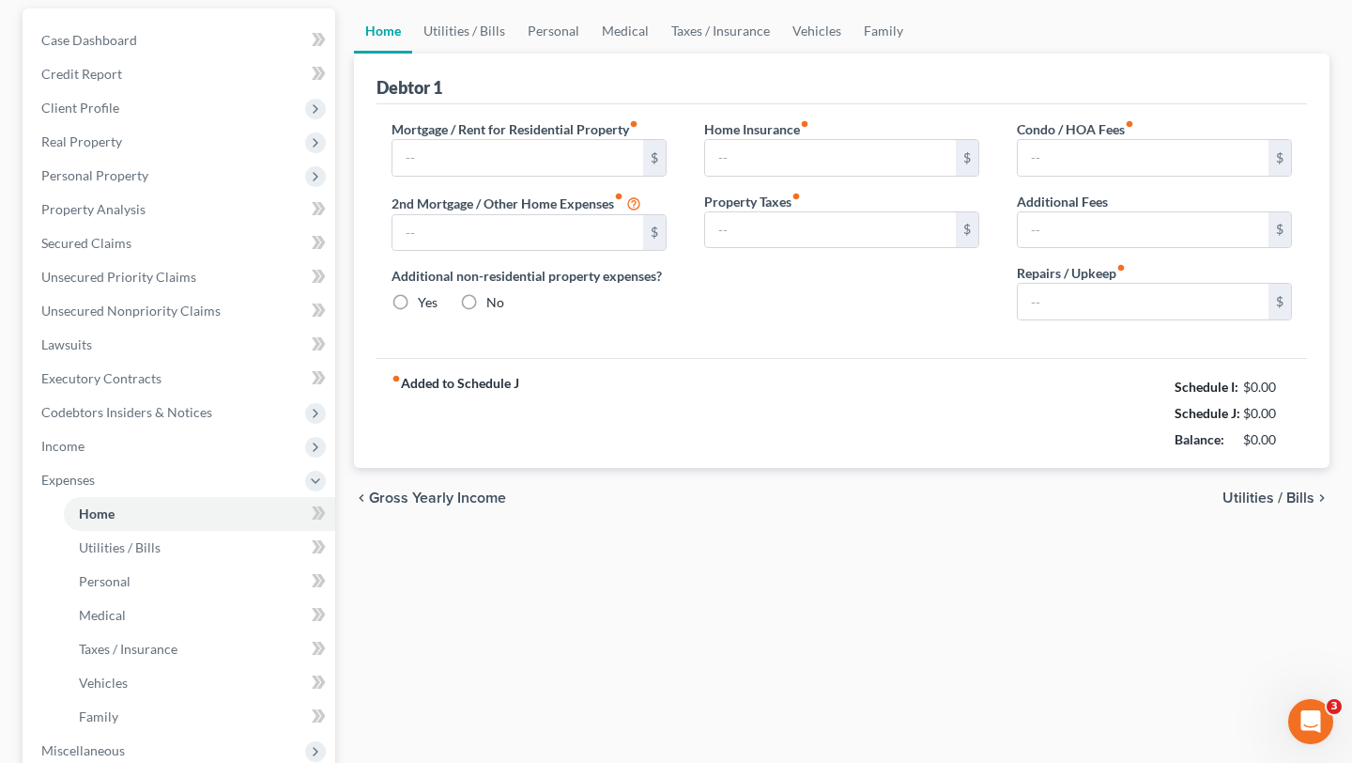
type input "2,700.00"
type input "0.00"
radio input "true"
type input "0.00"
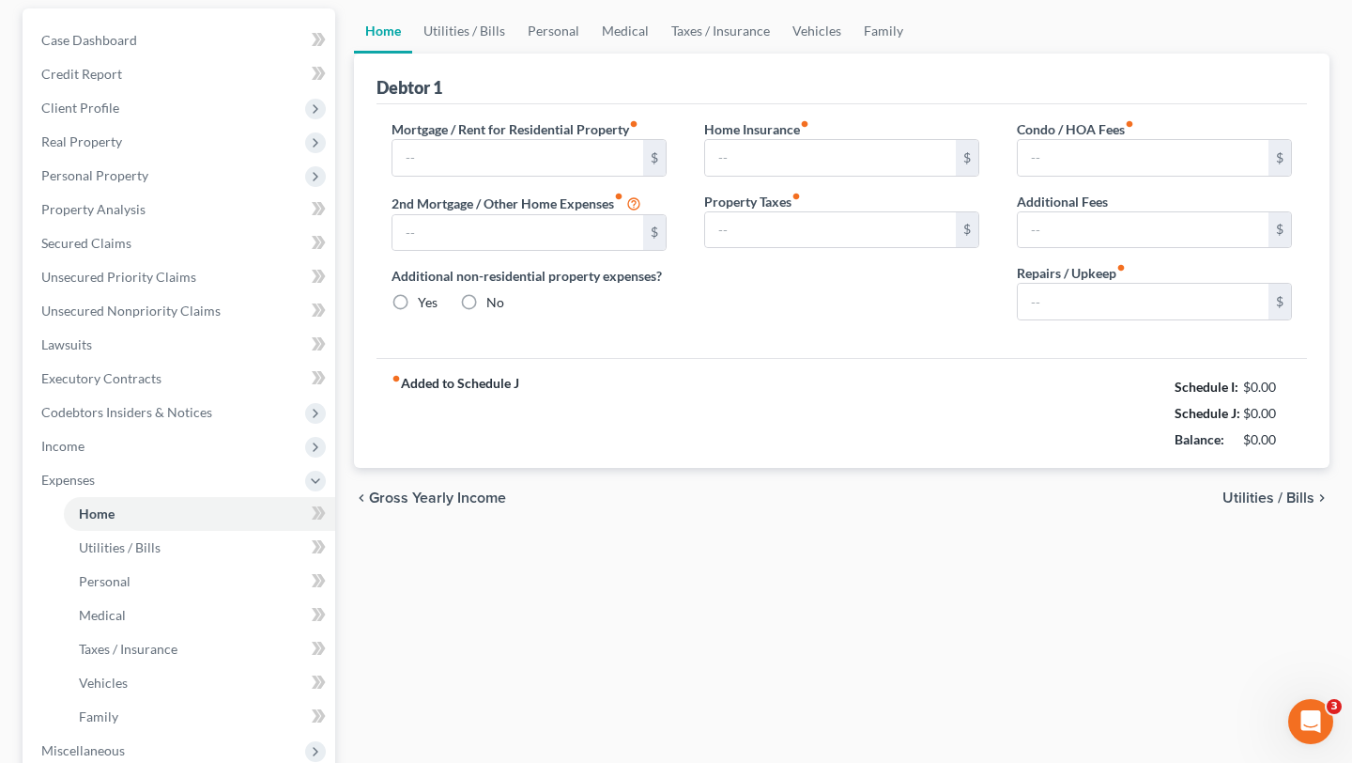
type input "0.00"
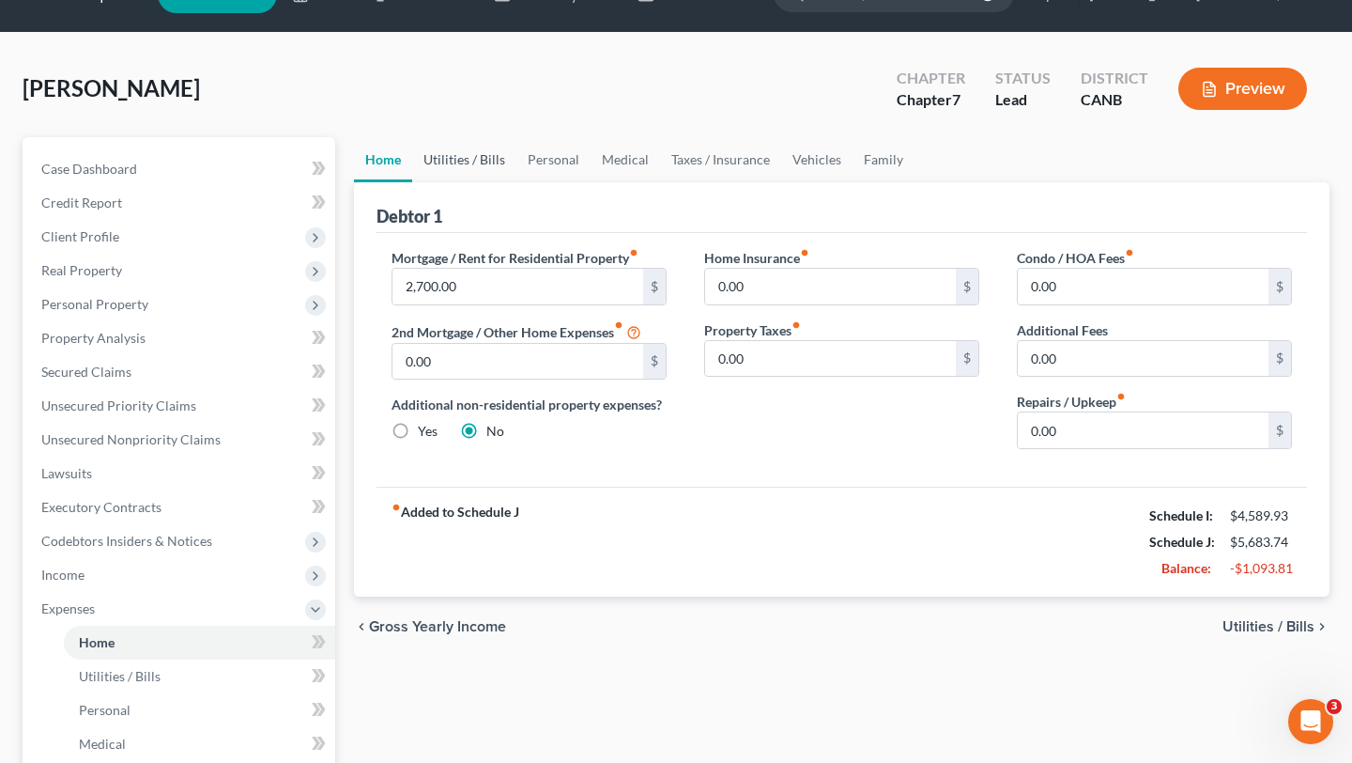
click at [447, 149] on link "Utilities / Bills" at bounding box center [464, 159] width 104 height 45
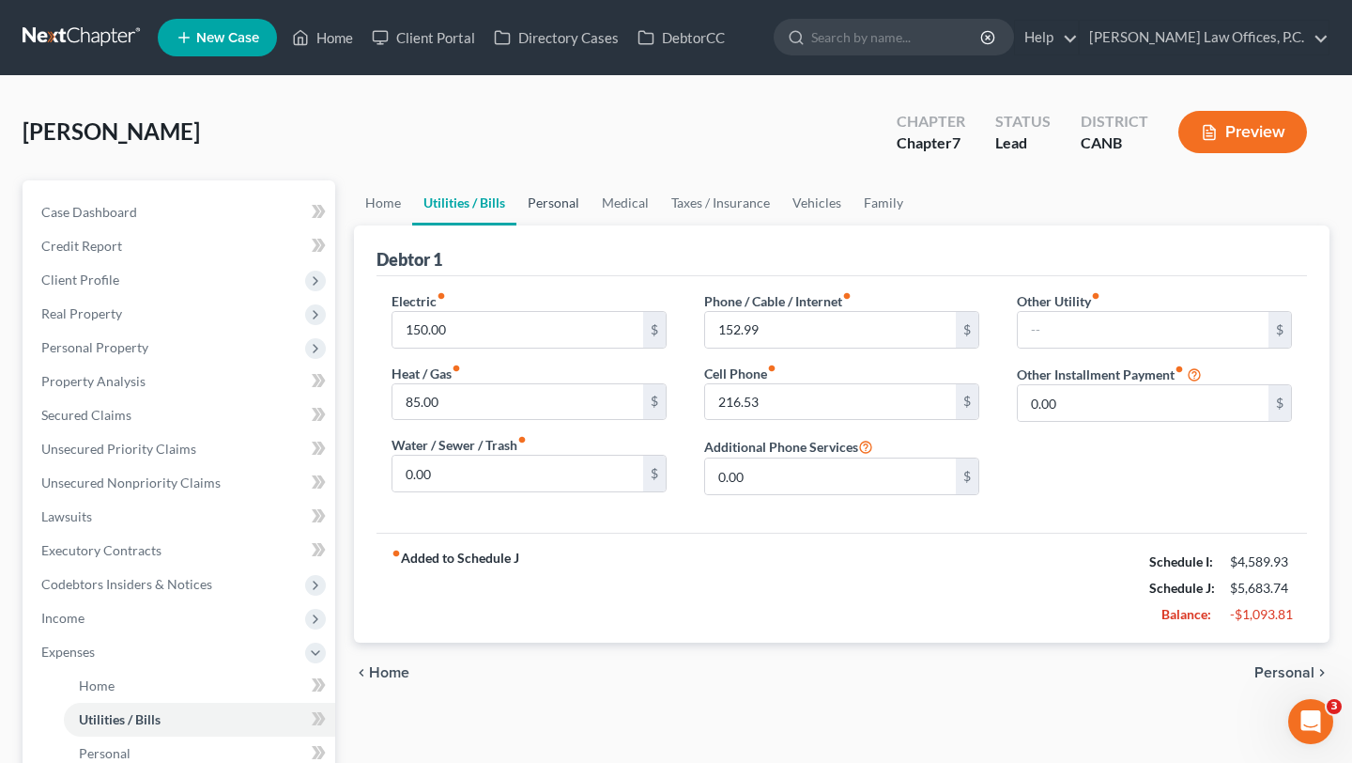
click at [555, 203] on link "Personal" at bounding box center [553, 202] width 74 height 45
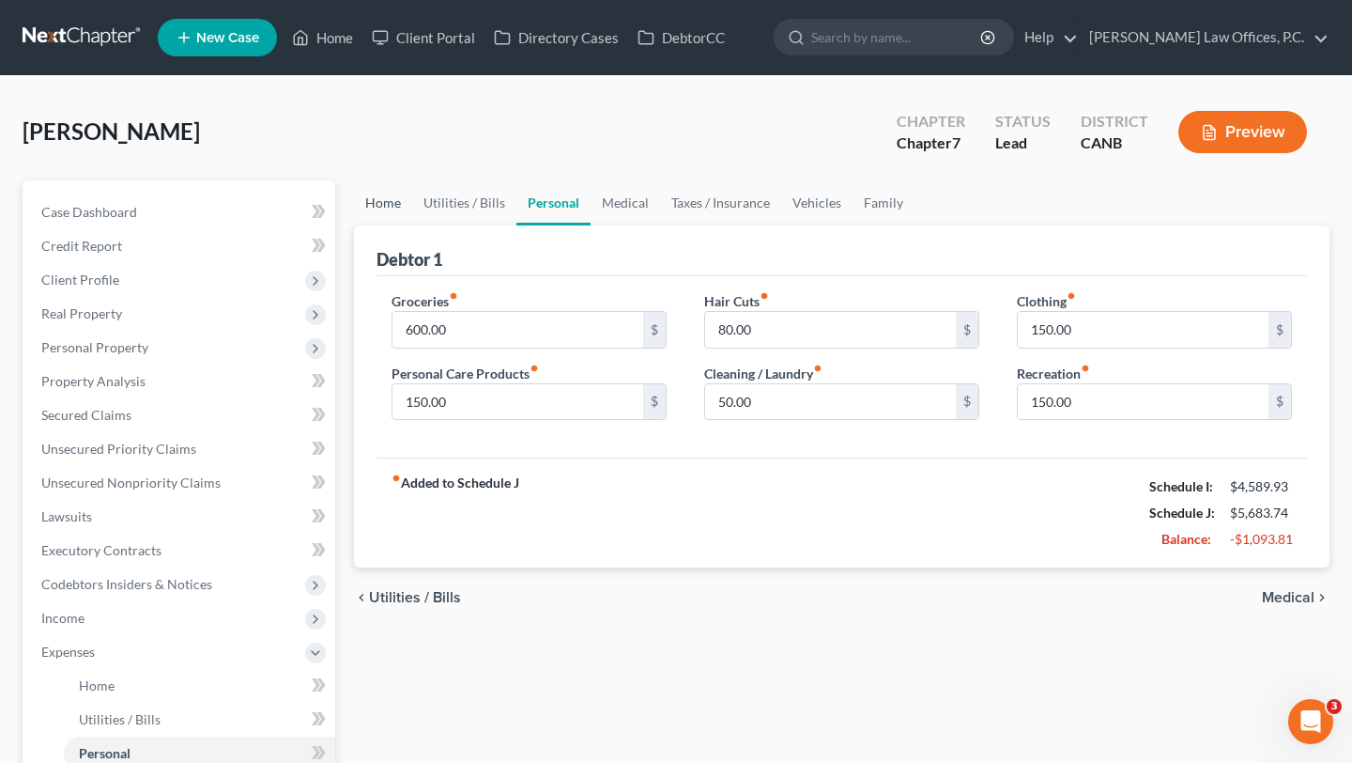
click at [395, 205] on link "Home" at bounding box center [383, 202] width 58 height 45
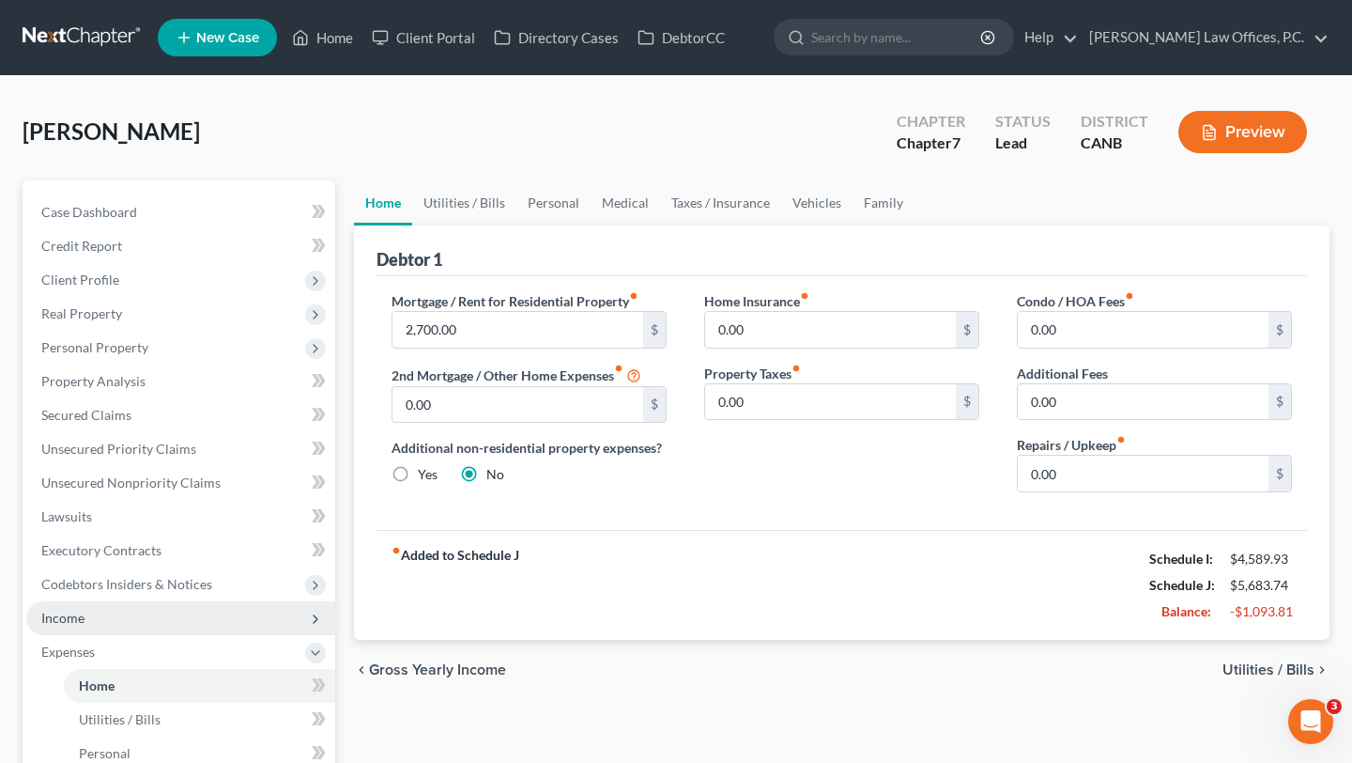
click at [65, 620] on span "Income" at bounding box center [62, 617] width 43 height 16
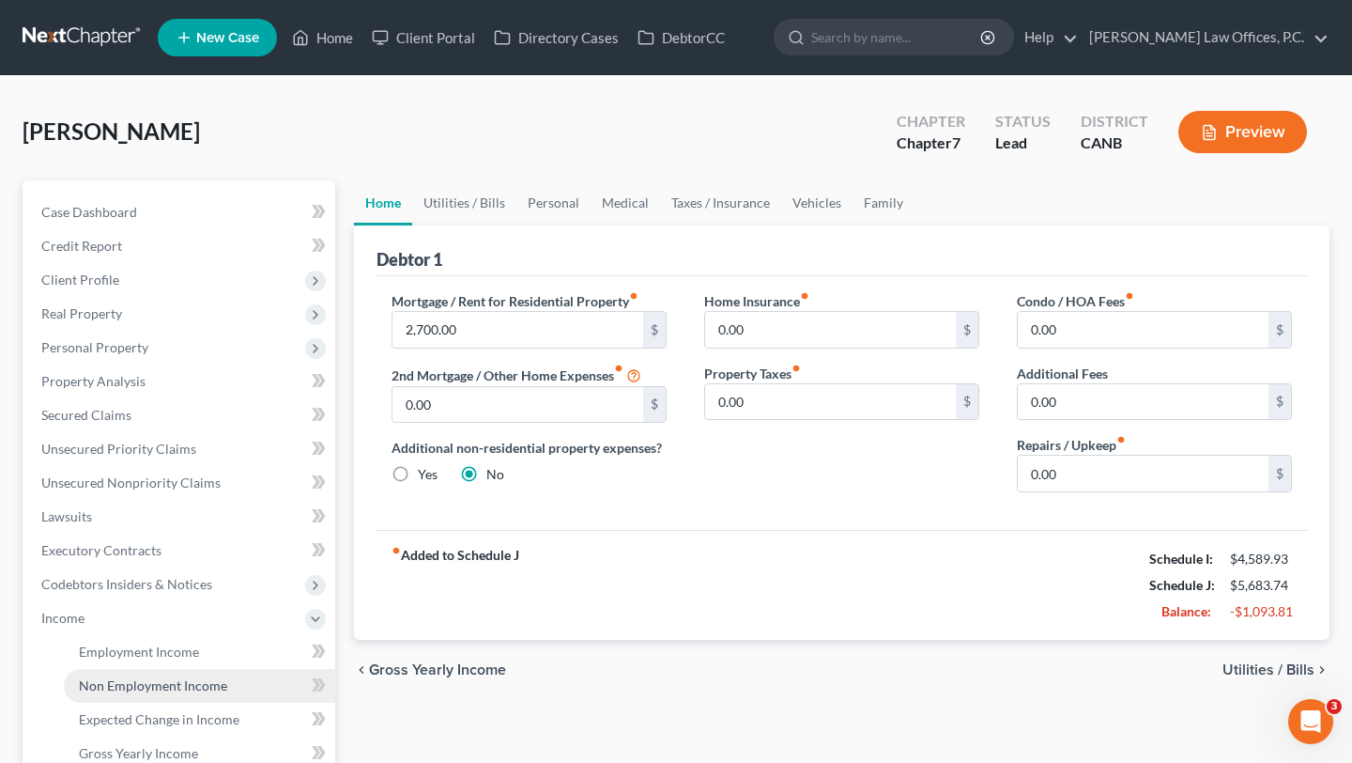
click at [134, 689] on span "Non Employment Income" at bounding box center [153, 685] width 148 height 16
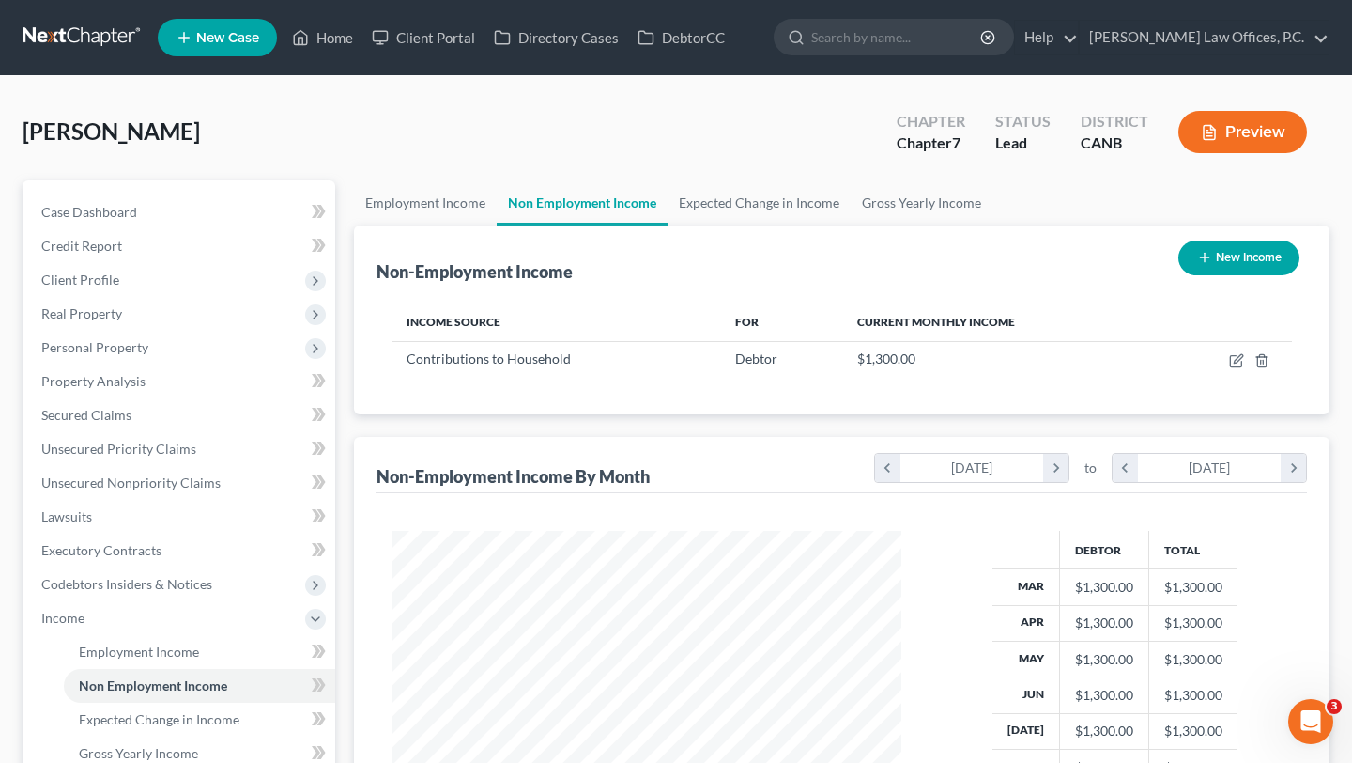
scroll to position [336, 547]
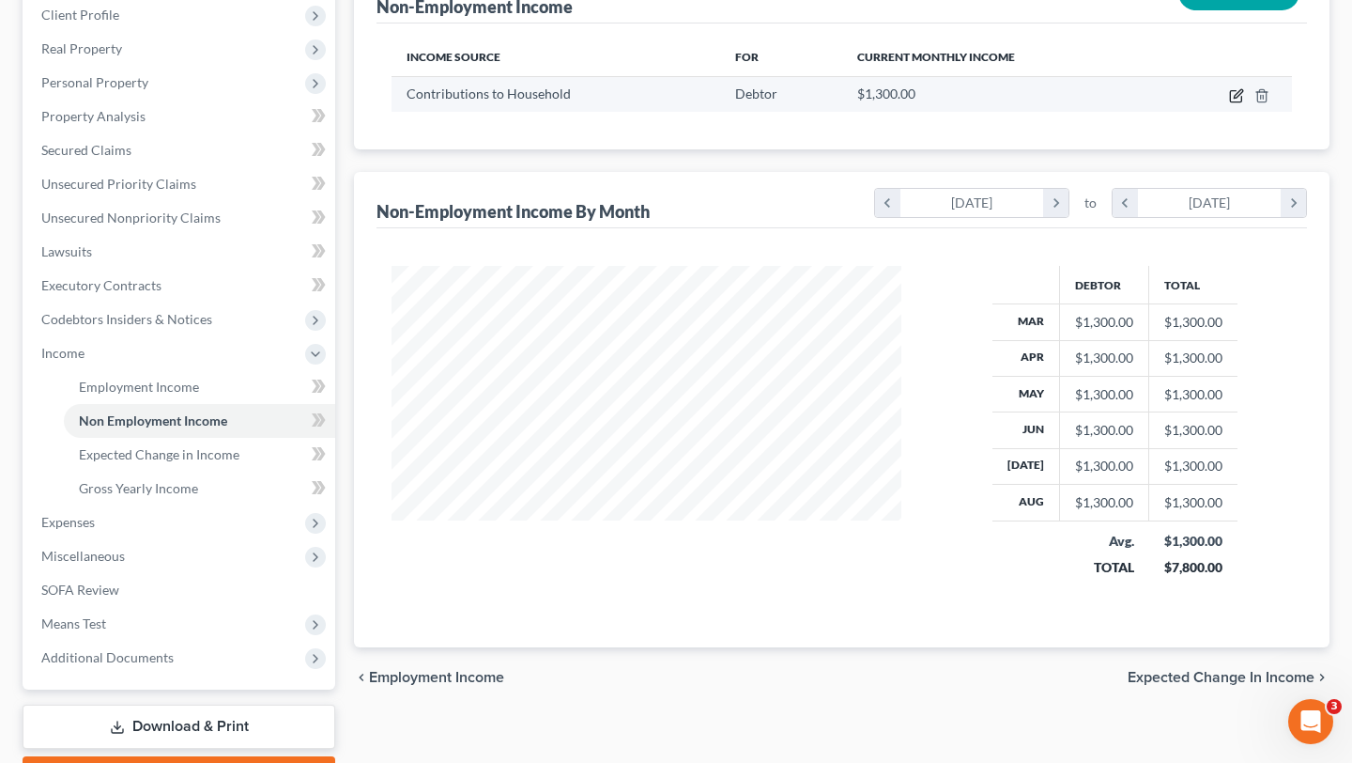
click at [1234, 88] on icon "button" at bounding box center [1236, 95] width 15 height 15
select select "8"
select select "0"
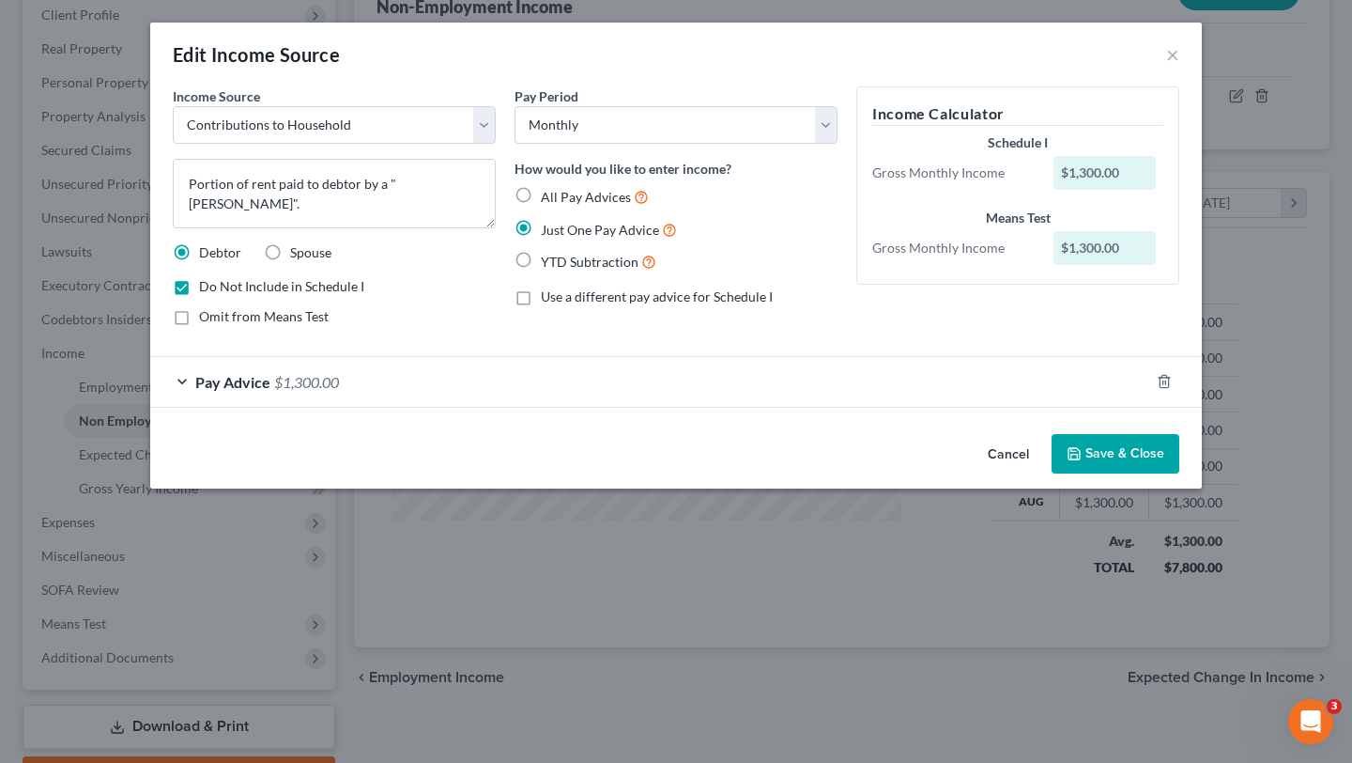
click at [1138, 443] on button "Save & Close" at bounding box center [1116, 453] width 128 height 39
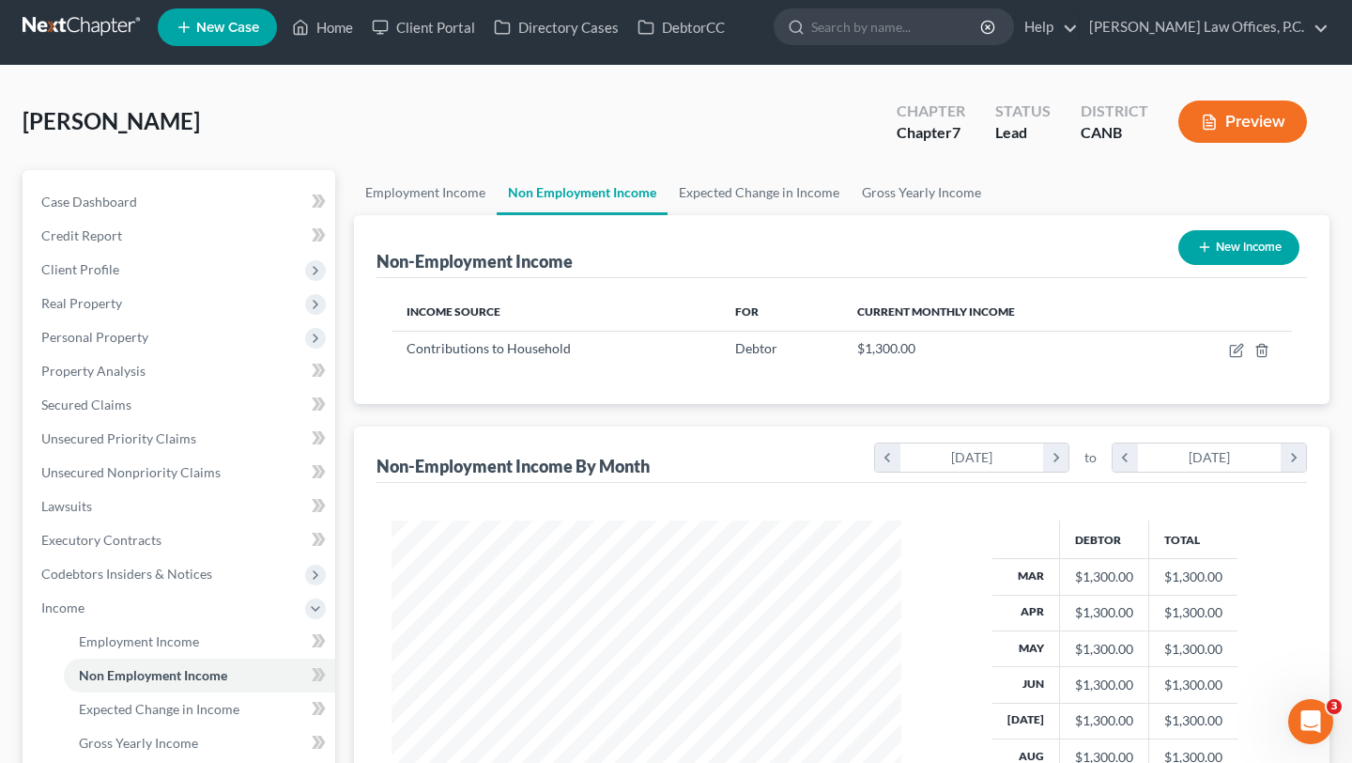
scroll to position [0, 0]
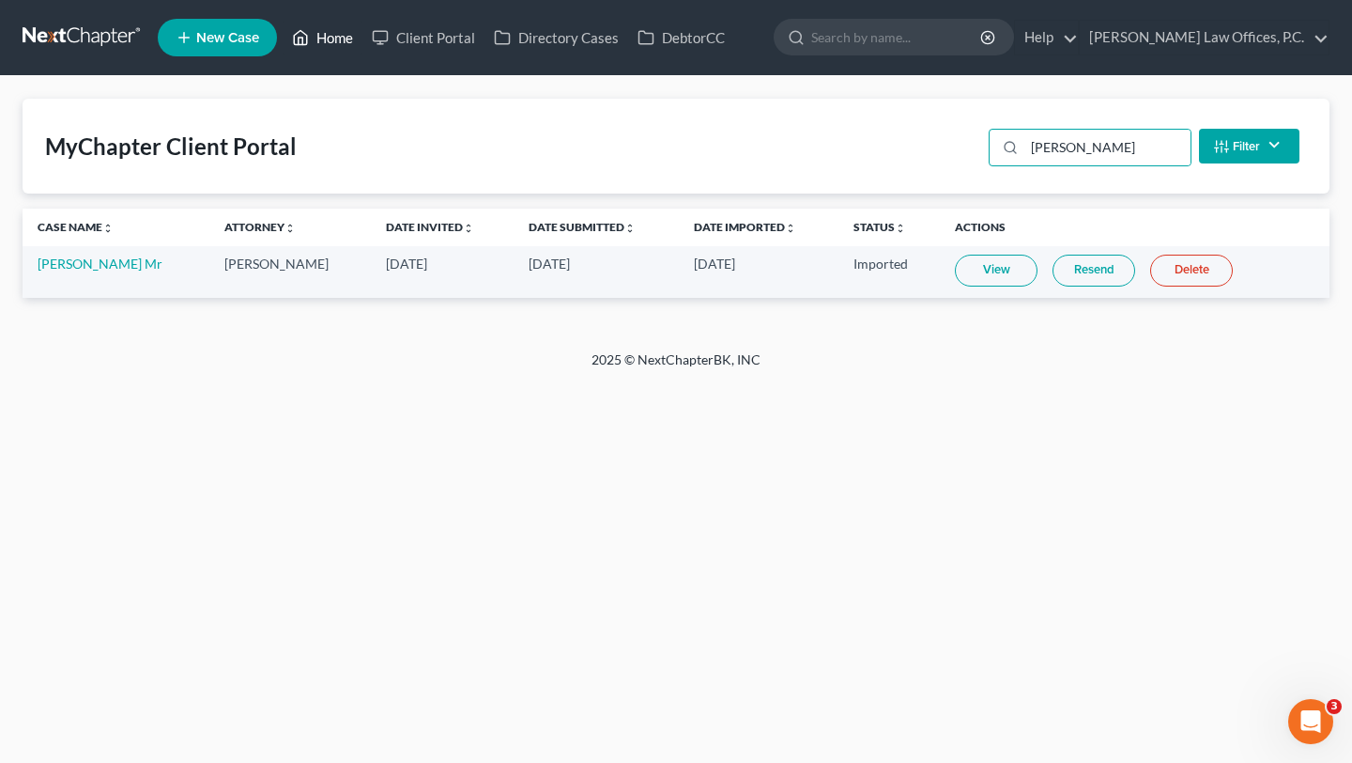
click at [313, 25] on link "Home" at bounding box center [323, 38] width 80 height 34
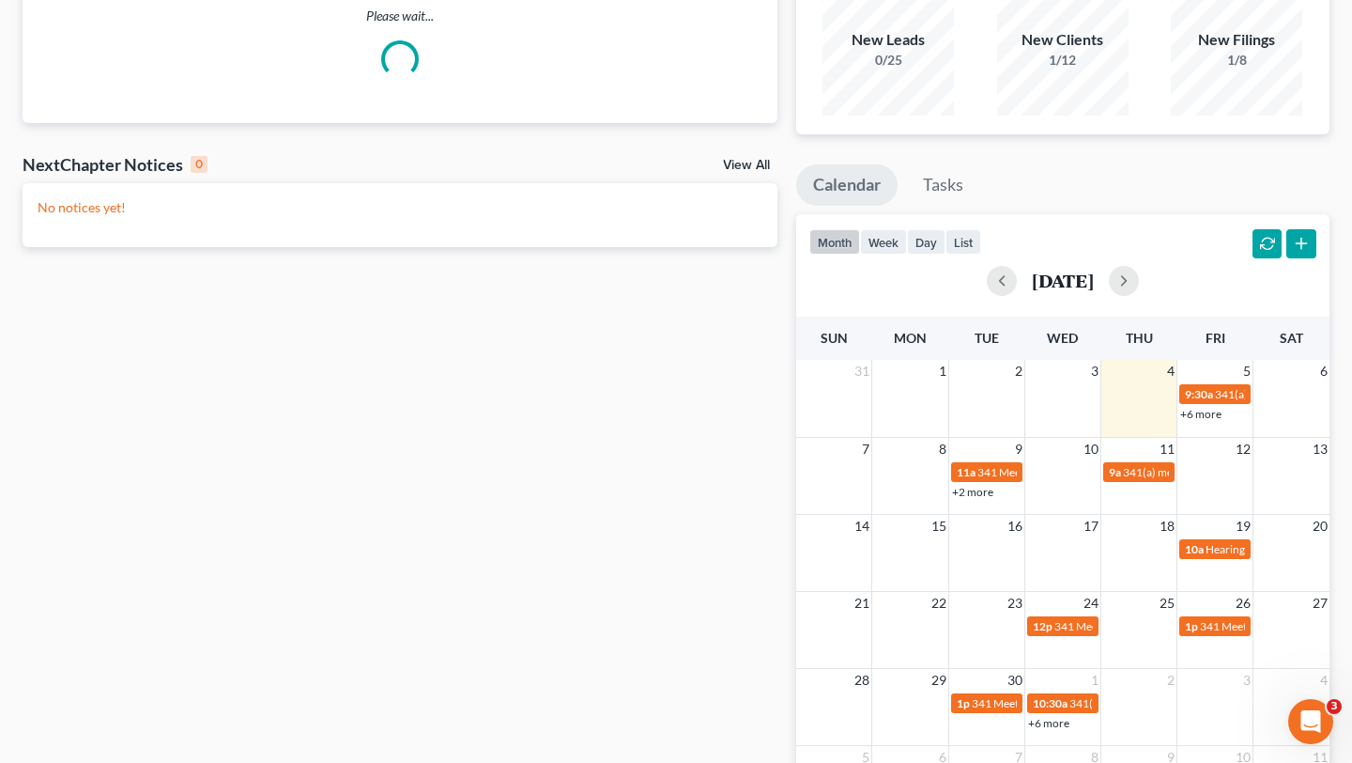
scroll to position [185, 0]
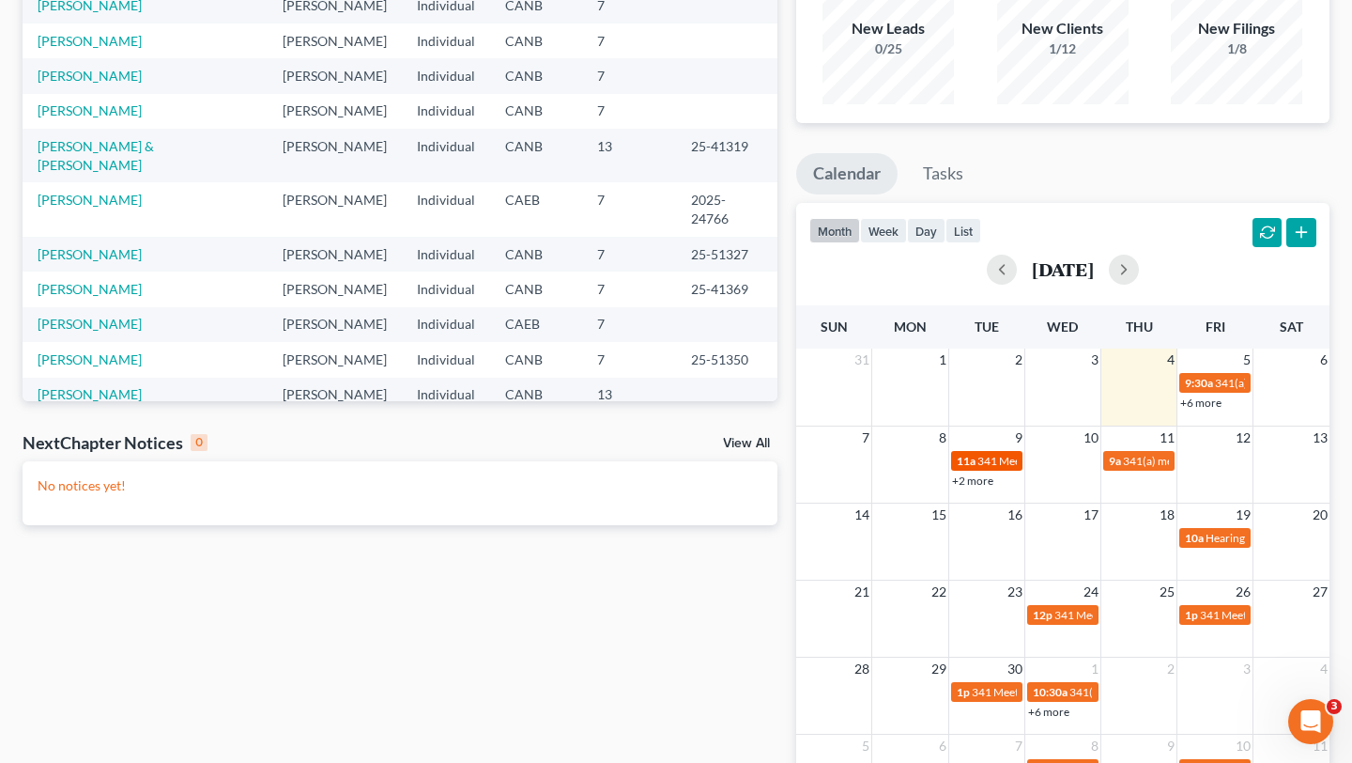
click at [992, 461] on span "341 Meeting for [PERSON_NAME]" at bounding box center [1062, 461] width 169 height 14
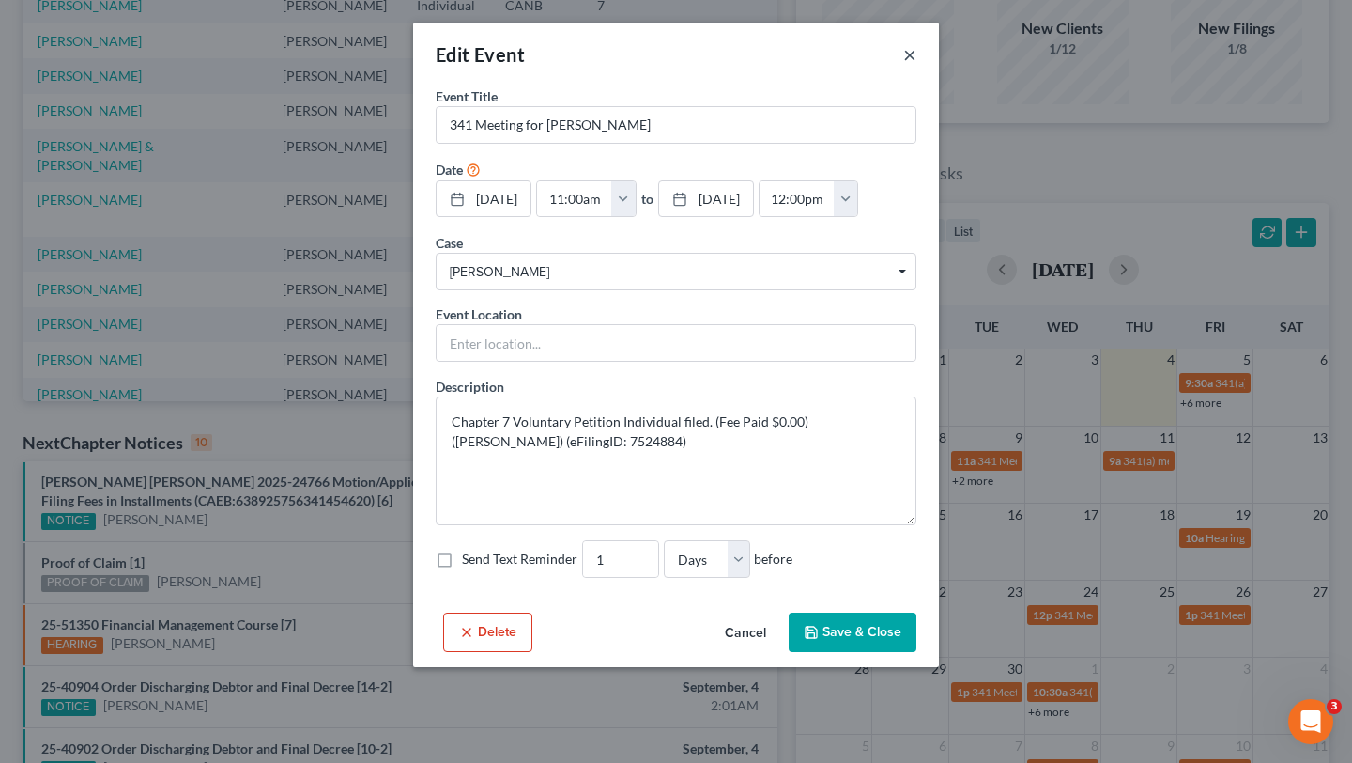
click at [910, 48] on button "×" at bounding box center [909, 54] width 13 height 23
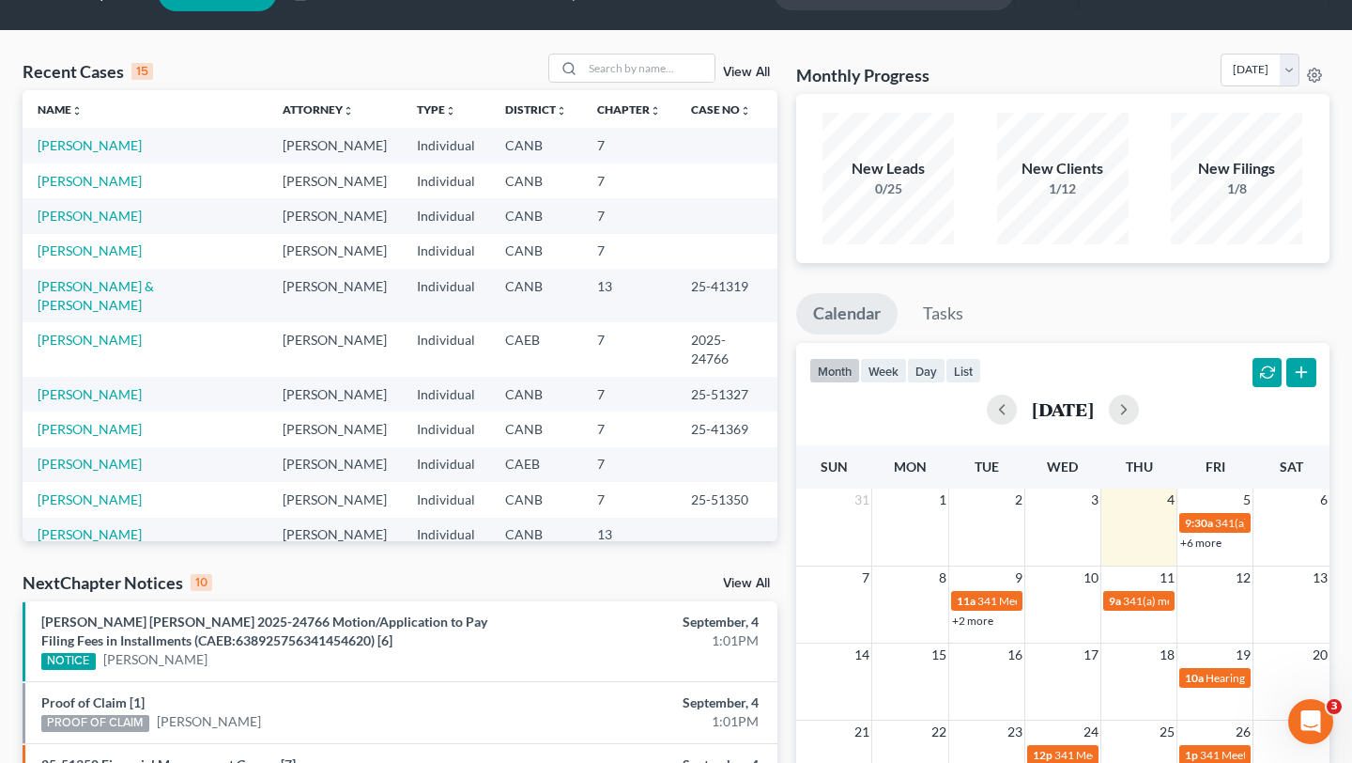
scroll to position [0, 0]
